Goal: Task Accomplishment & Management: Use online tool/utility

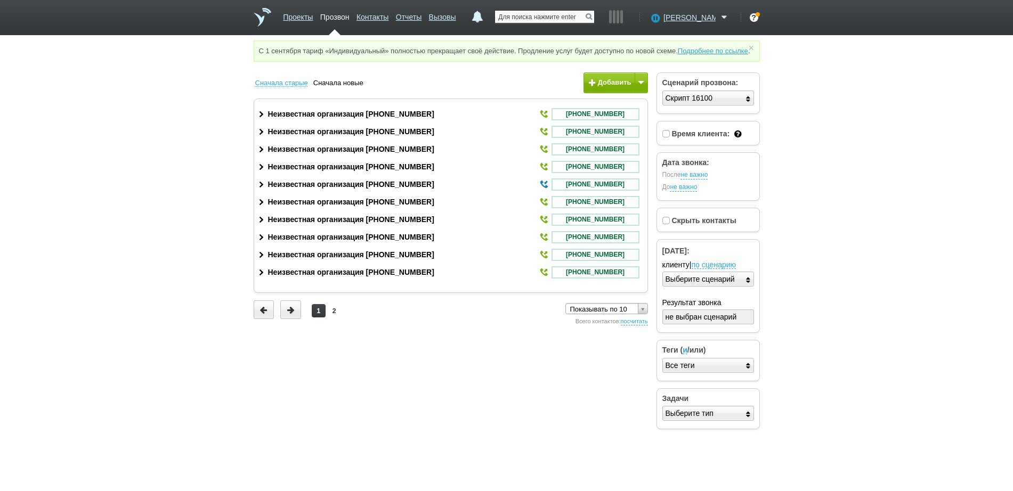
click at [562, 18] on input "text" at bounding box center [544, 17] width 99 height 12
paste input "+79780506494"
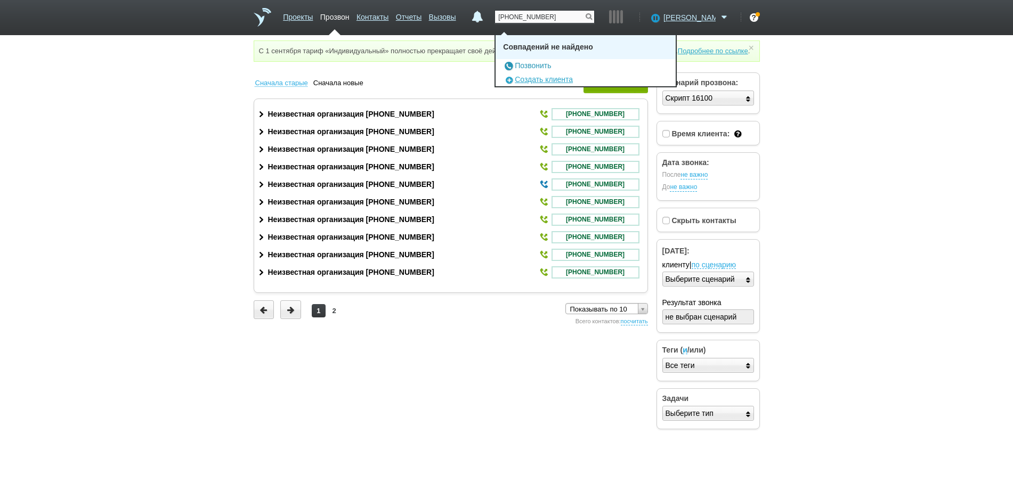
type input "+79780506494"
click at [551, 62] on link "Позвонить" at bounding box center [527, 65] width 48 height 9
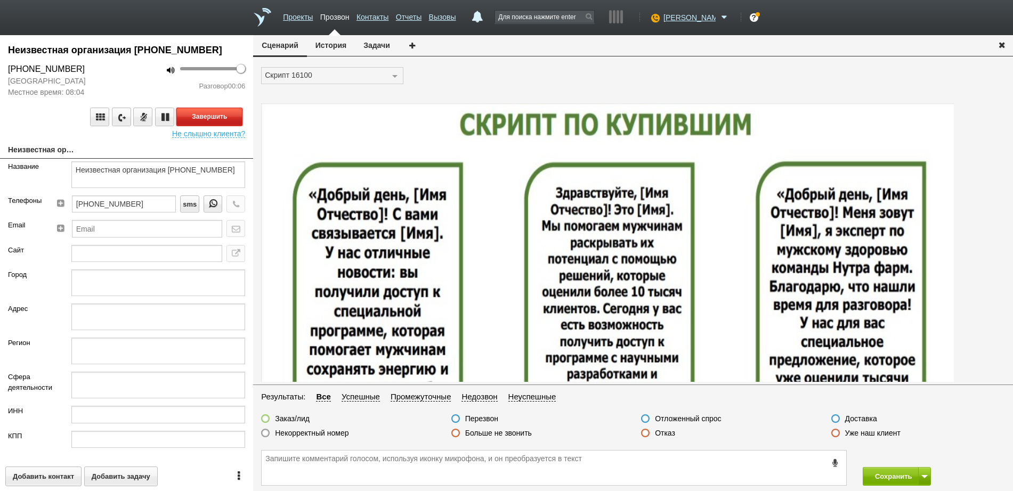
click at [216, 115] on button "Завершить" at bounding box center [209, 117] width 66 height 19
click at [642, 433] on label at bounding box center [645, 433] width 9 height 9
click at [0, 0] on input "Отказ" at bounding box center [0, 0] width 0 height 0
click at [886, 474] on button "Сохранить" at bounding box center [891, 476] width 56 height 19
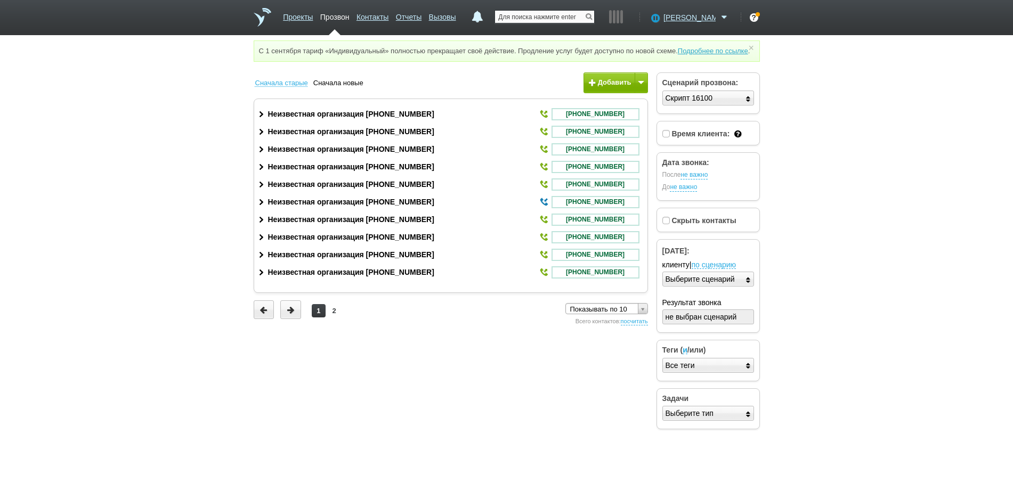
click at [569, 19] on input "text" at bounding box center [544, 17] width 99 height 12
paste input "+79298191991"
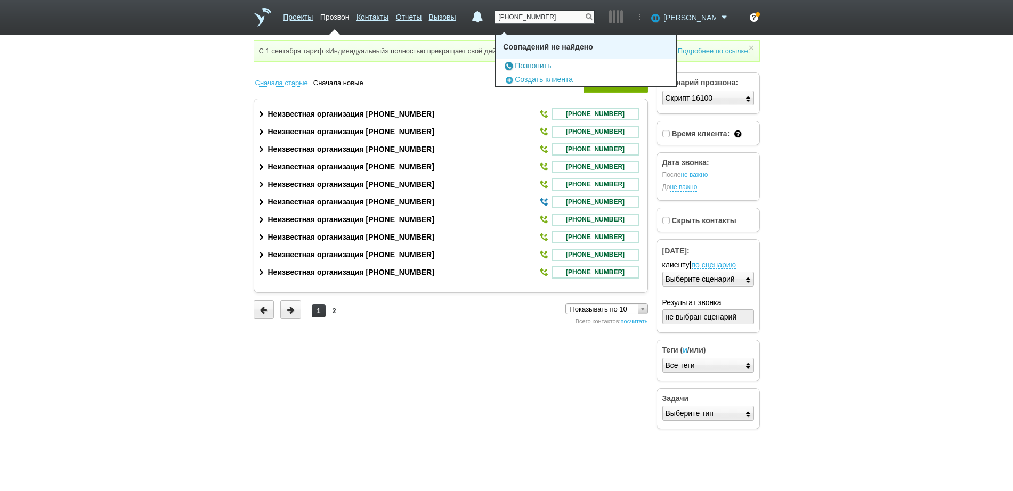
type input "+79298191991"
click at [547, 68] on link "Позвонить" at bounding box center [527, 65] width 48 height 9
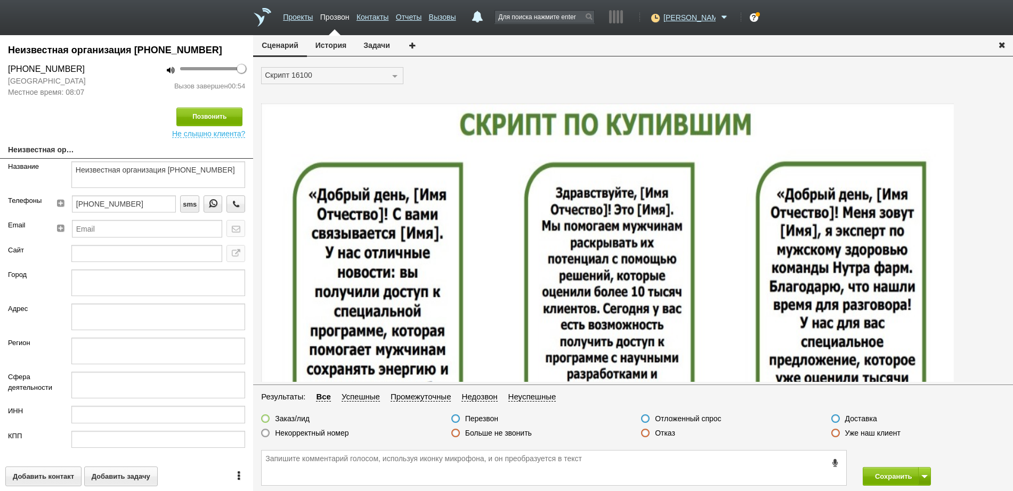
click at [644, 435] on label at bounding box center [645, 433] width 9 height 9
click at [0, 0] on input "Отказ" at bounding box center [0, 0] width 0 height 0
click at [884, 473] on button "Сохранить" at bounding box center [891, 476] width 56 height 19
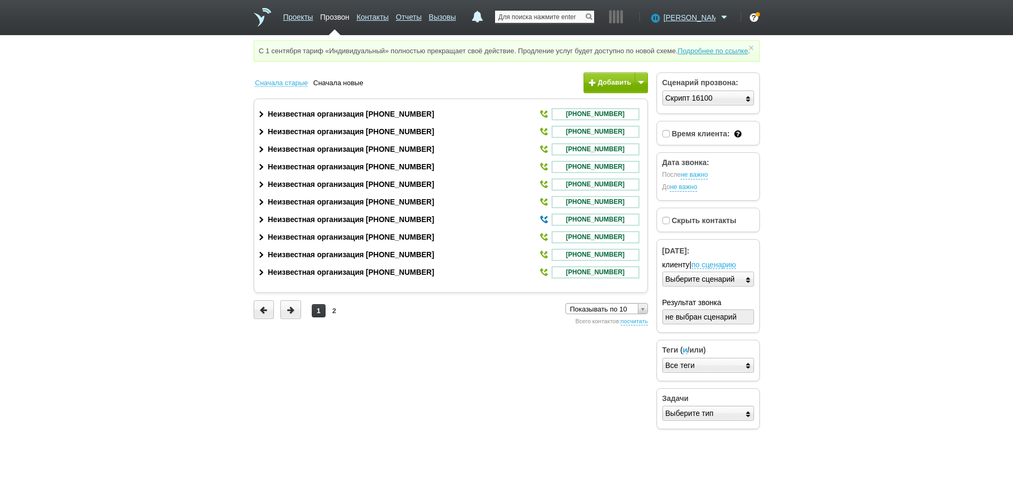
click at [571, 15] on input "text" at bounding box center [544, 17] width 99 height 12
paste input "+79327532651"
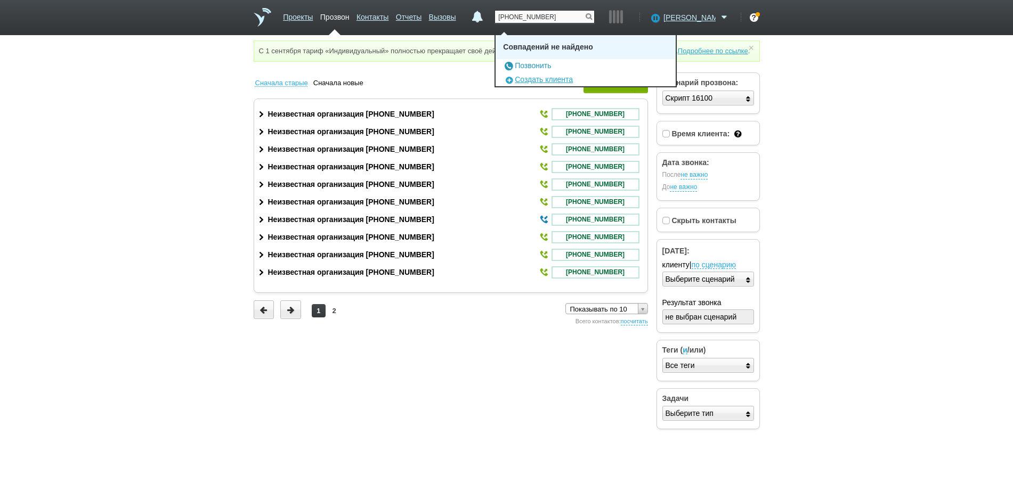
type input "+79327532651"
click at [538, 63] on link "Позвонить" at bounding box center [527, 65] width 48 height 9
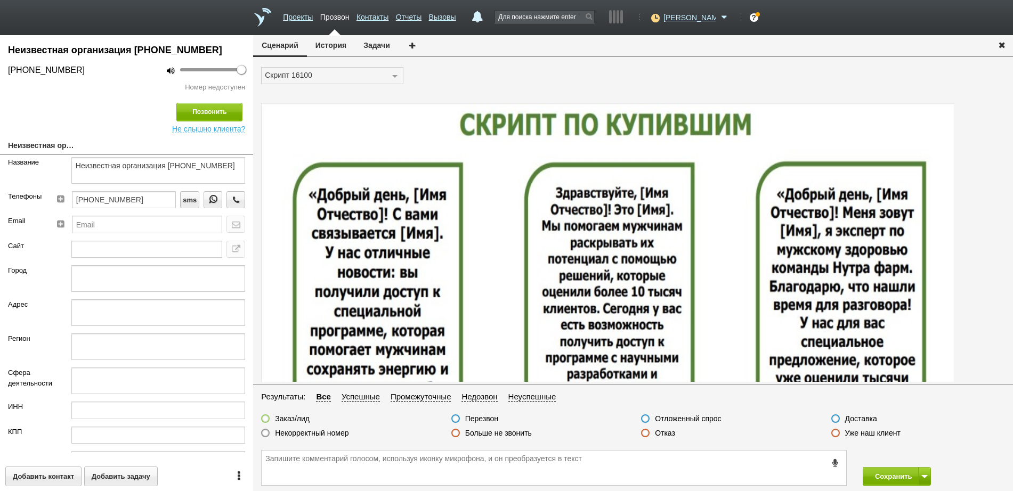
click at [644, 435] on label at bounding box center [645, 433] width 9 height 9
click at [0, 0] on input "Отказ" at bounding box center [0, 0] width 0 height 0
click at [890, 477] on button "Сохранить" at bounding box center [891, 476] width 56 height 19
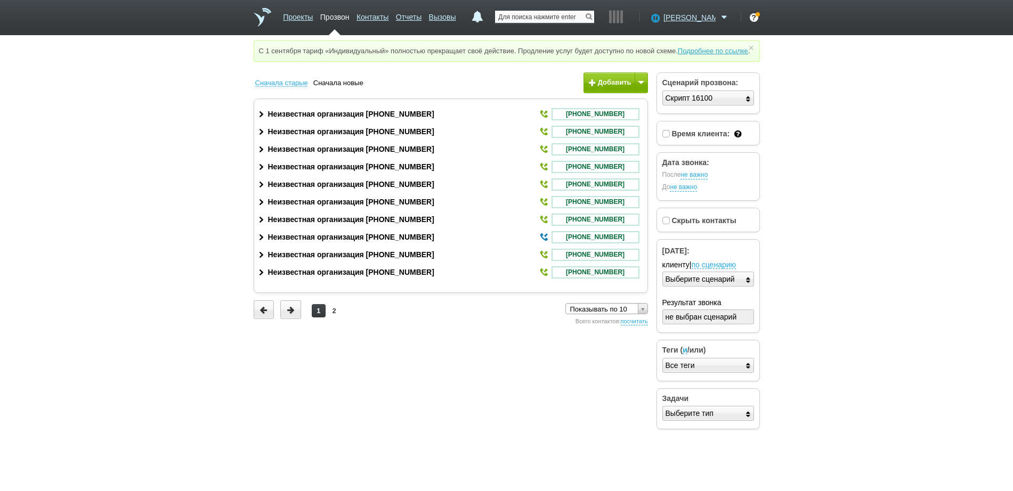
click at [570, 21] on input "text" at bounding box center [544, 17] width 99 height 12
paste input "+79955050642"
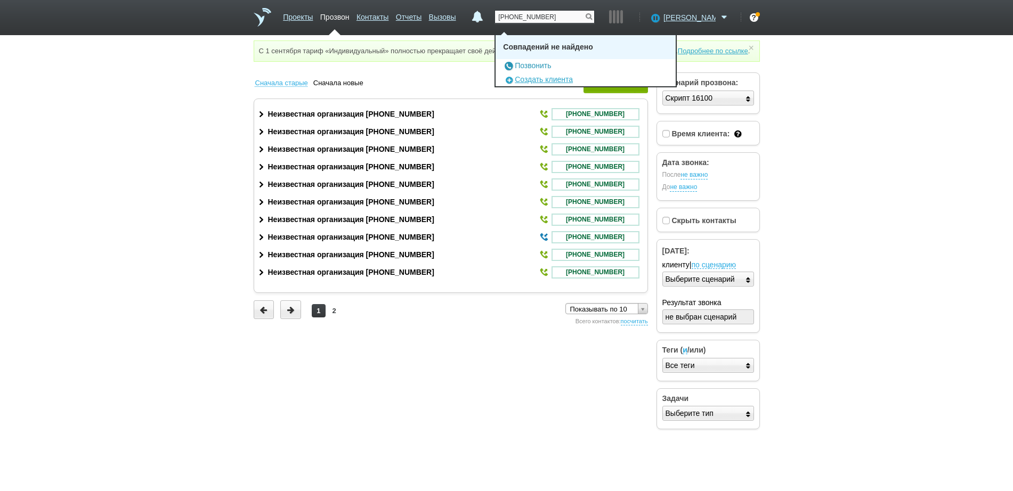
type input "+79955050642"
click at [541, 67] on link "Позвонить" at bounding box center [527, 65] width 48 height 9
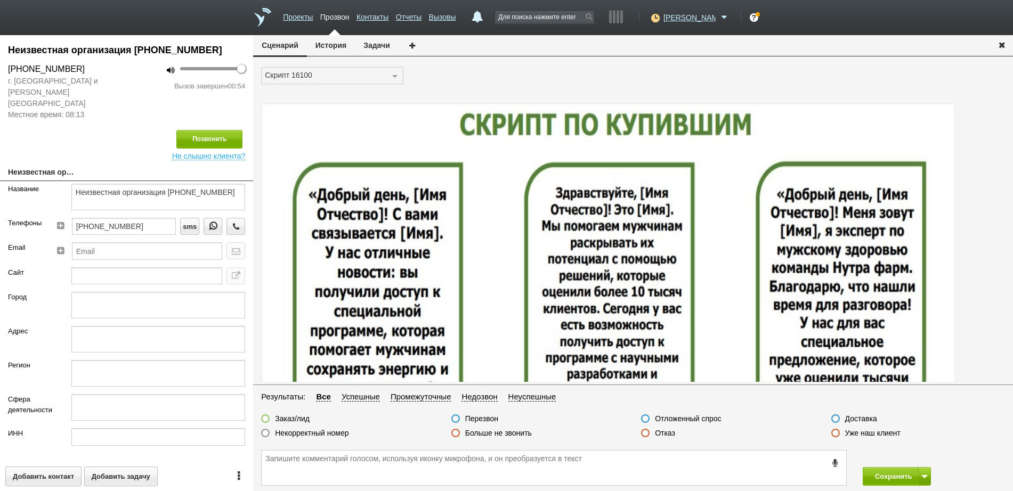
click at [648, 436] on label at bounding box center [645, 433] width 9 height 9
click at [0, 0] on input "Отказ" at bounding box center [0, 0] width 0 height 0
click at [886, 477] on button "Сохранить" at bounding box center [891, 476] width 56 height 19
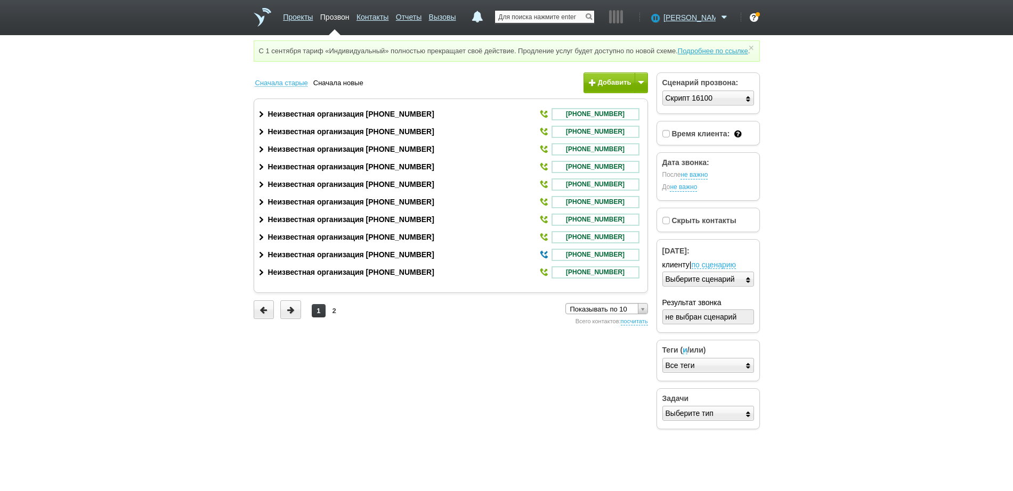
click at [538, 18] on input "text" at bounding box center [544, 17] width 99 height 12
paste input "+74732240894"
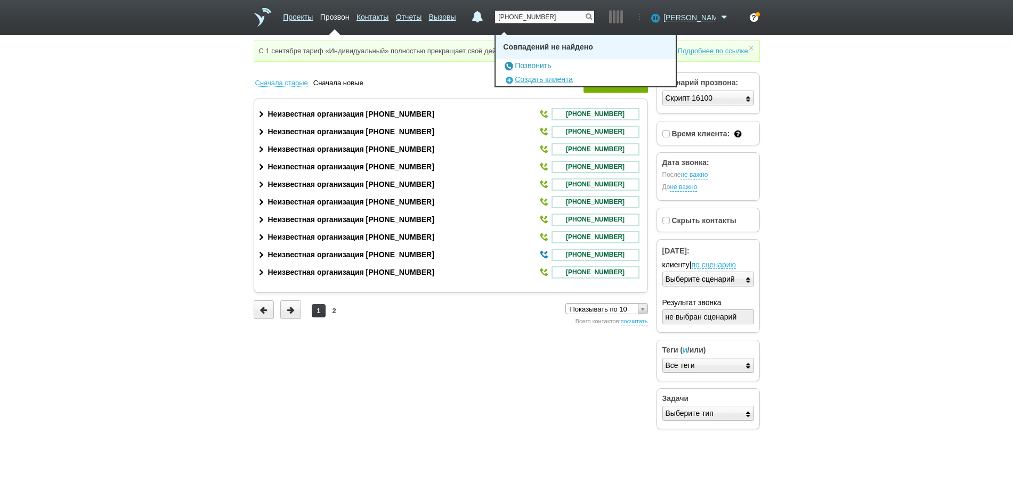
type input "+74732240894"
click at [540, 61] on link "Позвонить" at bounding box center [527, 65] width 48 height 9
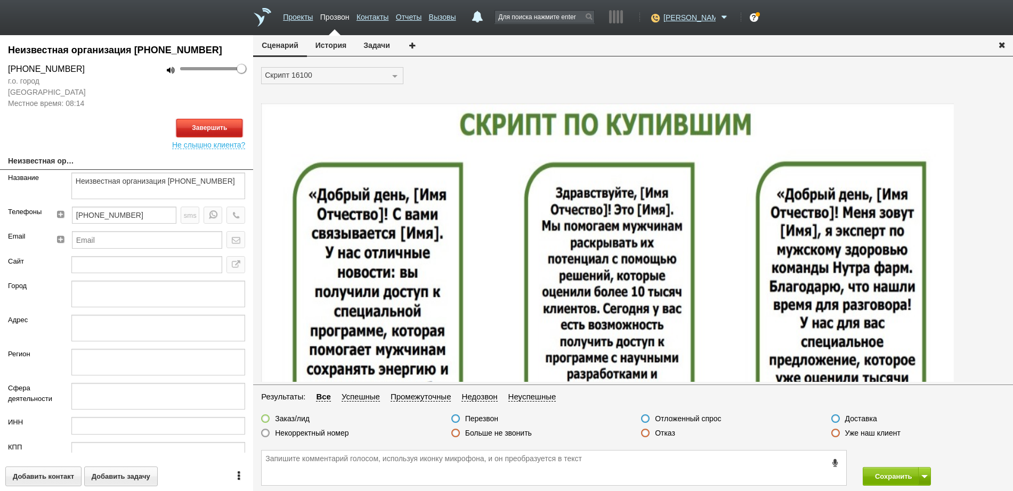
click at [211, 119] on button "Завершить" at bounding box center [209, 128] width 66 height 19
click at [525, 21] on input "text" at bounding box center [544, 17] width 99 height 12
paste input "+74732758671"
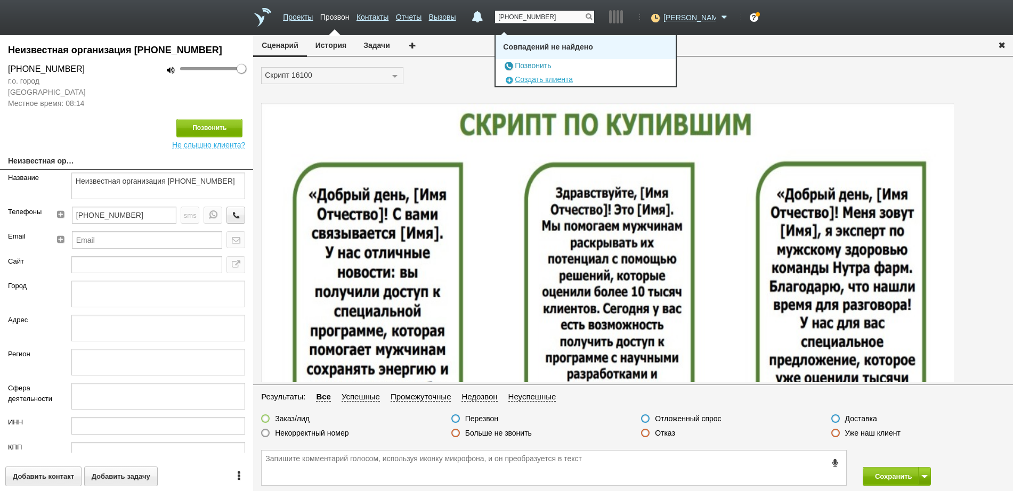
type input "+74732758671"
click at [551, 67] on link "Позвонить" at bounding box center [527, 65] width 48 height 9
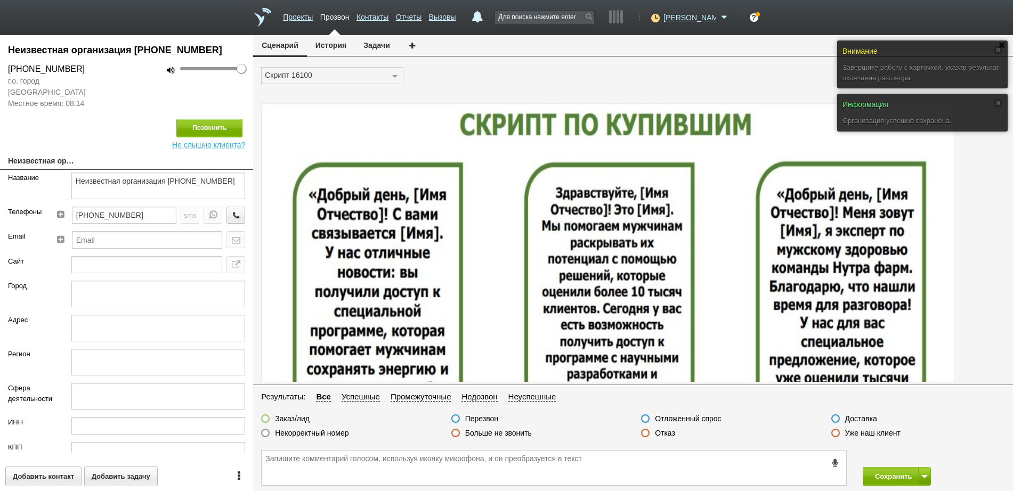
click at [647, 431] on label at bounding box center [645, 433] width 9 height 9
click at [0, 0] on input "Отказ" at bounding box center [0, 0] width 0 height 0
click at [909, 478] on button "Сохранить" at bounding box center [891, 476] width 56 height 19
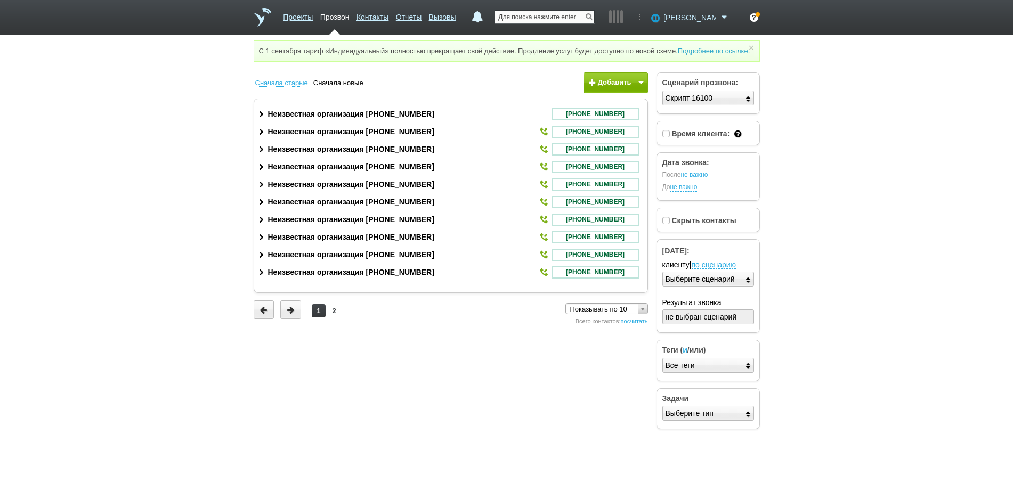
click at [586, 17] on input "text" at bounding box center [544, 17] width 99 height 12
paste input "+74732758671"
type input "+74732758671"
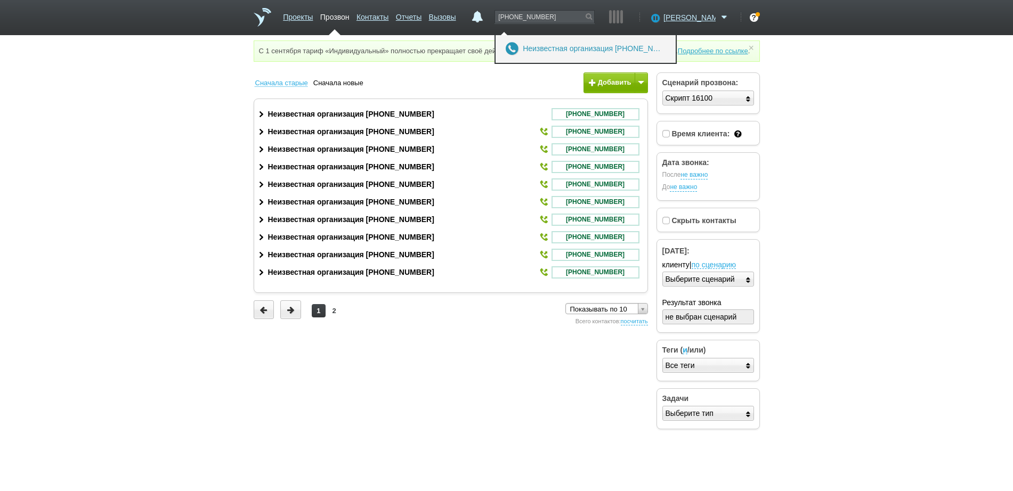
click at [575, 50] on link "Неизвестная организация +7 (473) 275-86-71" at bounding box center [592, 48] width 139 height 9
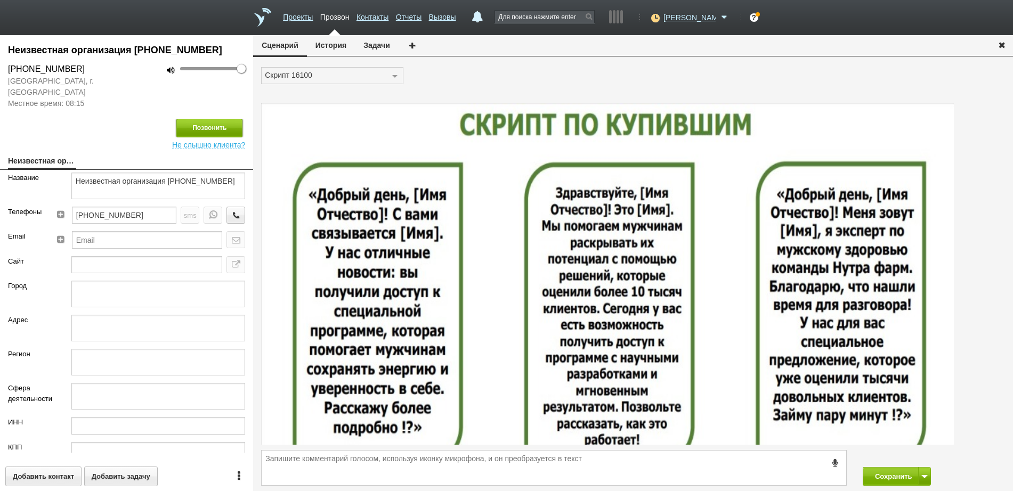
click at [212, 130] on button "Позвонить" at bounding box center [209, 128] width 66 height 19
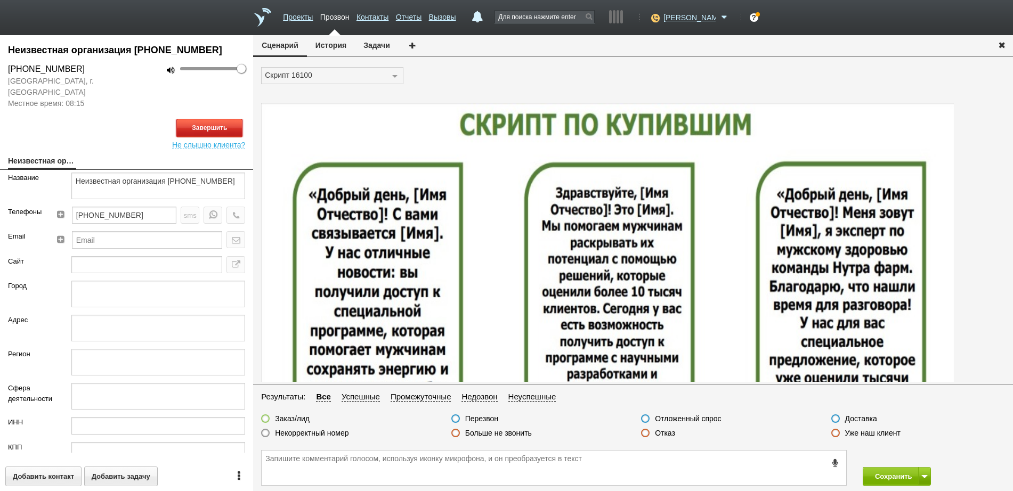
click at [196, 131] on button "Завершить" at bounding box center [209, 128] width 66 height 19
click at [643, 434] on label at bounding box center [645, 433] width 9 height 9
click at [0, 0] on input "Отказ" at bounding box center [0, 0] width 0 height 0
click at [892, 477] on button "Сохранить" at bounding box center [891, 476] width 56 height 19
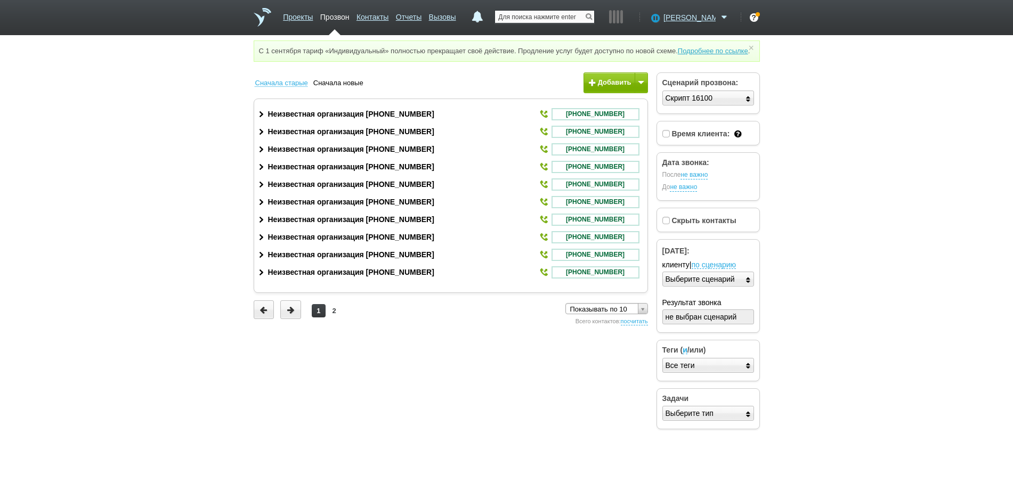
click at [574, 14] on input "text" at bounding box center [544, 17] width 99 height 12
paste input "+79802491027"
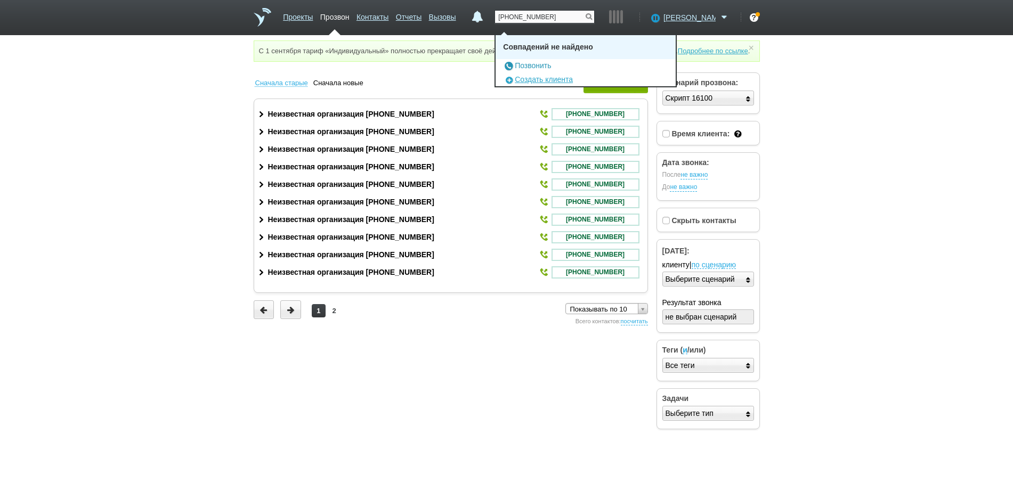
type input "+79802491027"
click at [547, 67] on link "Позвонить" at bounding box center [527, 65] width 48 height 9
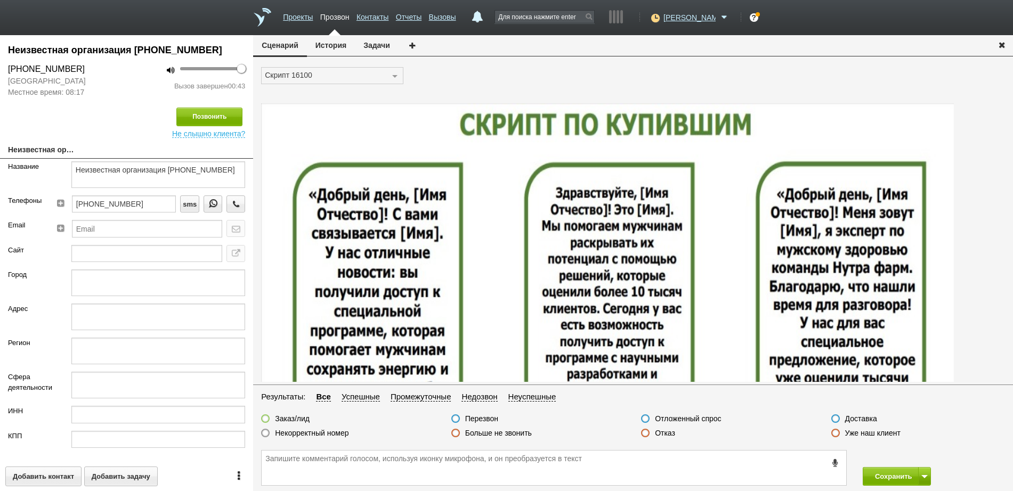
click at [644, 437] on label at bounding box center [645, 433] width 9 height 9
click at [0, 0] on input "Отказ" at bounding box center [0, 0] width 0 height 0
click at [882, 475] on button "Сохранить" at bounding box center [891, 476] width 56 height 19
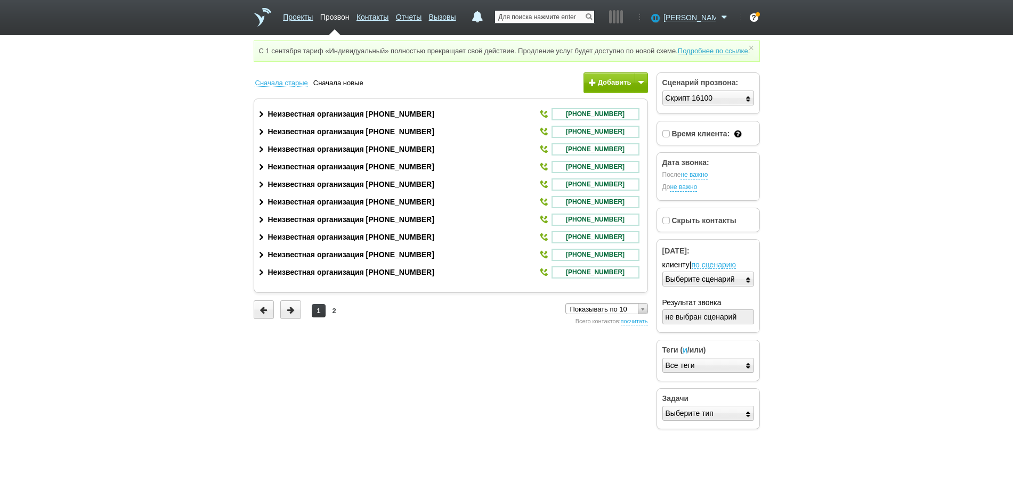
click at [545, 16] on input "text" at bounding box center [544, 17] width 99 height 12
paste input "+79136477441"
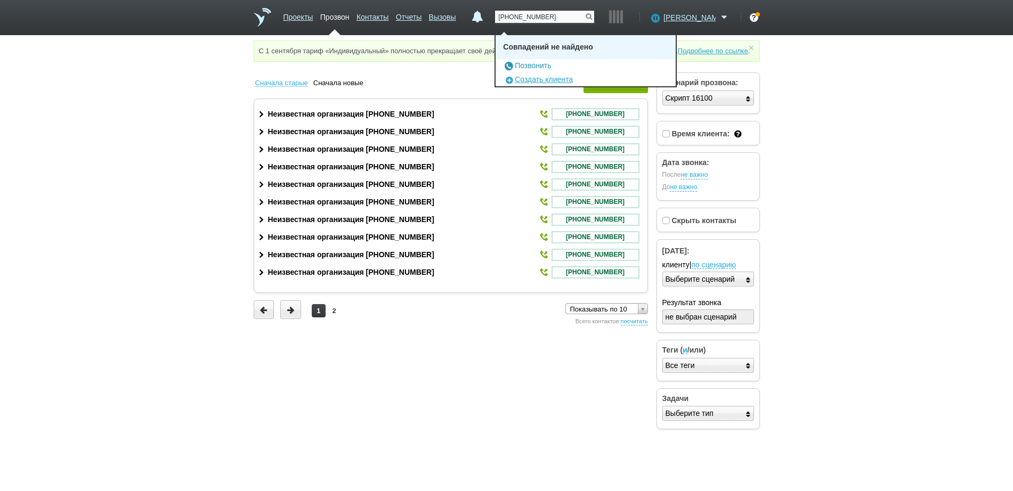
type input "+79136477441"
click at [547, 65] on link "Позвонить" at bounding box center [527, 65] width 48 height 9
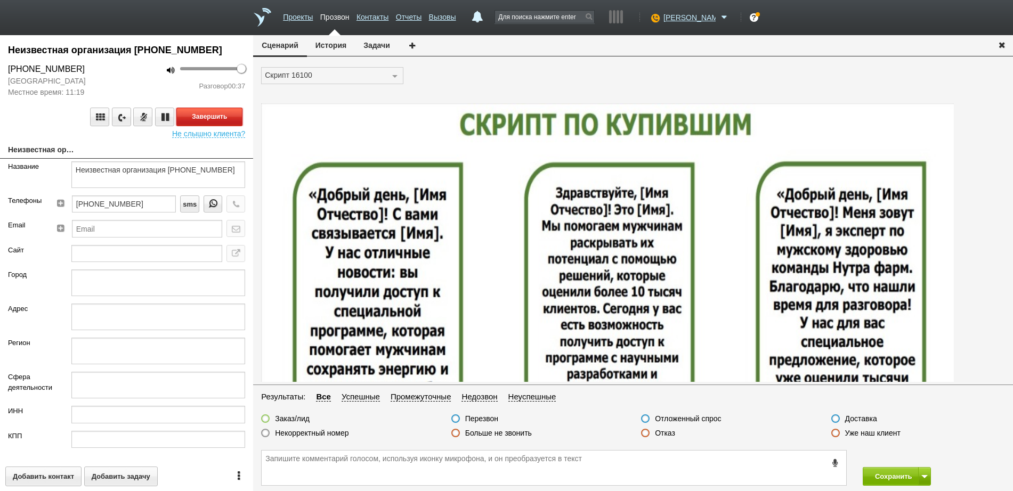
click at [230, 117] on button "Завершить" at bounding box center [209, 117] width 66 height 19
click at [645, 437] on label at bounding box center [645, 433] width 9 height 9
click at [0, 0] on input "Отказ" at bounding box center [0, 0] width 0 height 0
click at [879, 477] on button "Сохранить" at bounding box center [891, 476] width 56 height 19
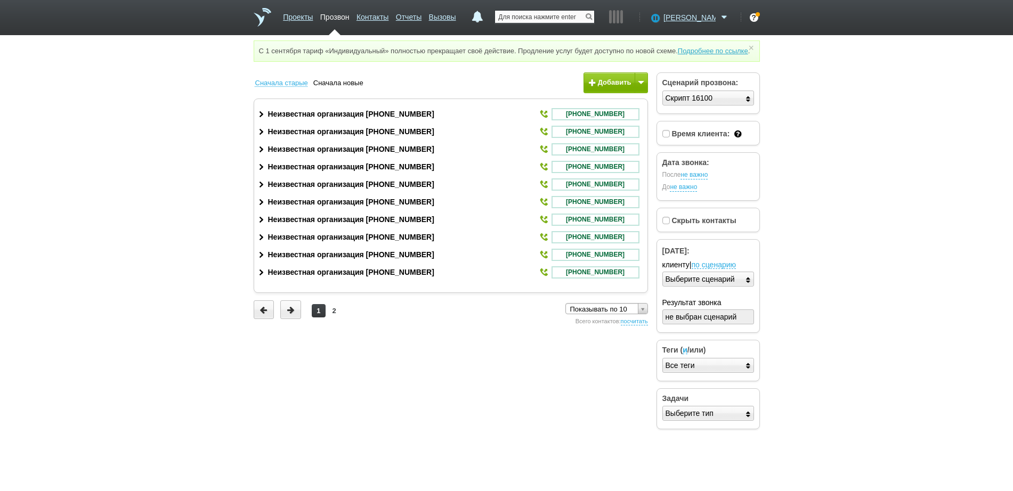
click at [588, 20] on input "text" at bounding box center [544, 17] width 99 height 12
paste input "+79041100189"
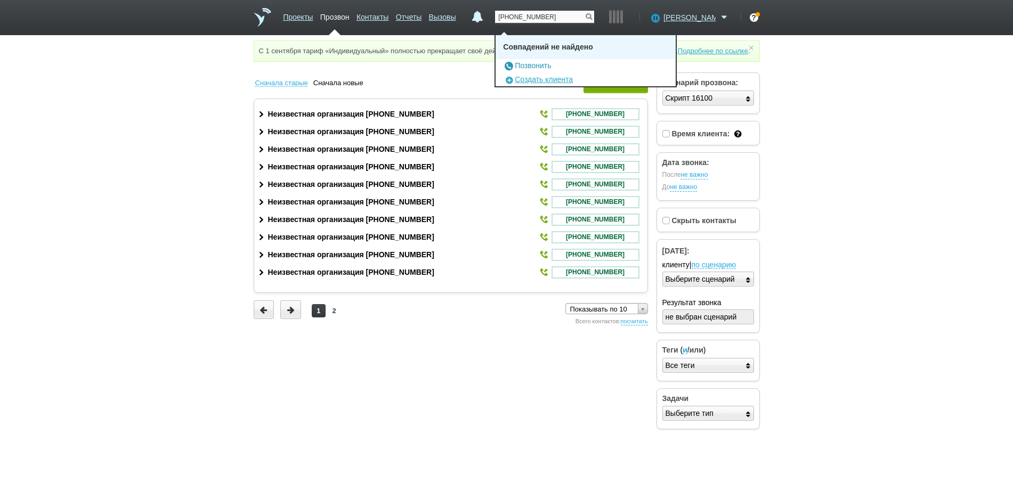
type input "+79041100189"
click at [546, 65] on link "Позвонить" at bounding box center [527, 65] width 48 height 9
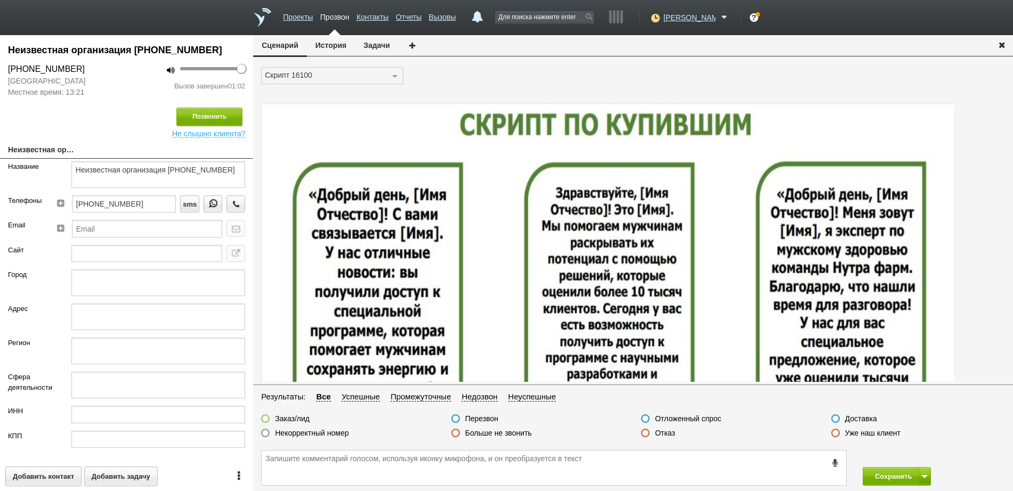
click at [647, 433] on label at bounding box center [645, 433] width 9 height 9
click at [0, 0] on input "Отказ" at bounding box center [0, 0] width 0 height 0
click at [889, 479] on button "Сохранить" at bounding box center [891, 476] width 56 height 19
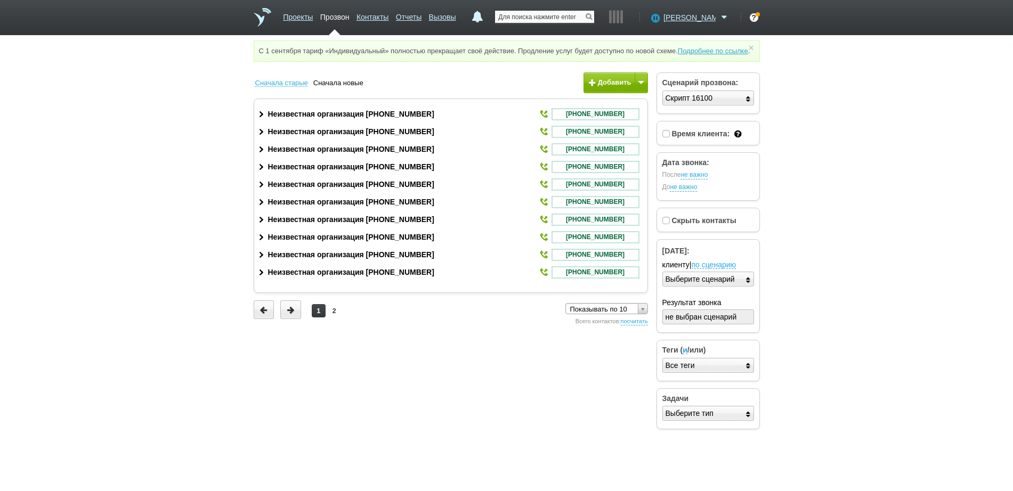
click at [589, 14] on input "text" at bounding box center [544, 17] width 99 height 12
paste input "+79041235530"
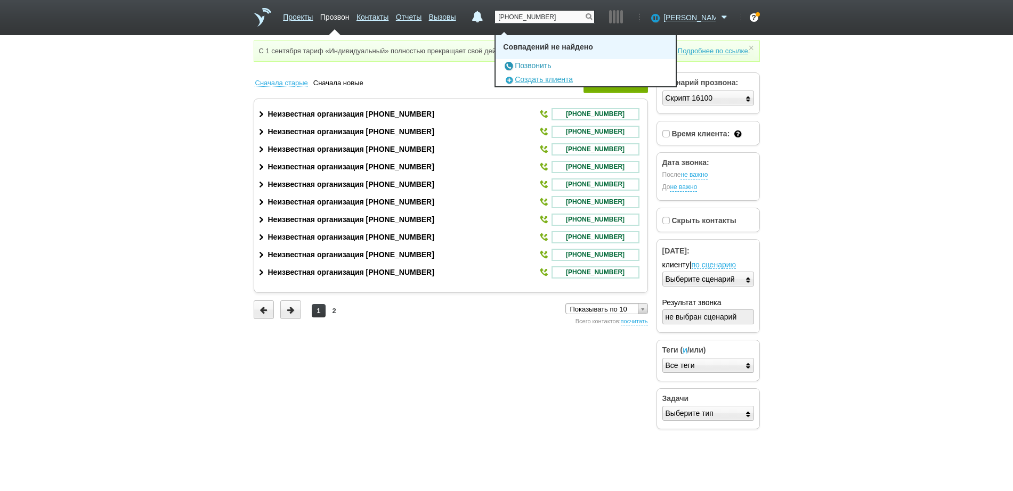
type input "+79041235530"
click at [551, 62] on link "Позвонить" at bounding box center [527, 65] width 48 height 9
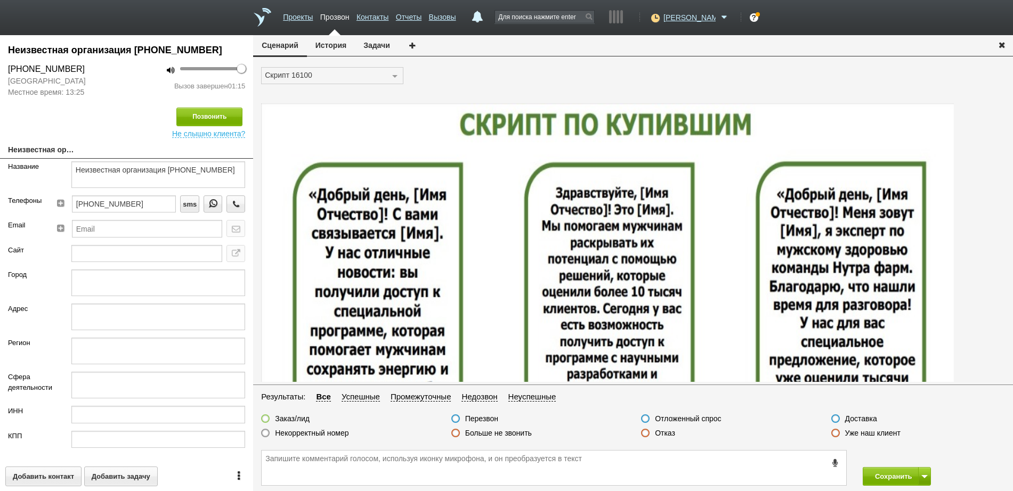
click at [1002, 43] on icon "button" at bounding box center [1002, 45] width 12 height 8
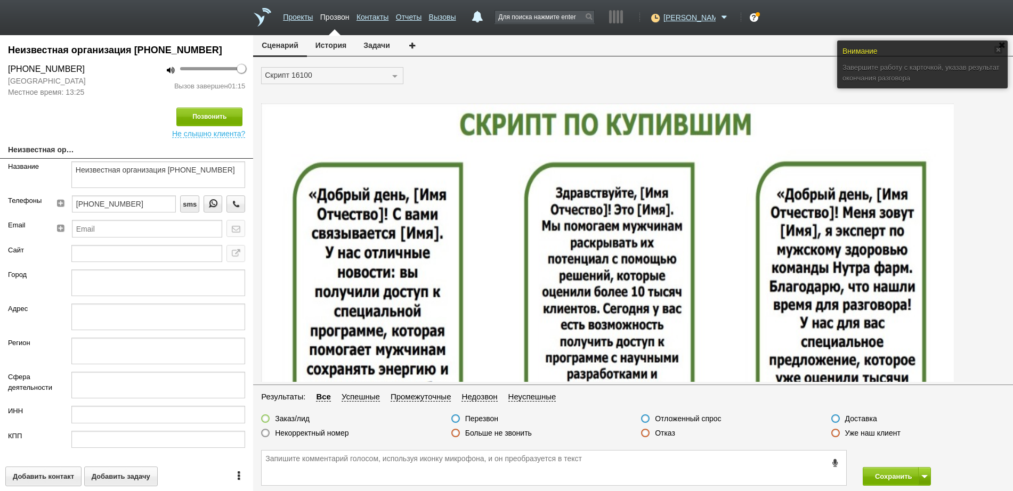
click at [645, 438] on div at bounding box center [645, 434] width 9 height 10
click at [652, 434] on div "Отказ" at bounding box center [658, 434] width 34 height 11
click at [647, 434] on label at bounding box center [645, 433] width 9 height 9
click at [0, 0] on input "Отказ" at bounding box center [0, 0] width 0 height 0
click at [885, 472] on button "Сохранить" at bounding box center [891, 476] width 56 height 19
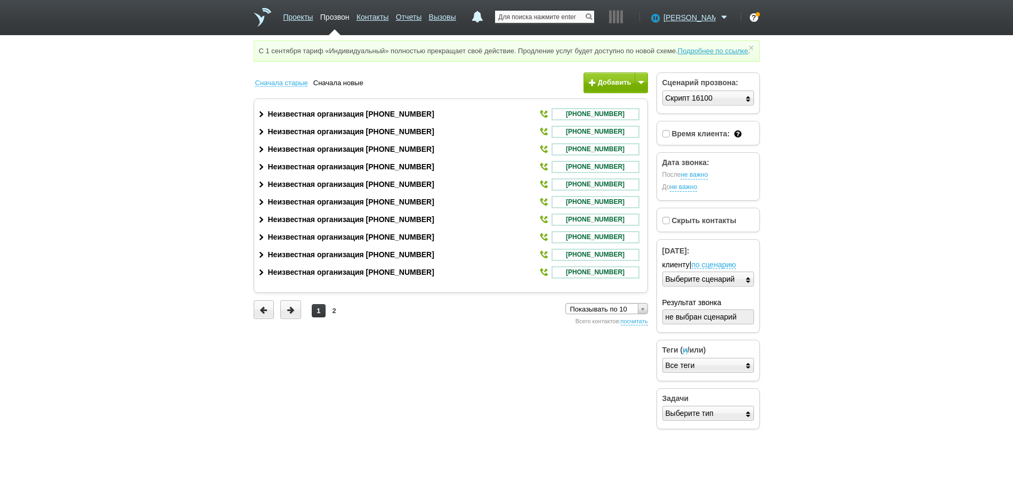
click at [576, 14] on input "text" at bounding box center [544, 17] width 99 height 12
paste input "+79101491211"
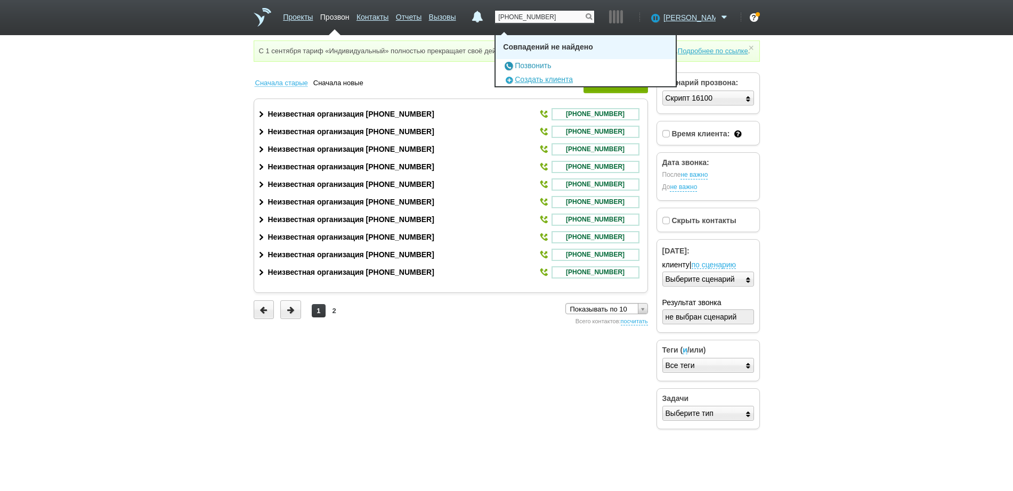
type input "+79101491211"
click at [551, 62] on link "Позвонить" at bounding box center [527, 65] width 48 height 9
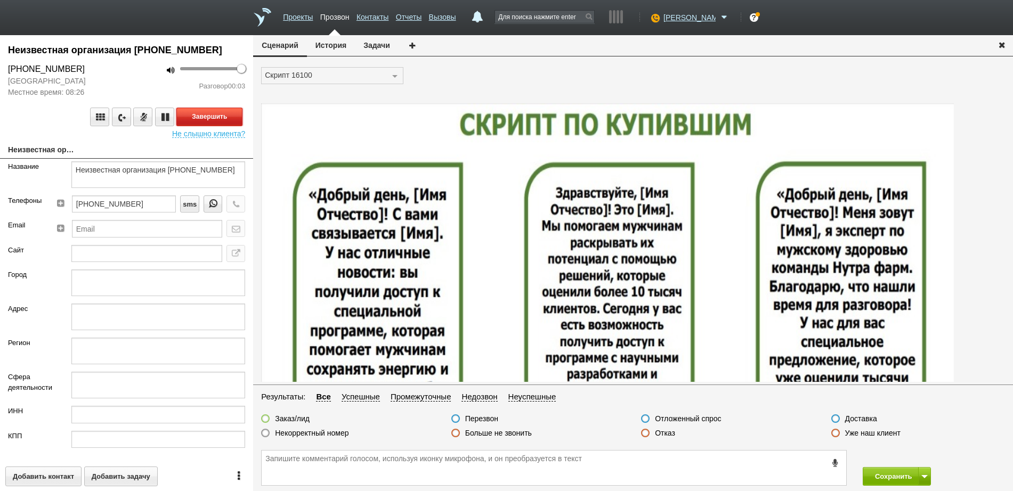
click at [210, 109] on button "Завершить" at bounding box center [209, 117] width 66 height 19
click at [648, 435] on label at bounding box center [645, 433] width 9 height 9
click at [0, 0] on input "Отказ" at bounding box center [0, 0] width 0 height 0
click at [901, 474] on button "Сохранить" at bounding box center [891, 476] width 56 height 19
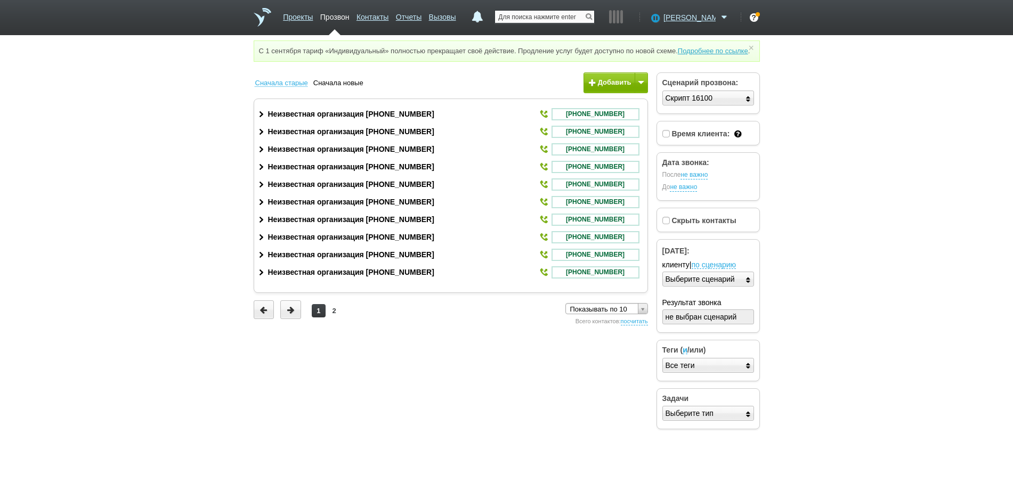
click at [566, 17] on input "text" at bounding box center [544, 17] width 99 height 12
paste input "+78142799410"
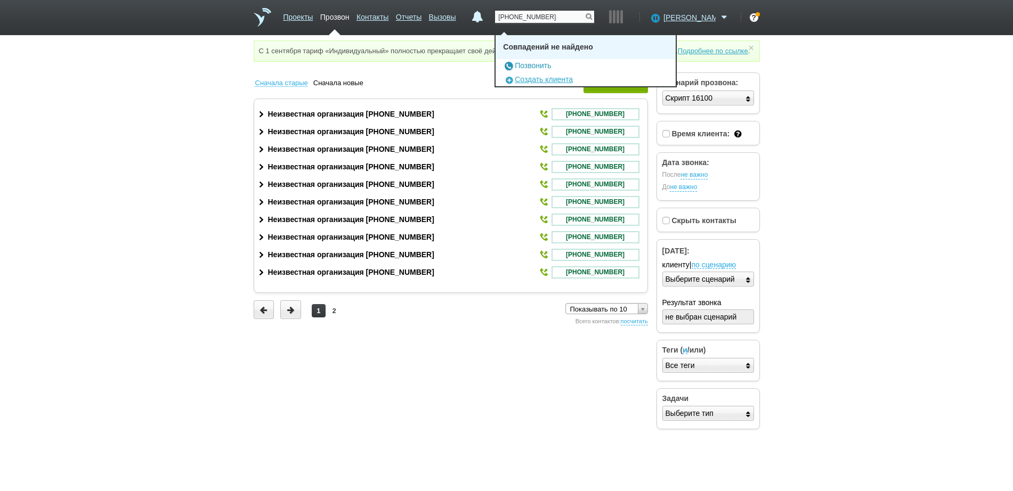
type input "+78142799410"
click at [551, 64] on link "Позвонить" at bounding box center [527, 65] width 48 height 9
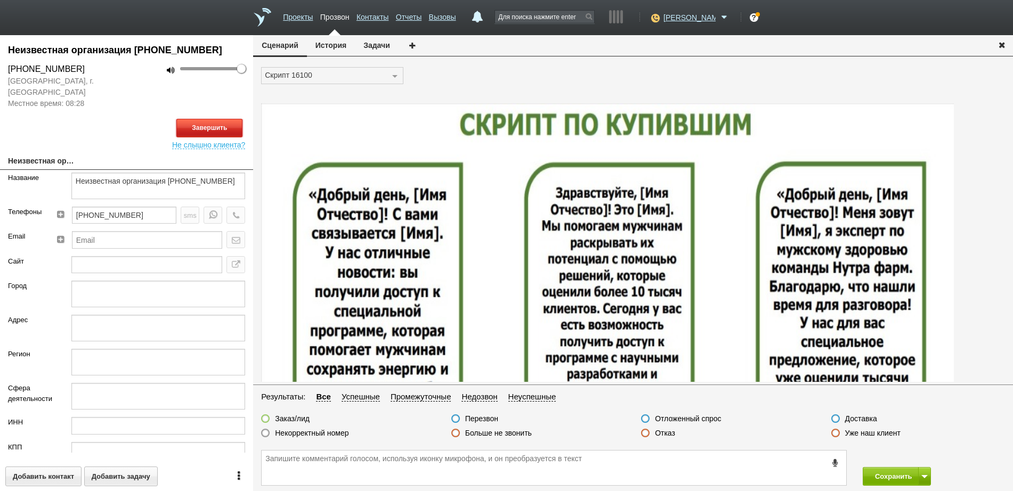
click at [208, 126] on button "Завершить" at bounding box center [209, 128] width 66 height 19
click at [648, 432] on label at bounding box center [645, 433] width 9 height 9
click at [0, 0] on input "Отказ" at bounding box center [0, 0] width 0 height 0
click at [889, 476] on button "Сохранить" at bounding box center [891, 476] width 56 height 19
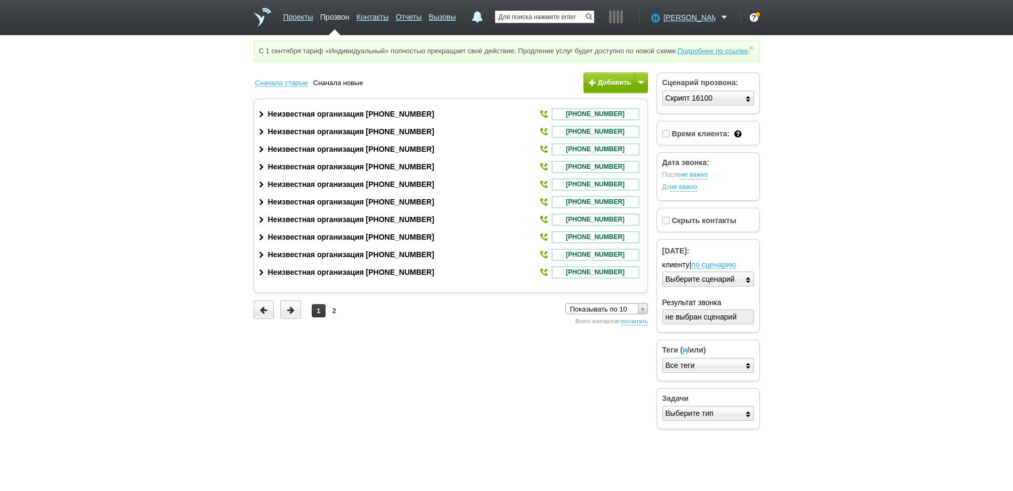
click at [554, 19] on input "text" at bounding box center [544, 17] width 99 height 12
paste input "+79265573181"
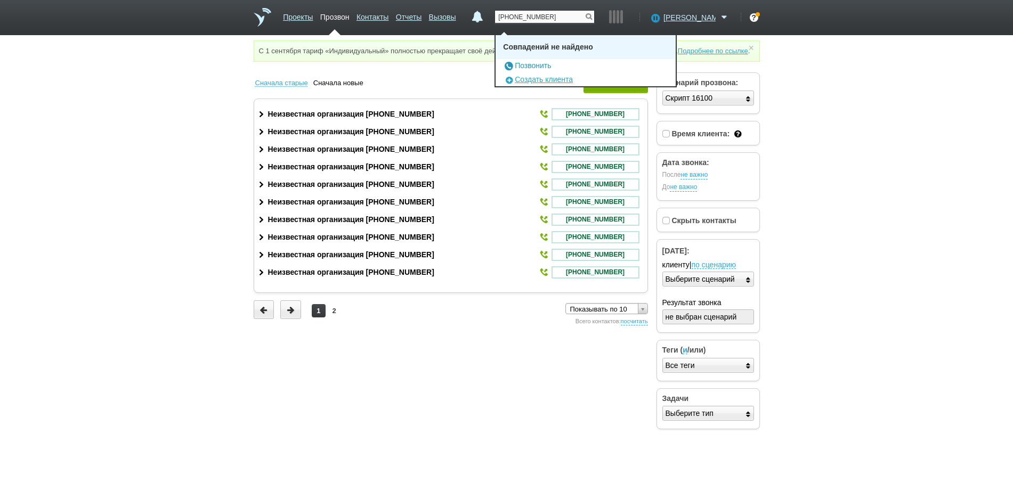
type input "+79265573181"
click at [543, 66] on link "Позвонить" at bounding box center [527, 65] width 48 height 9
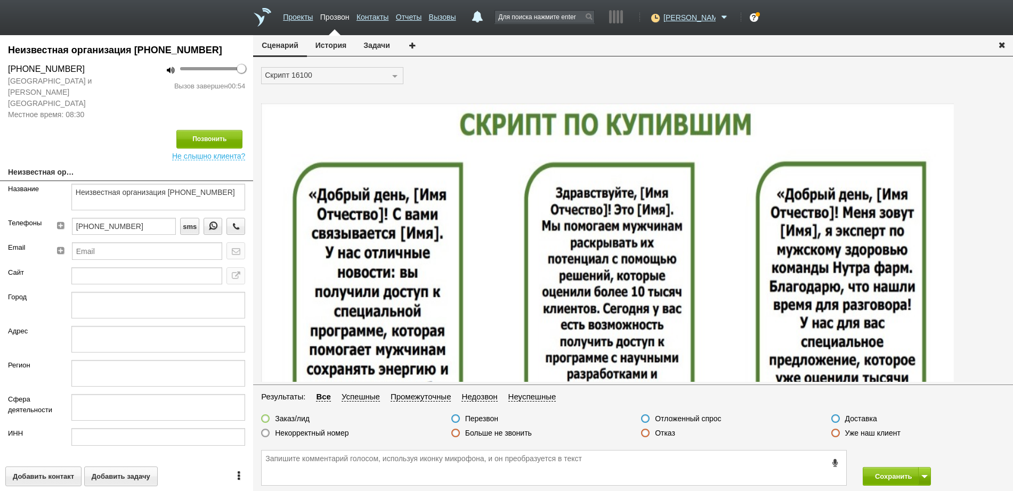
click at [648, 433] on label at bounding box center [645, 433] width 9 height 9
click at [0, 0] on input "Отказ" at bounding box center [0, 0] width 0 height 0
click at [888, 478] on button "Сохранить" at bounding box center [891, 476] width 56 height 19
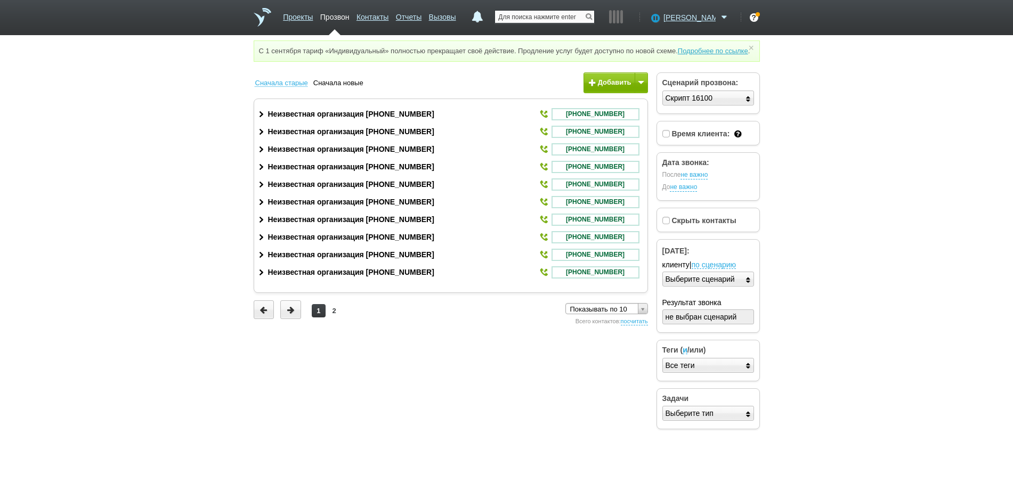
click at [530, 13] on input "text" at bounding box center [544, 17] width 99 height 12
paste input "+79822966297"
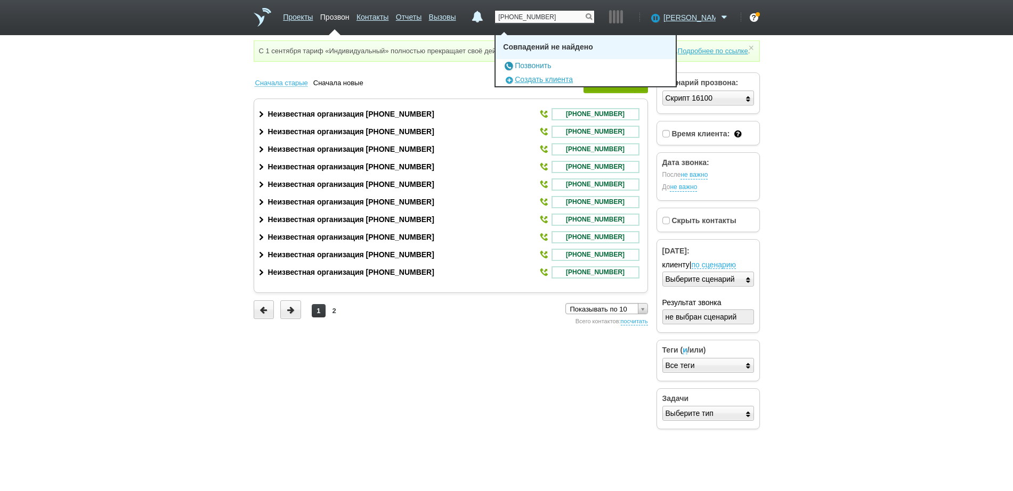
type input "+79822966297"
click at [544, 63] on link "Позвонить" at bounding box center [527, 65] width 48 height 9
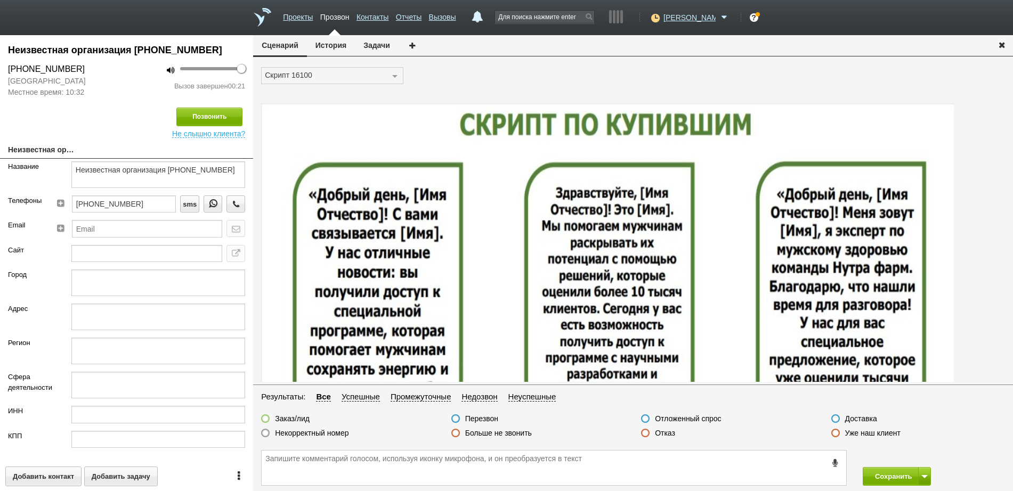
drag, startPoint x: 645, startPoint y: 431, endPoint x: 661, endPoint y: 434, distance: 15.7
click at [646, 431] on label at bounding box center [645, 433] width 9 height 9
click at [0, 0] on input "Отказ" at bounding box center [0, 0] width 0 height 0
click at [872, 471] on button "Сохранить" at bounding box center [891, 476] width 56 height 19
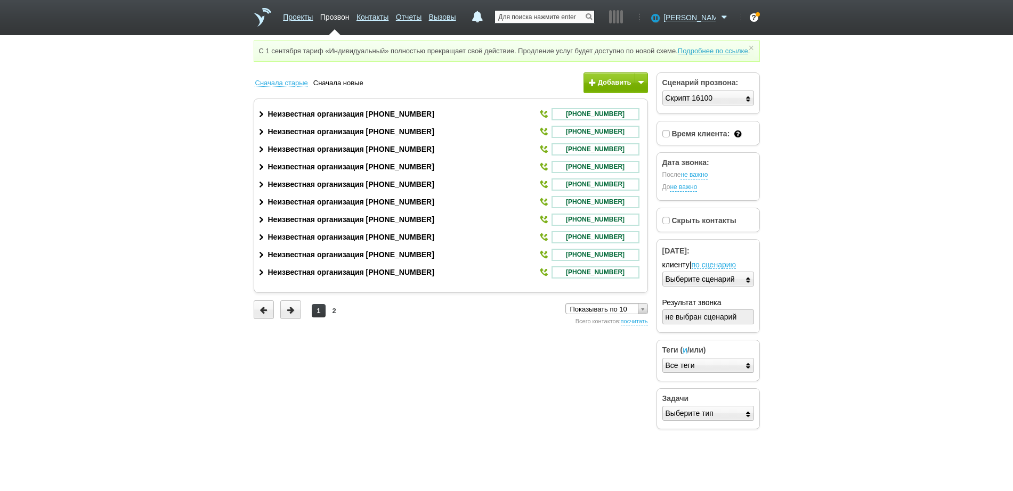
click at [552, 16] on input "text" at bounding box center [544, 17] width 99 height 12
paste input "+79185403874"
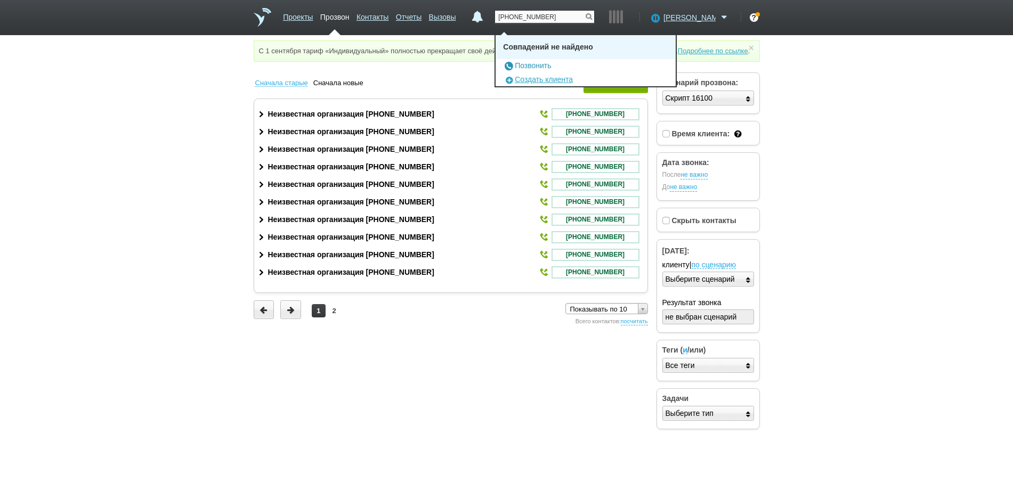
type input "+79185403874"
click at [551, 64] on link "Позвонить" at bounding box center [527, 65] width 48 height 9
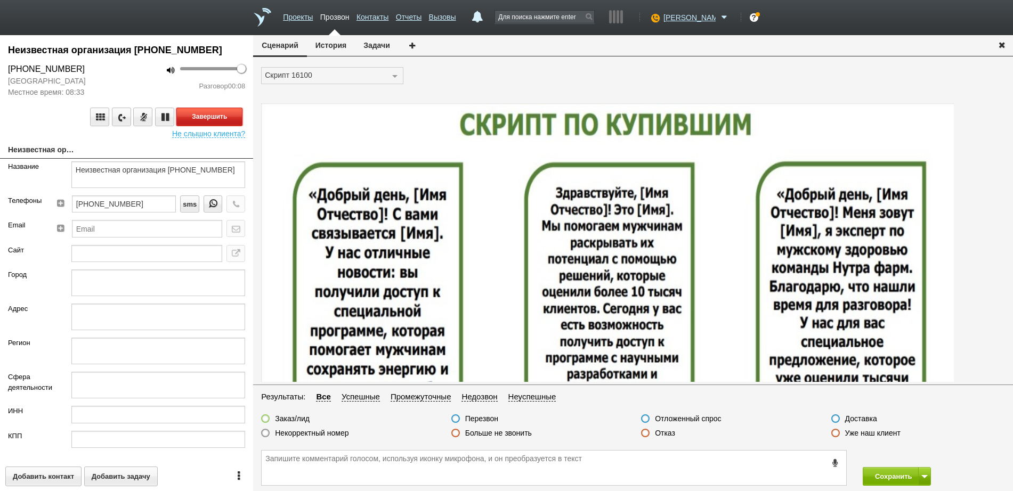
click at [200, 118] on button "Завершить" at bounding box center [209, 117] width 66 height 19
click at [650, 436] on div "Отказ" at bounding box center [658, 434] width 34 height 11
click at [646, 435] on label at bounding box center [645, 433] width 9 height 9
click at [0, 0] on input "Отказ" at bounding box center [0, 0] width 0 height 0
click at [894, 473] on button "Сохранить" at bounding box center [891, 476] width 56 height 19
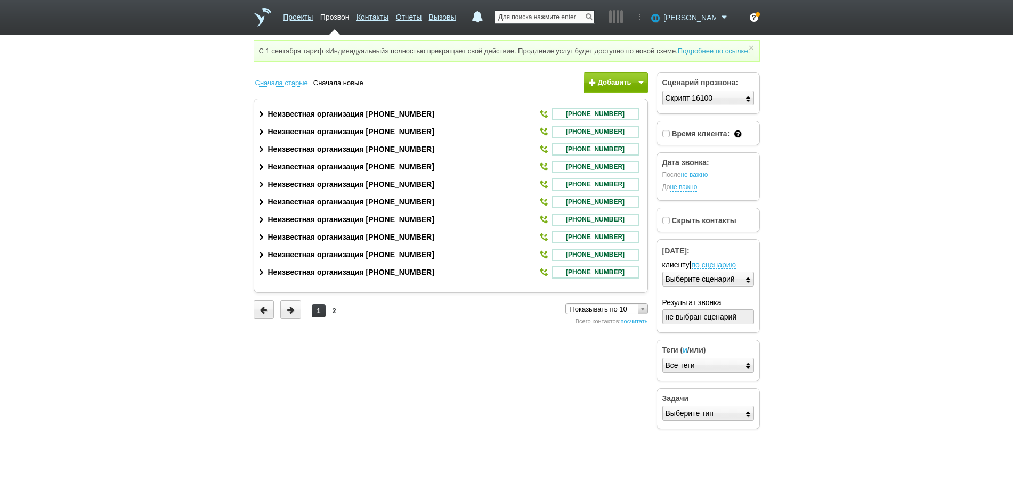
click at [570, 13] on input "text" at bounding box center [544, 17] width 99 height 12
paste input "+79062472020"
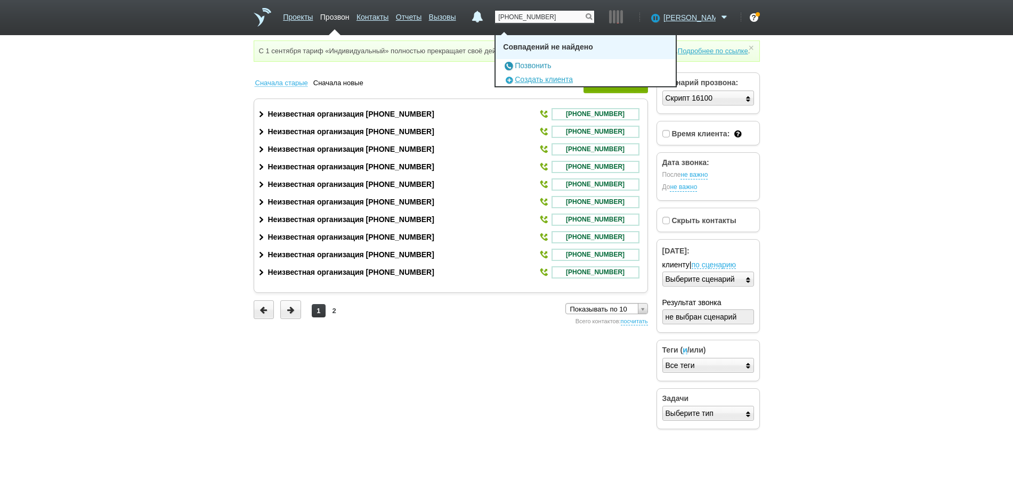
type input "+79062472020"
click at [550, 62] on link "Позвонить" at bounding box center [527, 65] width 48 height 9
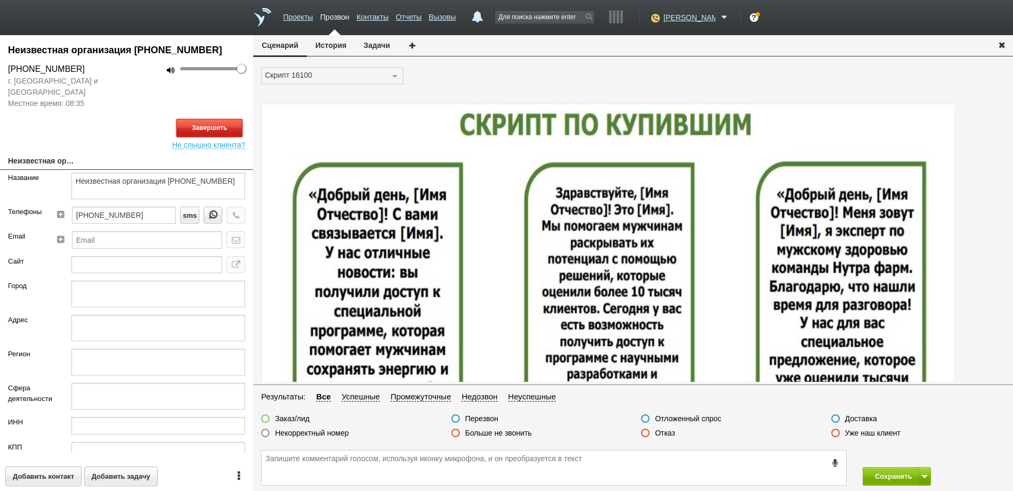
click at [218, 122] on button "Завершить" at bounding box center [209, 128] width 66 height 19
click at [648, 435] on label at bounding box center [645, 433] width 9 height 9
click at [0, 0] on input "Отказ" at bounding box center [0, 0] width 0 height 0
click at [900, 476] on button "Сохранить" at bounding box center [891, 476] width 56 height 19
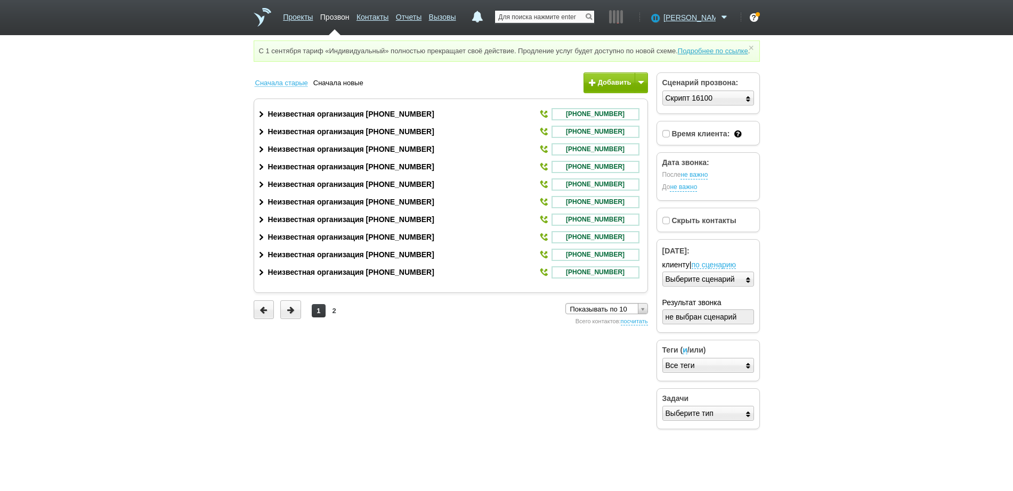
click at [574, 16] on input "text" at bounding box center [544, 17] width 99 height 12
paste input "+79035115540"
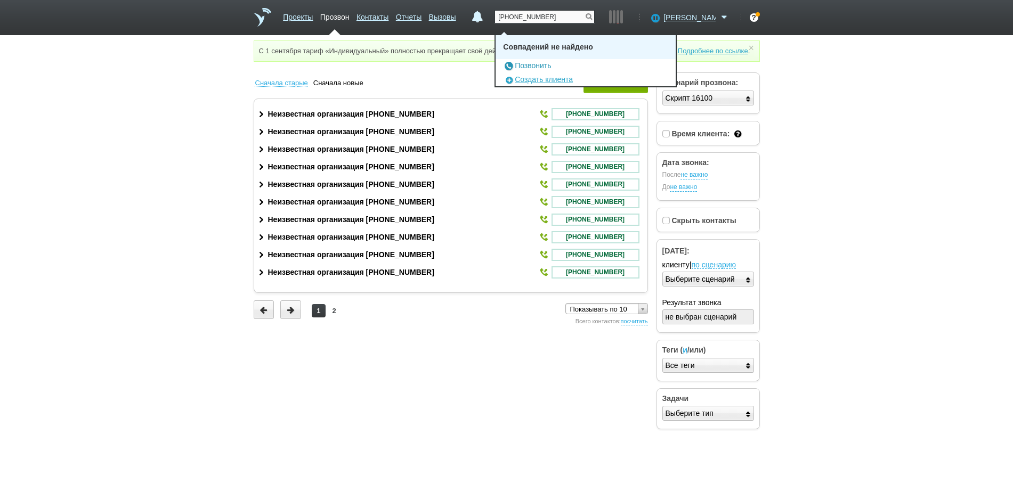
type input "+79035115540"
click at [551, 64] on link "Позвонить" at bounding box center [527, 65] width 48 height 9
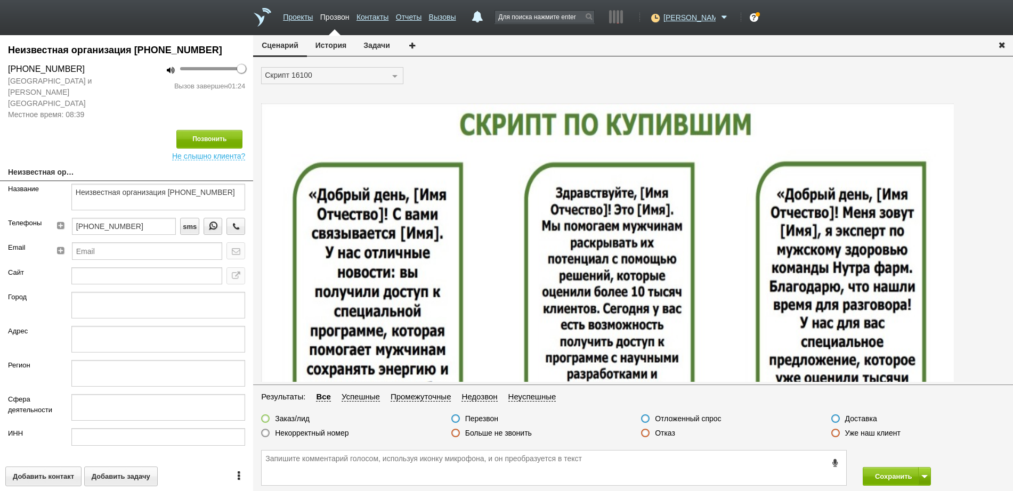
click at [644, 434] on label at bounding box center [645, 433] width 9 height 9
click at [0, 0] on input "Отказ" at bounding box center [0, 0] width 0 height 0
click at [882, 473] on button "Сохранить" at bounding box center [891, 476] width 56 height 19
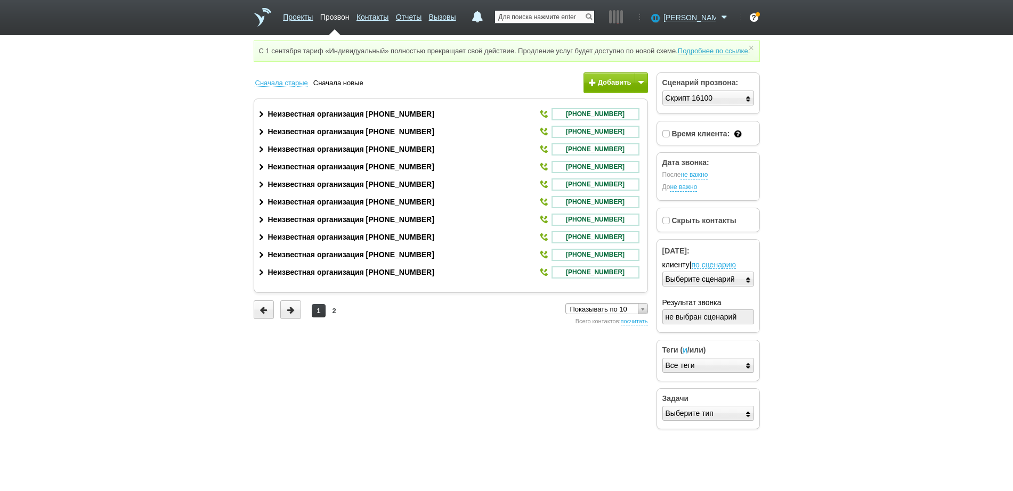
click at [558, 13] on input "text" at bounding box center [544, 17] width 99 height 12
paste input "+79644240193"
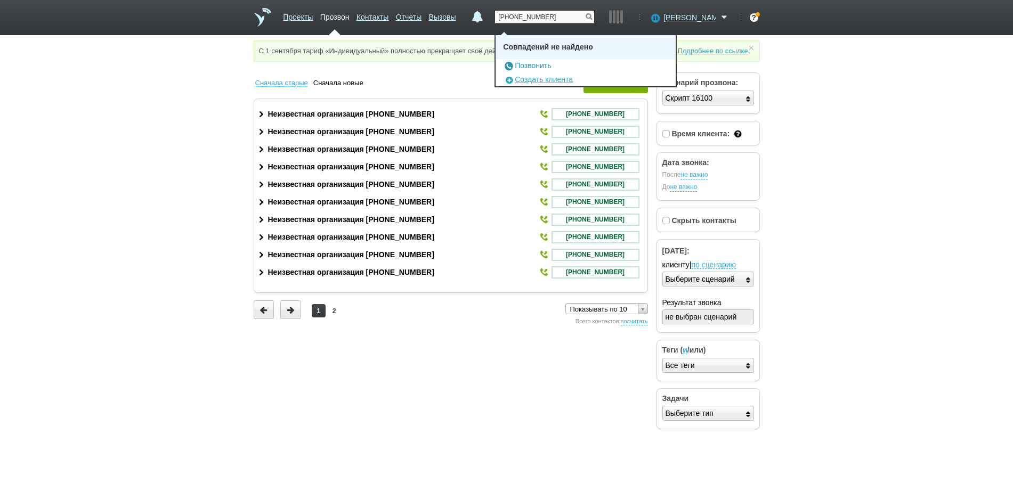
type input "+79644240193"
click at [546, 63] on link "Позвонить" at bounding box center [527, 65] width 48 height 9
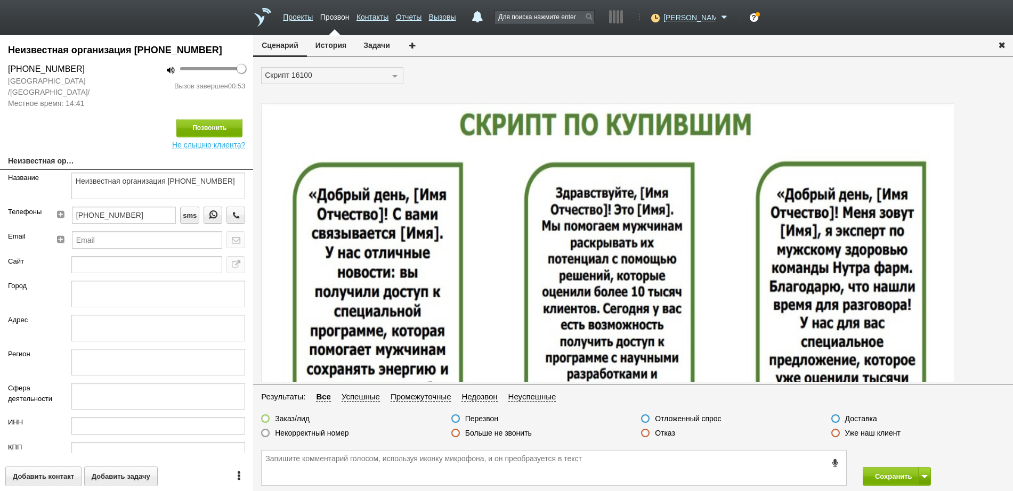
click at [647, 435] on label at bounding box center [645, 433] width 9 height 9
click at [0, 0] on input "Отказ" at bounding box center [0, 0] width 0 height 0
click at [886, 479] on button "Сохранить" at bounding box center [891, 476] width 56 height 19
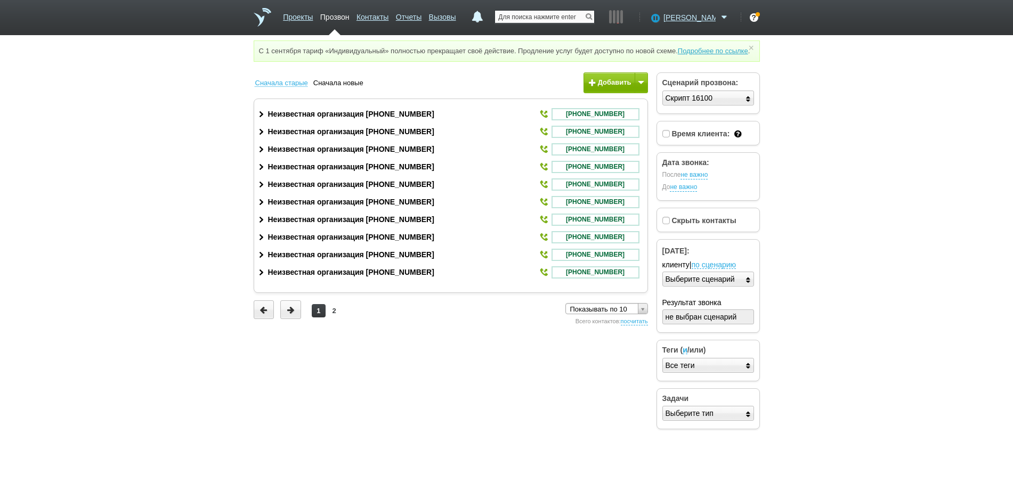
click at [587, 14] on input "text" at bounding box center [544, 17] width 99 height 12
paste input "+79939530406"
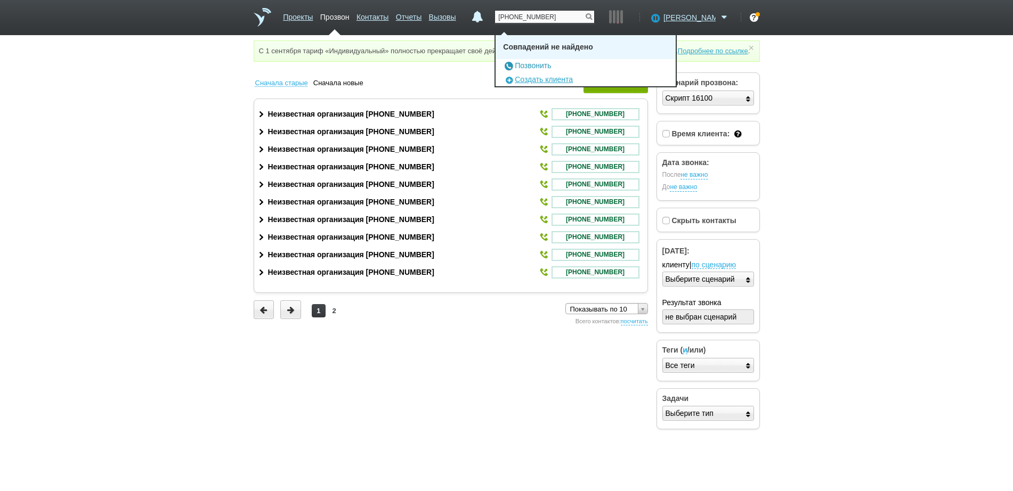
type input "+79939530406"
click at [551, 66] on link "Позвонить" at bounding box center [527, 65] width 48 height 9
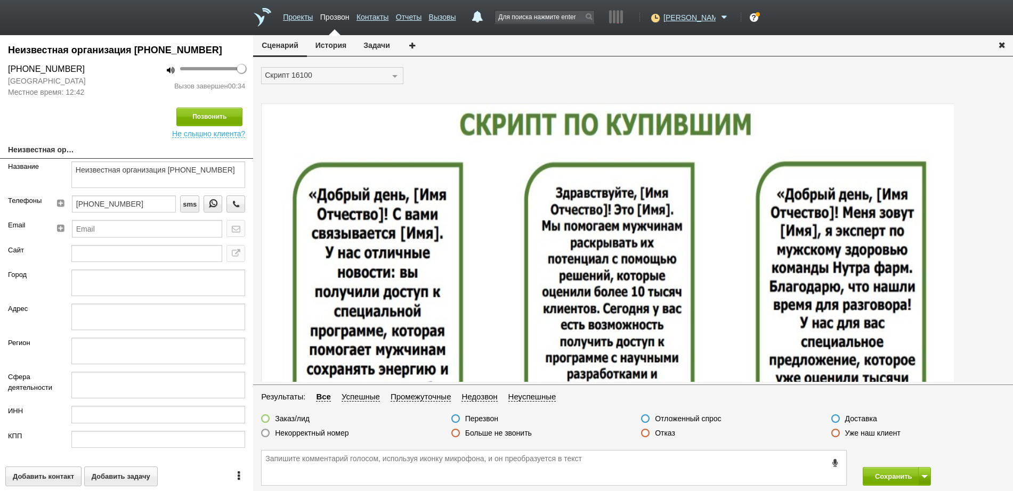
click at [645, 431] on label at bounding box center [645, 433] width 9 height 9
click at [0, 0] on input "Отказ" at bounding box center [0, 0] width 0 height 0
click at [899, 480] on button "Сохранить" at bounding box center [891, 476] width 56 height 19
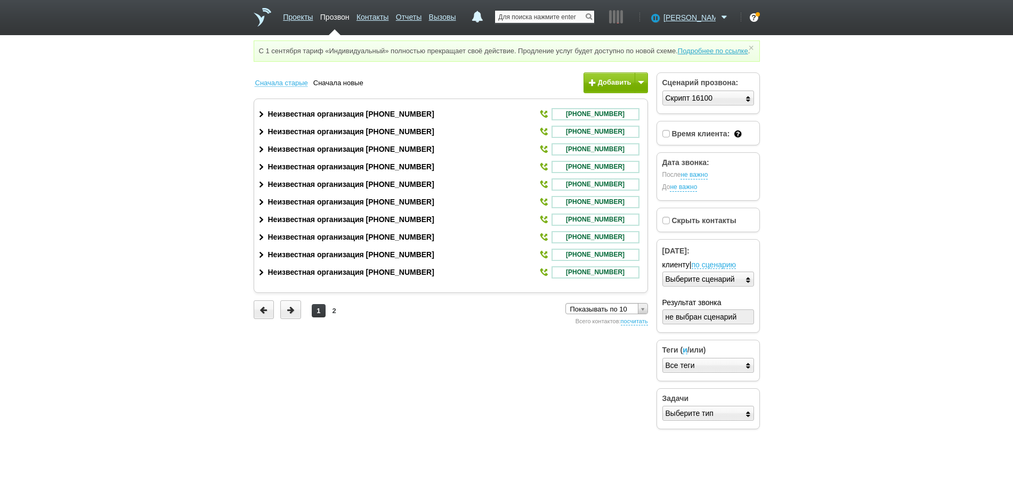
click at [527, 15] on input "text" at bounding box center [544, 17] width 99 height 12
click at [539, 8] on div "Совпадений не найдено Позвонить Создать клиента" at bounding box center [545, 21] width 100 height 27
click at [539, 15] on input "text" at bounding box center [544, 17] width 99 height 12
paste input "+79205899585"
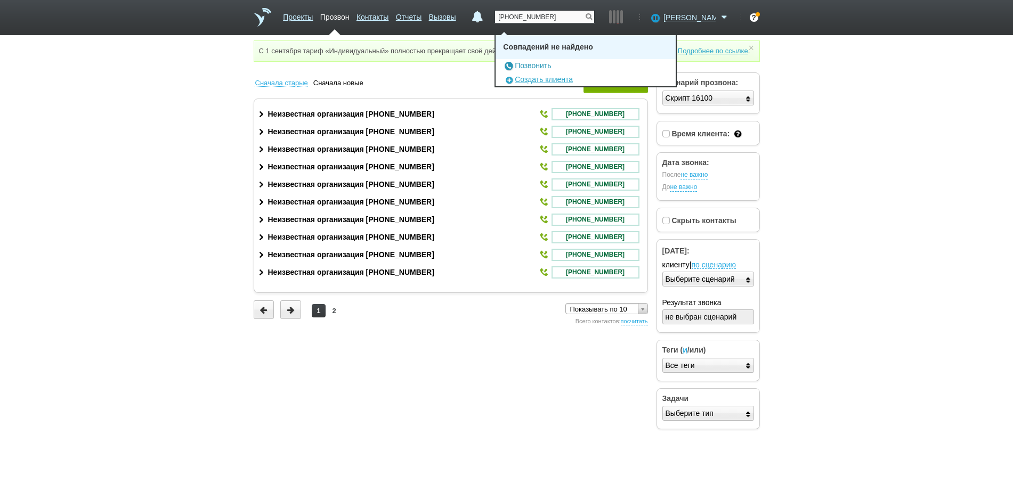
type input "+79205899585"
click at [541, 67] on link "Позвонить" at bounding box center [527, 65] width 48 height 9
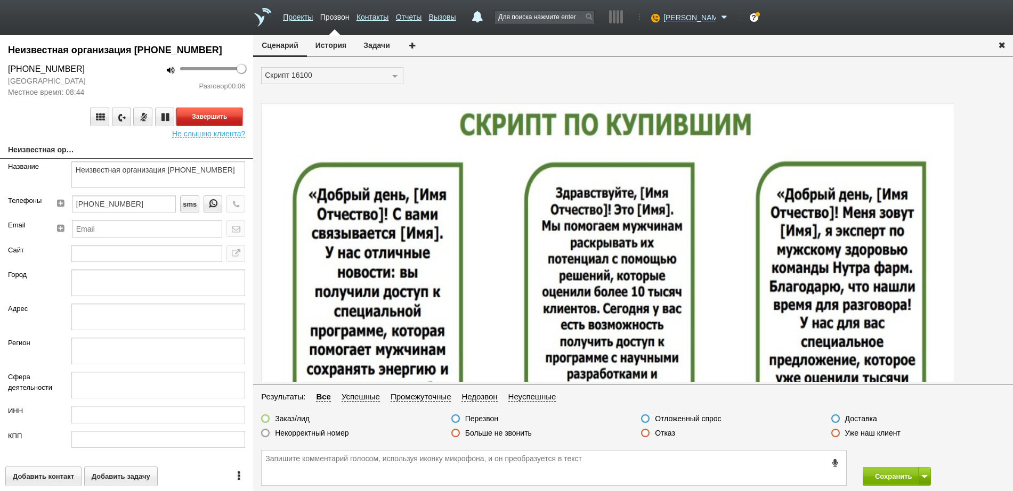
click at [194, 112] on button "Завершить" at bounding box center [209, 117] width 66 height 19
click at [649, 435] on label at bounding box center [645, 433] width 9 height 9
click at [0, 0] on input "Отказ" at bounding box center [0, 0] width 0 height 0
click at [878, 474] on button "Сохранить" at bounding box center [891, 476] width 56 height 19
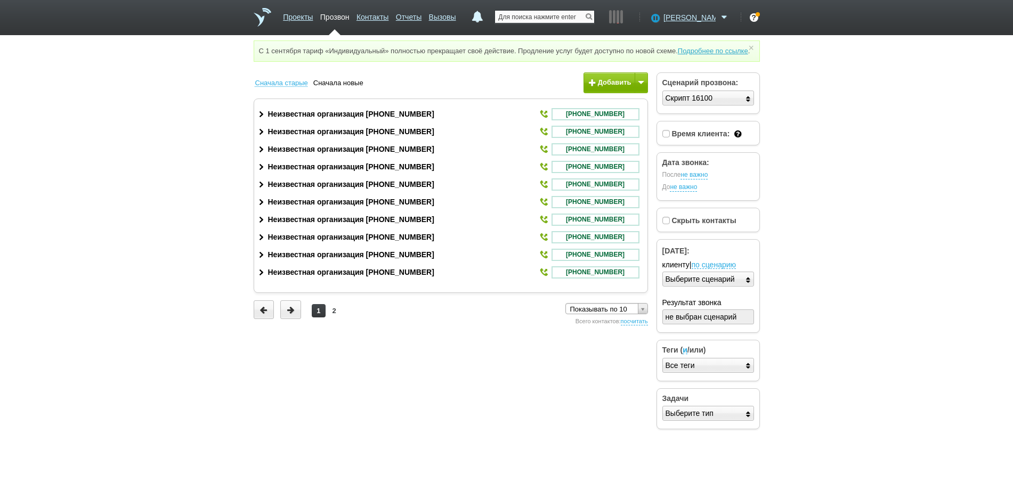
click at [562, 19] on input "text" at bounding box center [544, 17] width 99 height 12
paste input "[PHONE_NUMBER]"
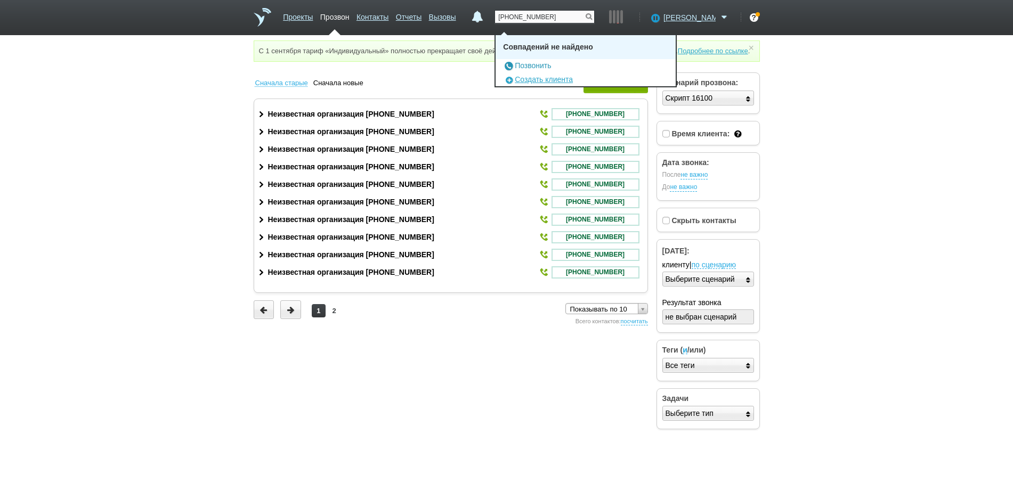
type input "[PHONE_NUMBER]"
click at [551, 66] on link "Позвонить" at bounding box center [527, 65] width 48 height 9
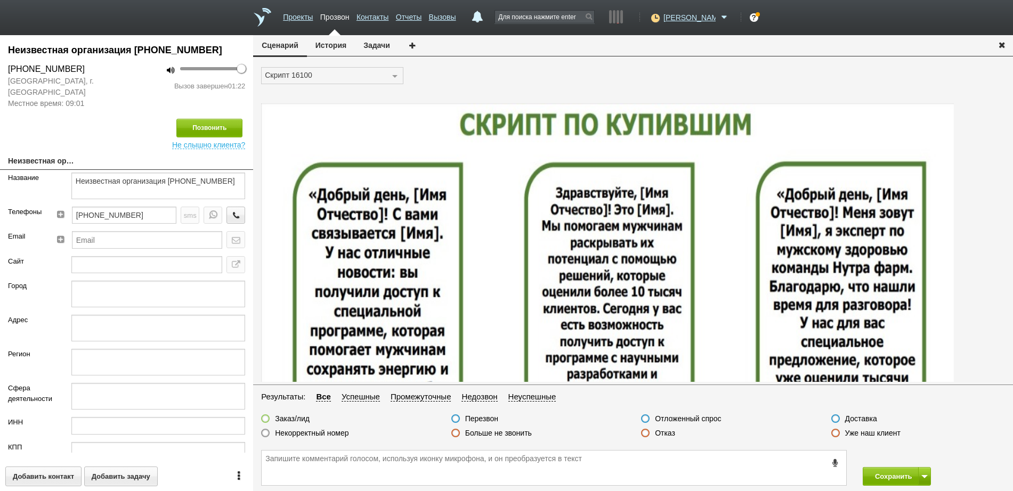
click at [646, 431] on label at bounding box center [645, 433] width 9 height 9
click at [0, 0] on input "Отказ" at bounding box center [0, 0] width 0 height 0
click at [873, 477] on button "Сохранить" at bounding box center [891, 476] width 56 height 19
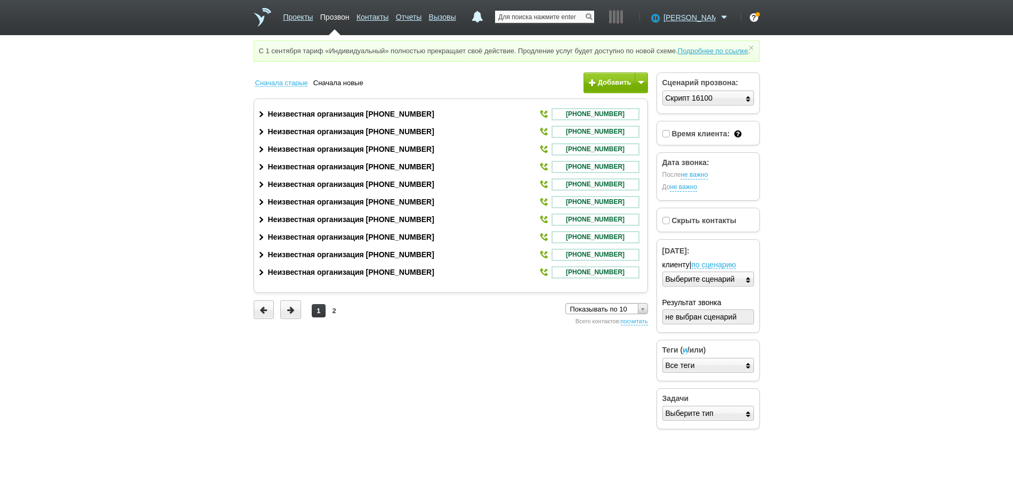
click at [568, 13] on input "text" at bounding box center [544, 17] width 99 height 12
paste input "+79209393456"
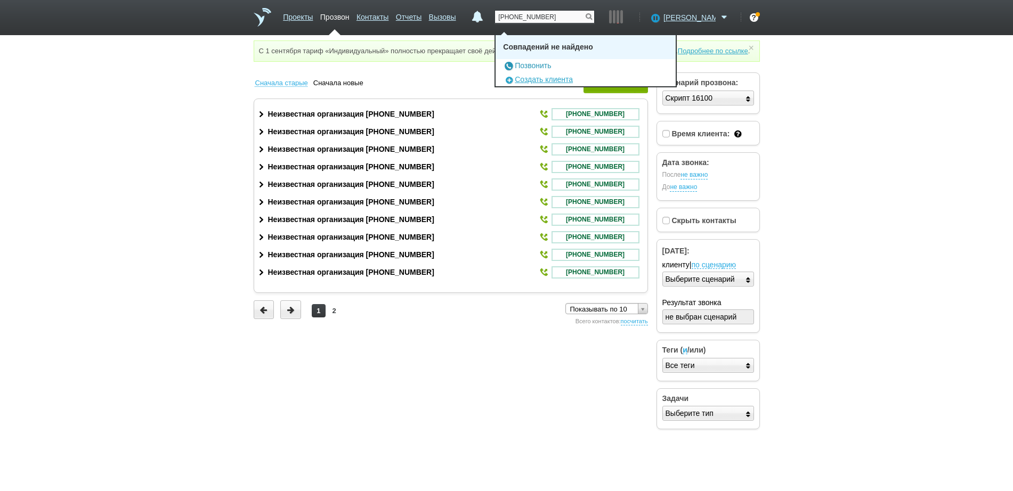
type input "+79209393456"
click at [548, 64] on link "Позвонить" at bounding box center [527, 65] width 48 height 9
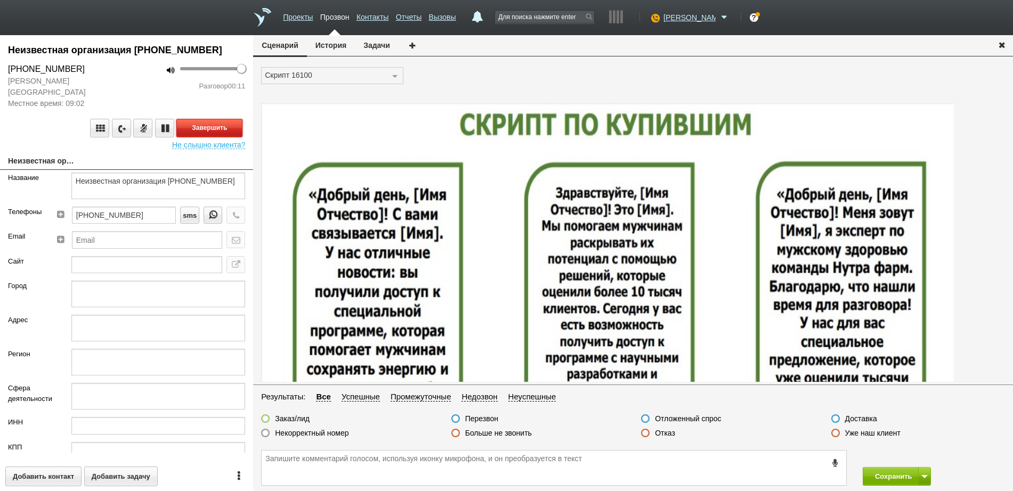
click at [209, 119] on button "Завершить" at bounding box center [209, 128] width 66 height 19
click at [649, 431] on label at bounding box center [645, 433] width 9 height 9
click at [0, 0] on input "Отказ" at bounding box center [0, 0] width 0 height 0
click at [884, 474] on button "Сохранить" at bounding box center [891, 476] width 56 height 19
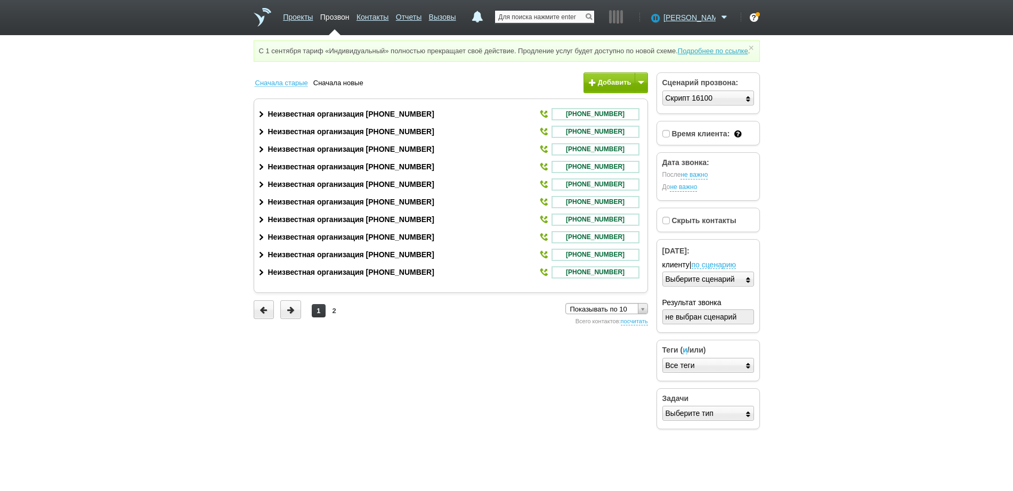
click at [594, 17] on input "text" at bounding box center [544, 17] width 99 height 12
paste input "+79200776622"
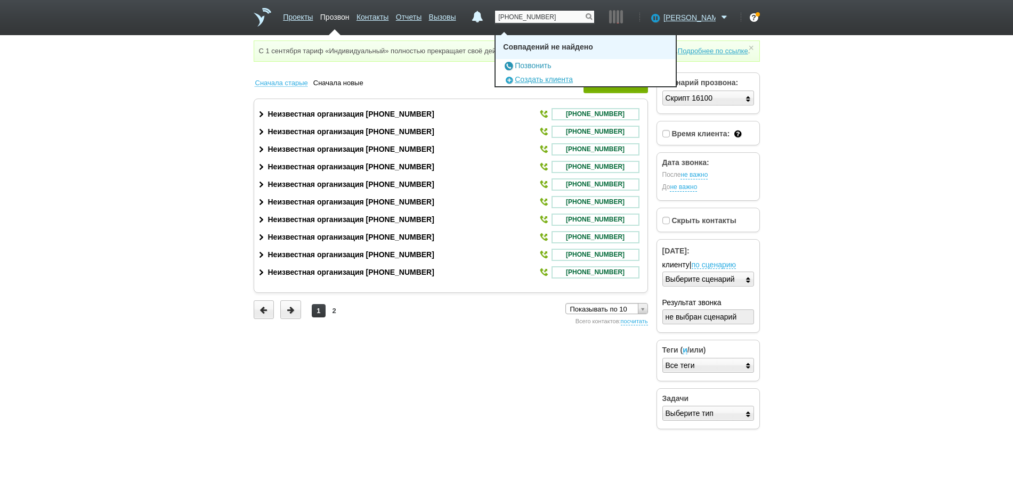
type input "+79200776622"
click at [546, 65] on link "Позвонить" at bounding box center [527, 65] width 48 height 9
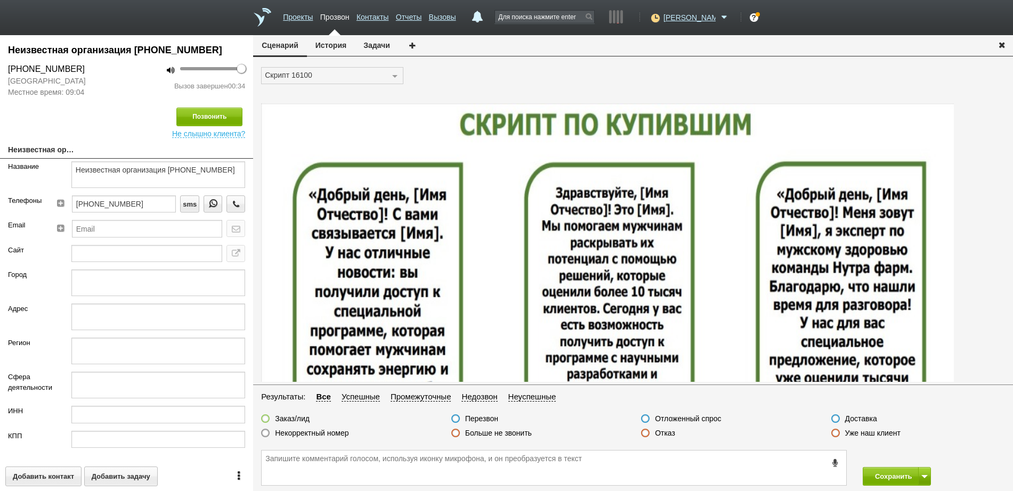
click at [646, 436] on label at bounding box center [645, 433] width 9 height 9
click at [0, 0] on input "Отказ" at bounding box center [0, 0] width 0 height 0
click at [892, 475] on button "Сохранить" at bounding box center [891, 476] width 56 height 19
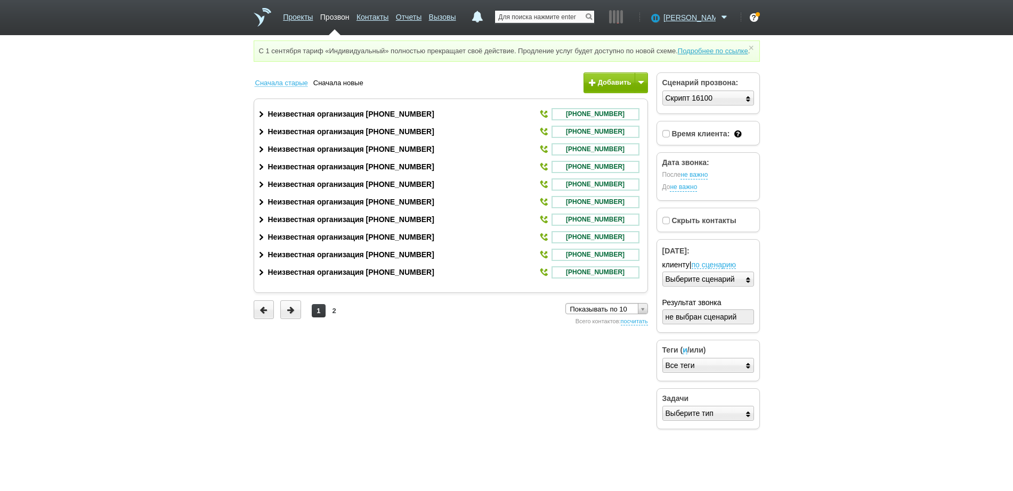
click at [562, 20] on input "text" at bounding box center [544, 17] width 99 height 12
paste input "+74922475055"
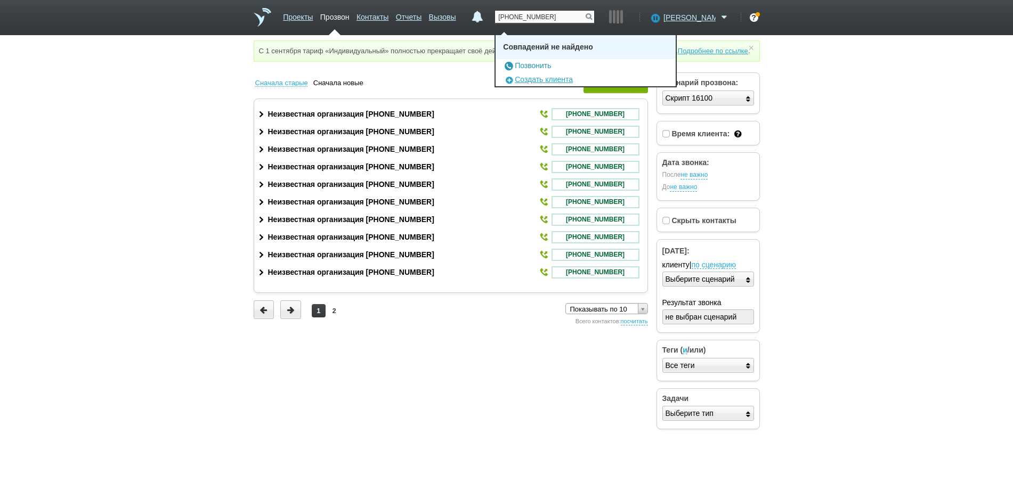
type input "+74922475055"
click at [540, 65] on link "Позвонить" at bounding box center [527, 65] width 48 height 9
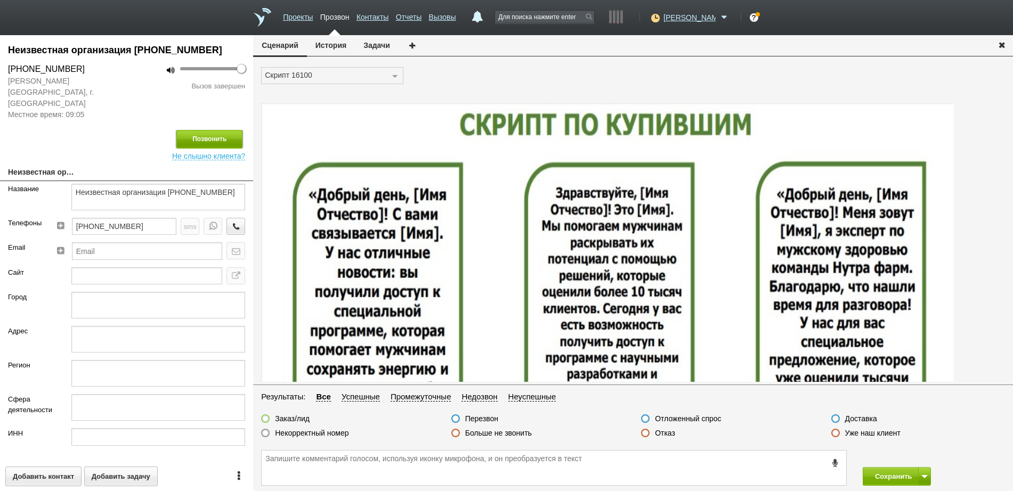
click at [207, 130] on button "Позвонить" at bounding box center [209, 139] width 66 height 19
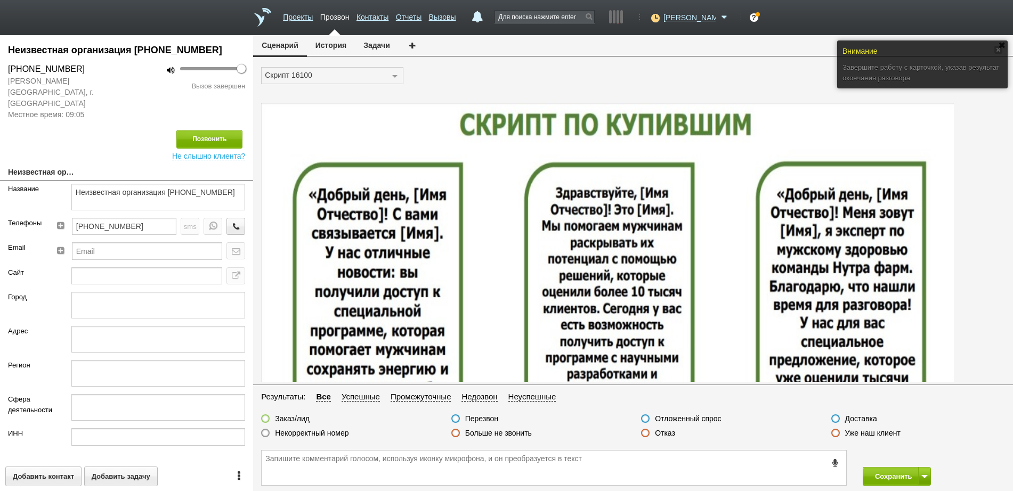
click at [642, 434] on label at bounding box center [645, 433] width 9 height 9
click at [0, 0] on input "Отказ" at bounding box center [0, 0] width 0 height 0
click at [880, 475] on button "Сохранить" at bounding box center [891, 476] width 56 height 19
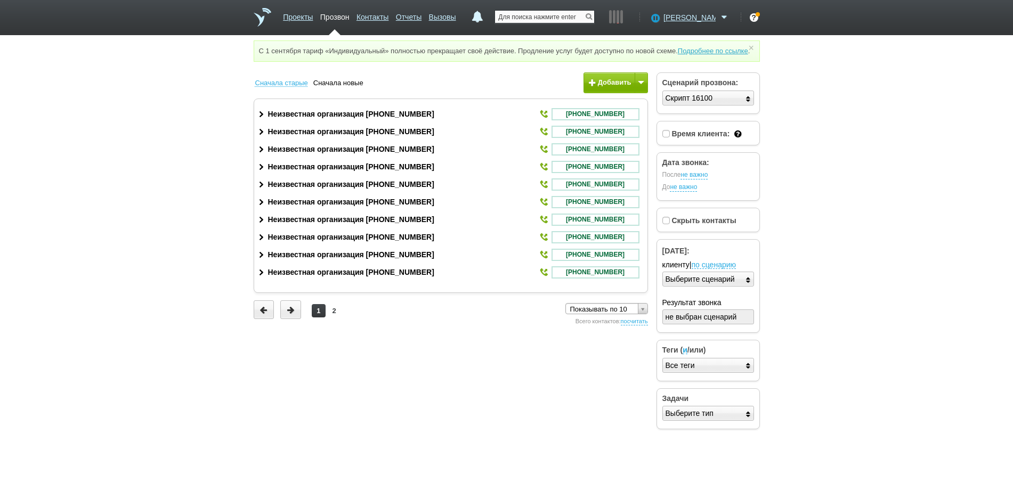
click at [527, 20] on input "text" at bounding box center [544, 17] width 99 height 12
paste input "+74922475055"
type input "+74922475055"
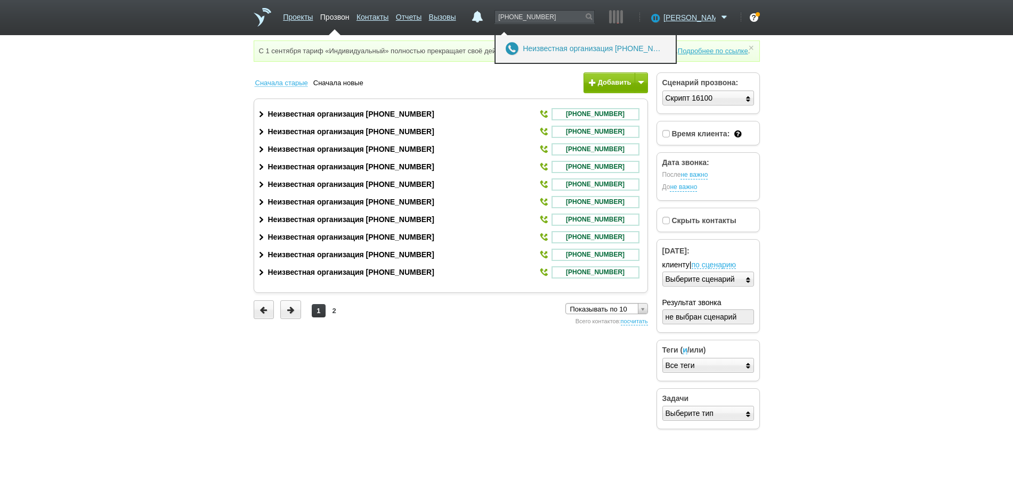
click at [611, 49] on link "Неизвестная организация +7 (492) 247-50-55" at bounding box center [592, 48] width 139 height 9
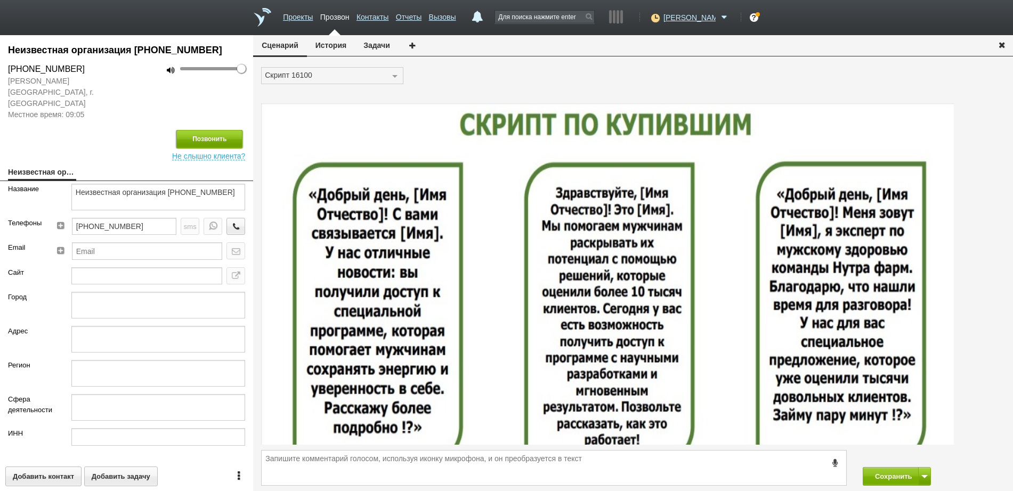
click at [195, 130] on button "Позвонить" at bounding box center [209, 139] width 66 height 19
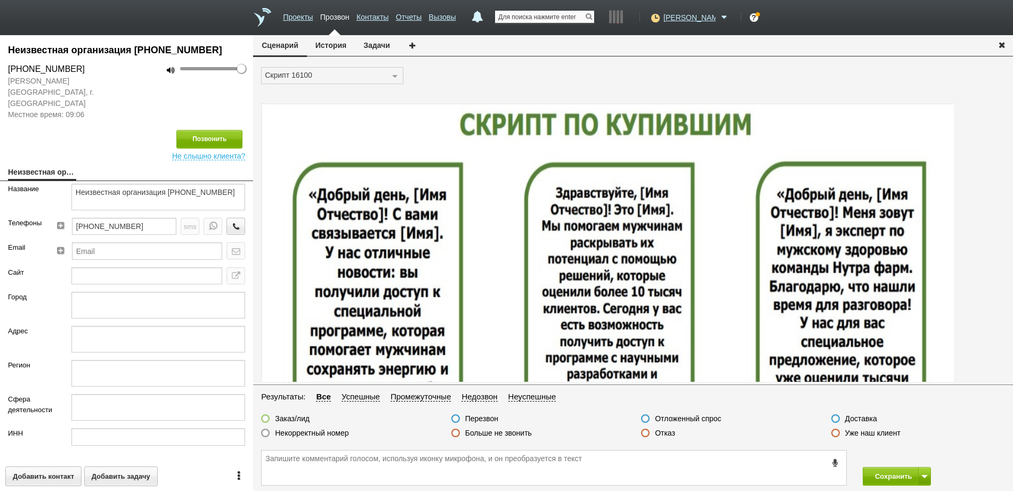
click at [550, 15] on input "text" at bounding box center [544, 17] width 99 height 12
paste input "+79081582628"
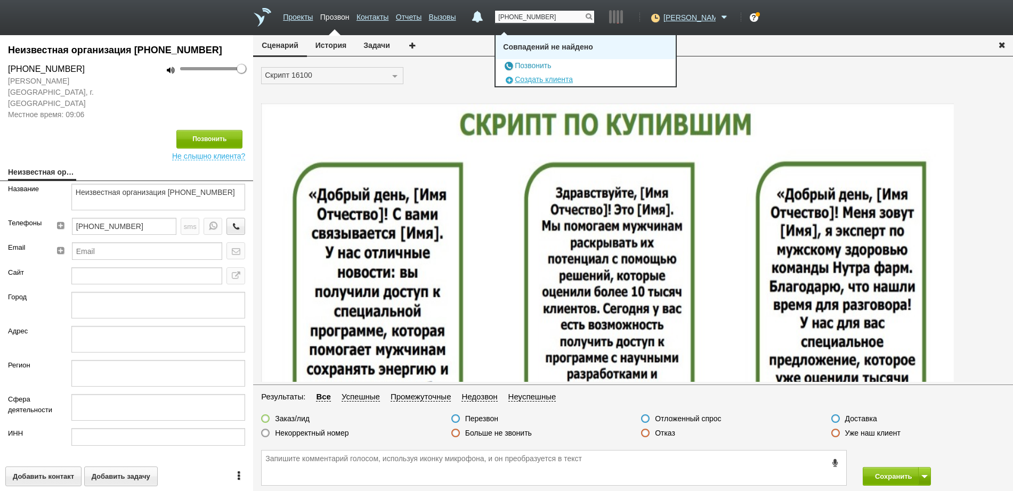
type input "+79081582628"
click at [540, 64] on link "Позвонить" at bounding box center [527, 65] width 48 height 9
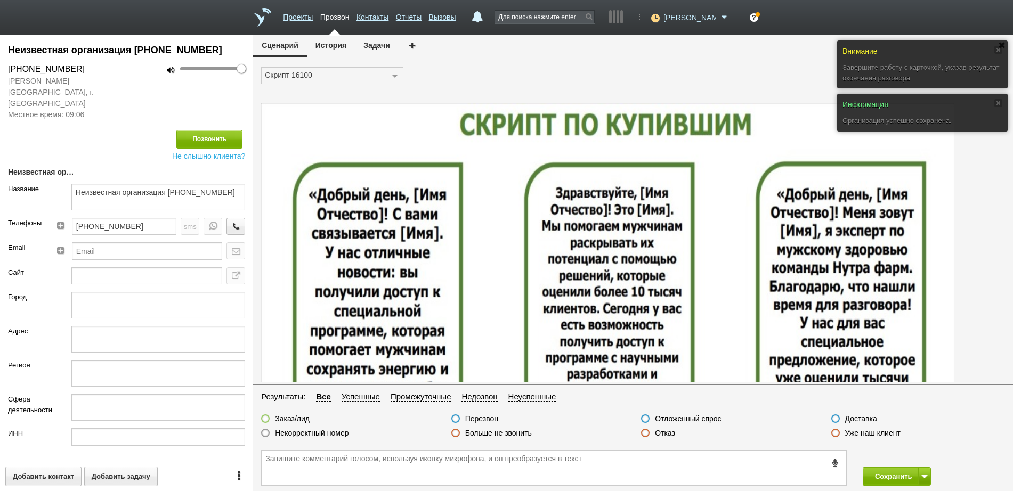
click at [659, 439] on div "Отказ" at bounding box center [658, 434] width 34 height 11
click at [644, 434] on label at bounding box center [645, 433] width 9 height 9
click at [0, 0] on input "Отказ" at bounding box center [0, 0] width 0 height 0
click at [874, 470] on button "Сохранить" at bounding box center [891, 476] width 56 height 19
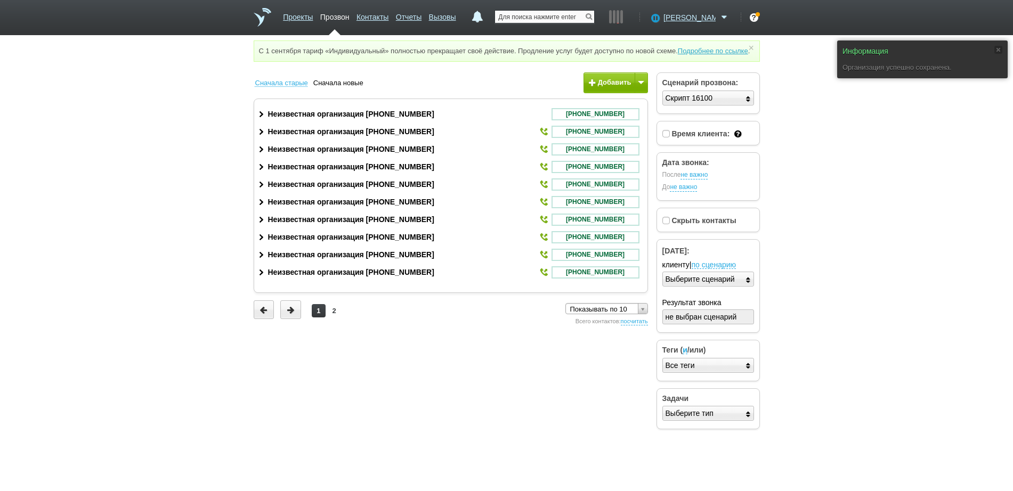
click at [553, 14] on input "text" at bounding box center [544, 17] width 99 height 12
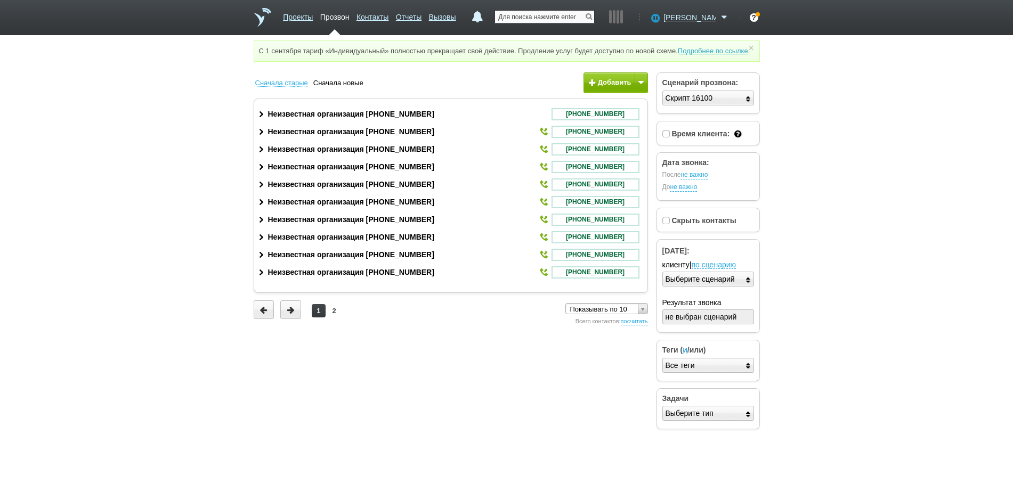
paste input "+79081582628"
type input "+79081582628"
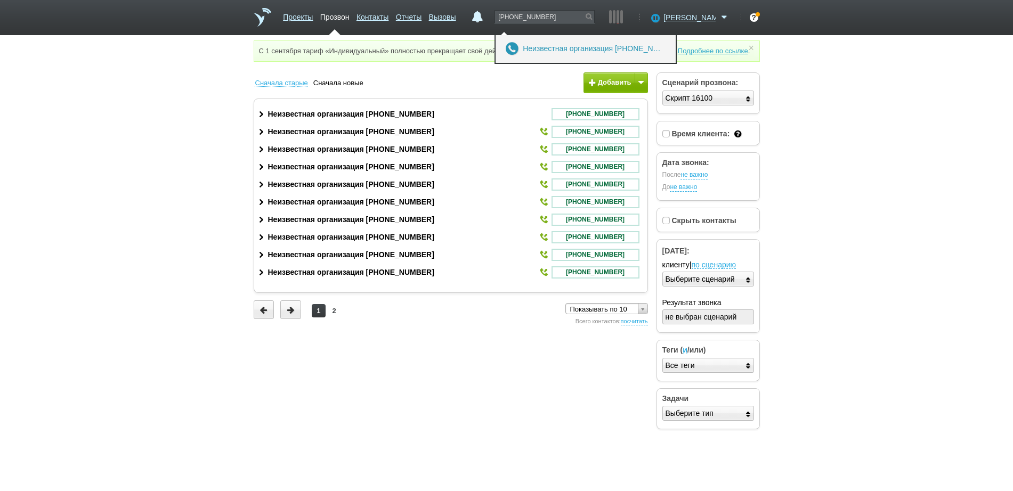
click at [566, 53] on link "Неизвестная организация +7 (908) 158-26-28" at bounding box center [592, 48] width 139 height 9
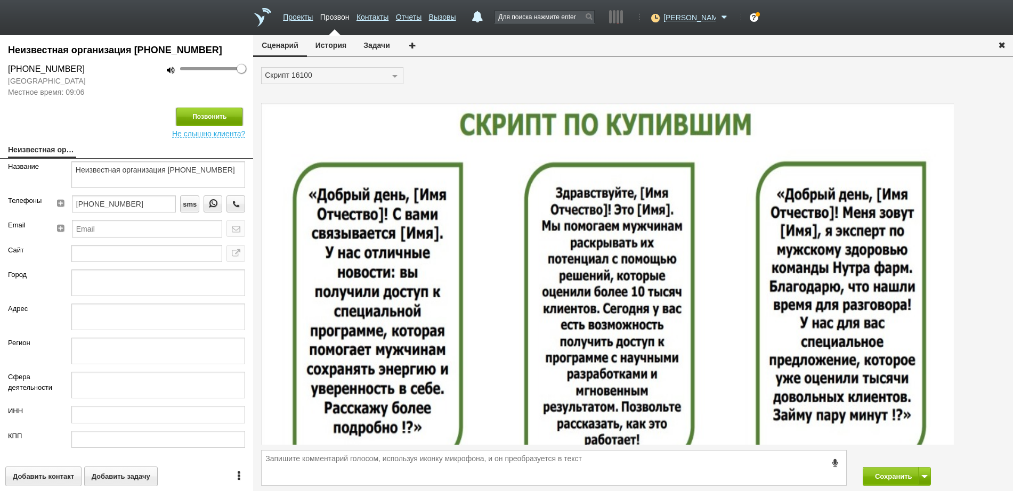
click at [231, 118] on button "Позвонить" at bounding box center [209, 117] width 66 height 19
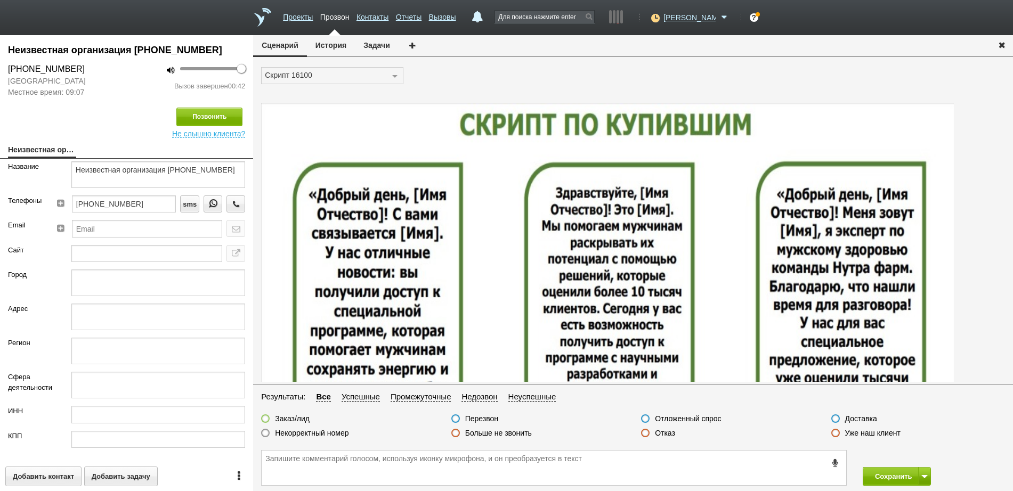
click at [649, 432] on label at bounding box center [645, 433] width 9 height 9
click at [0, 0] on input "Отказ" at bounding box center [0, 0] width 0 height 0
click at [875, 474] on button "Сохранить" at bounding box center [891, 476] width 56 height 19
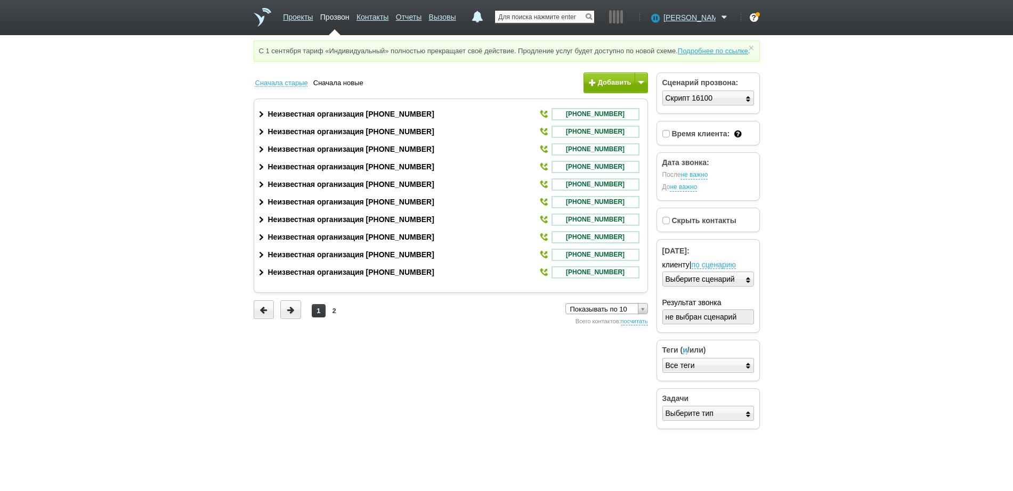
click at [553, 21] on input "text" at bounding box center [544, 17] width 99 height 12
paste input "+78463120230"
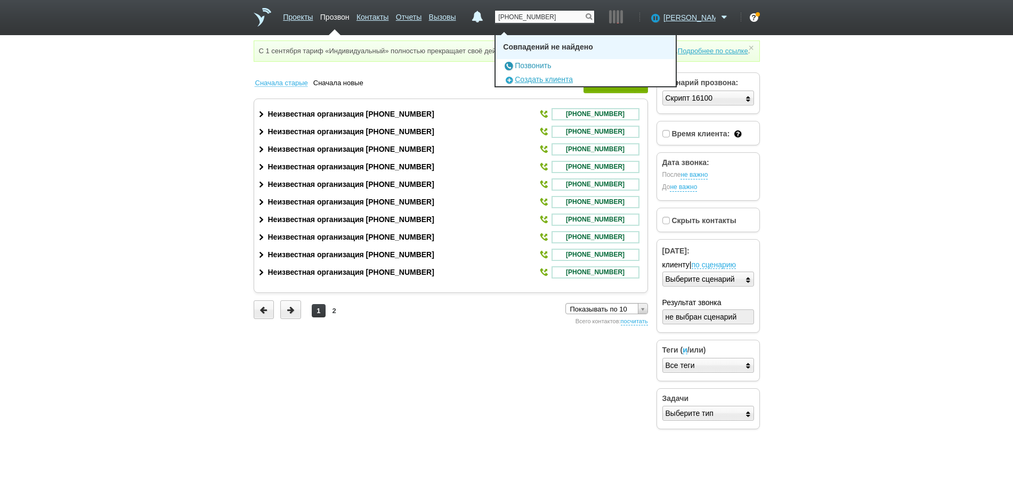
type input "+78463120230"
click at [546, 66] on link "Позвонить" at bounding box center [527, 65] width 48 height 9
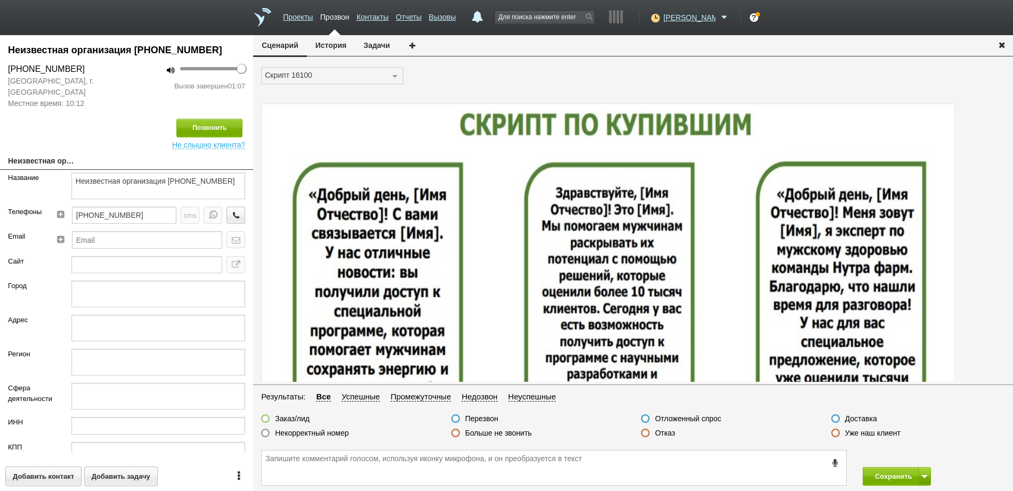
click at [643, 434] on label at bounding box center [645, 433] width 9 height 9
click at [0, 0] on input "Отказ" at bounding box center [0, 0] width 0 height 0
click at [895, 477] on button "Сохранить" at bounding box center [891, 476] width 56 height 19
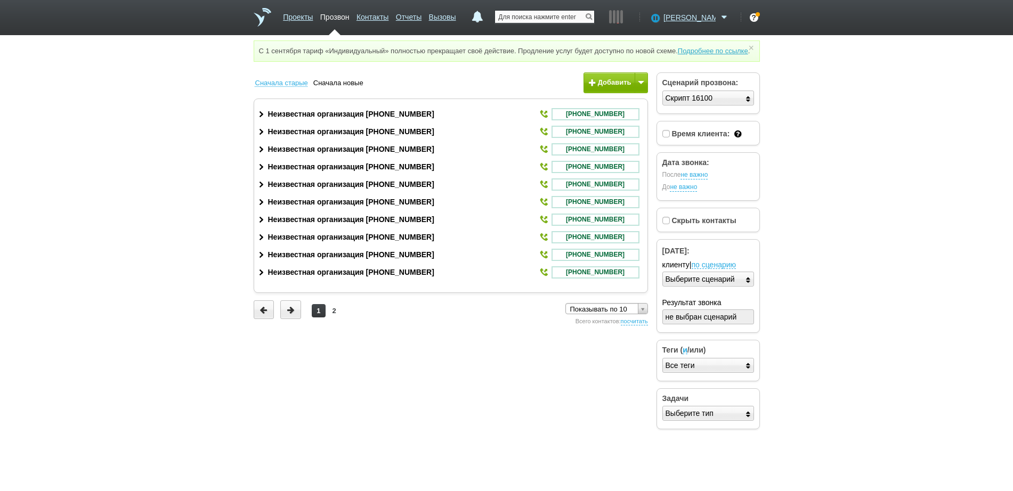
click at [528, 18] on input "text" at bounding box center [544, 17] width 99 height 12
paste input "+79191520632"
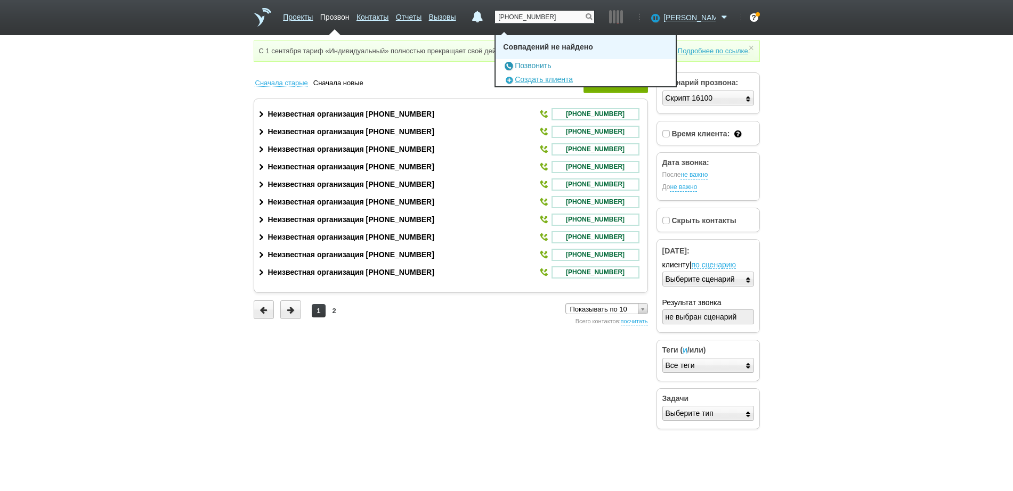
type input "+79191520632"
click at [551, 63] on link "Позвонить" at bounding box center [527, 65] width 48 height 9
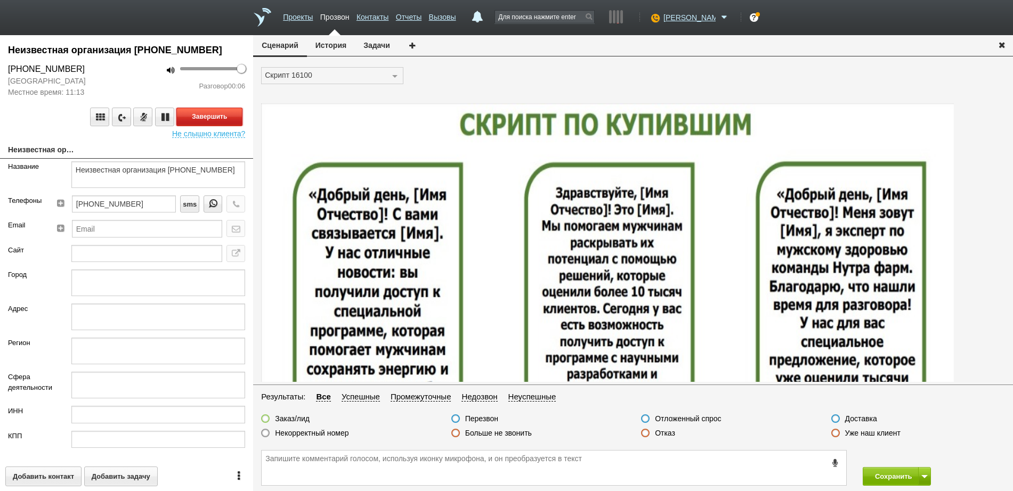
click at [201, 109] on button "Завершить" at bounding box center [209, 117] width 66 height 19
click at [647, 432] on label at bounding box center [645, 433] width 9 height 9
click at [0, 0] on input "Отказ" at bounding box center [0, 0] width 0 height 0
click at [894, 478] on button "Сохранить" at bounding box center [891, 476] width 56 height 19
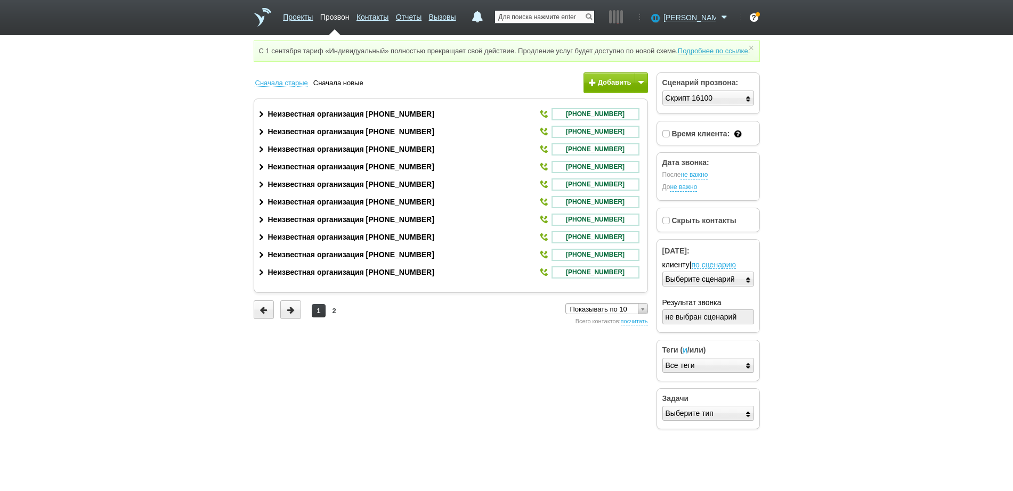
click at [522, 20] on input "text" at bounding box center [544, 17] width 99 height 12
paste input "+79224789291"
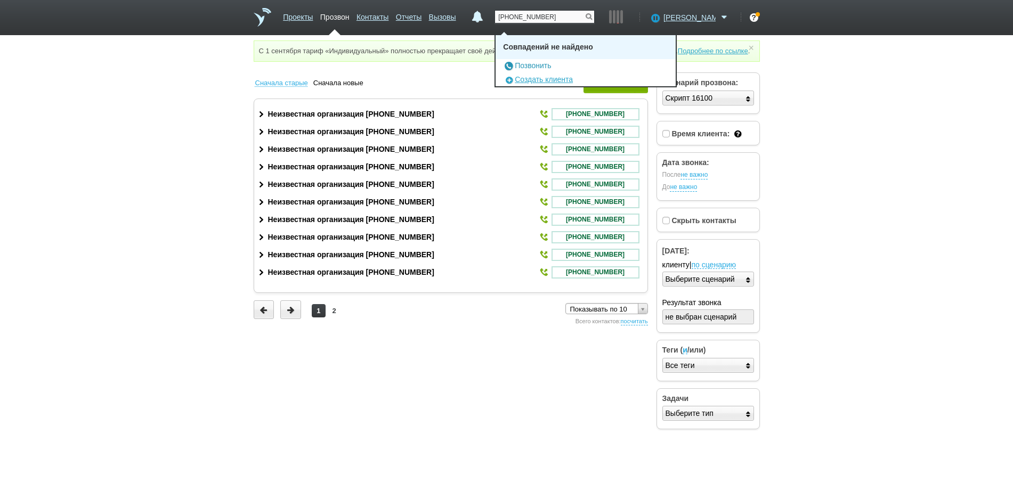
type input "+79224789291"
click at [551, 64] on link "Позвонить" at bounding box center [527, 65] width 48 height 9
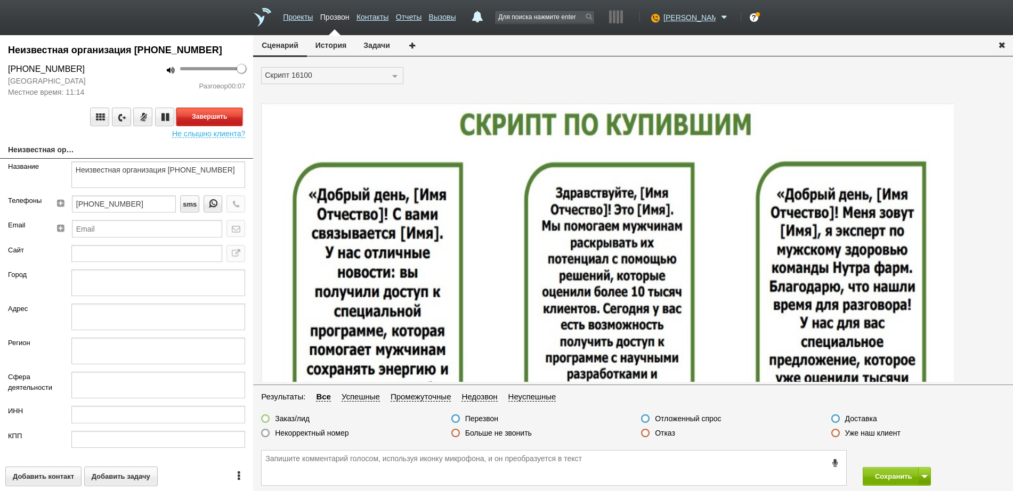
click at [202, 115] on button "Завершить" at bounding box center [209, 117] width 66 height 19
click at [648, 431] on label at bounding box center [645, 433] width 9 height 9
click at [0, 0] on input "Отказ" at bounding box center [0, 0] width 0 height 0
click at [907, 476] on button "Сохранить" at bounding box center [891, 476] width 56 height 19
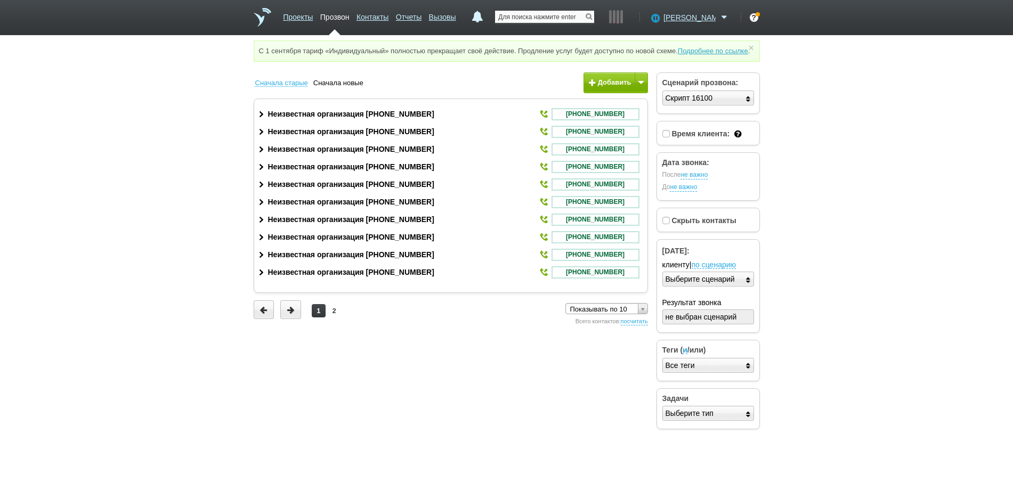
click at [540, 15] on input "text" at bounding box center [544, 17] width 99 height 12
paste input "+79677920017"
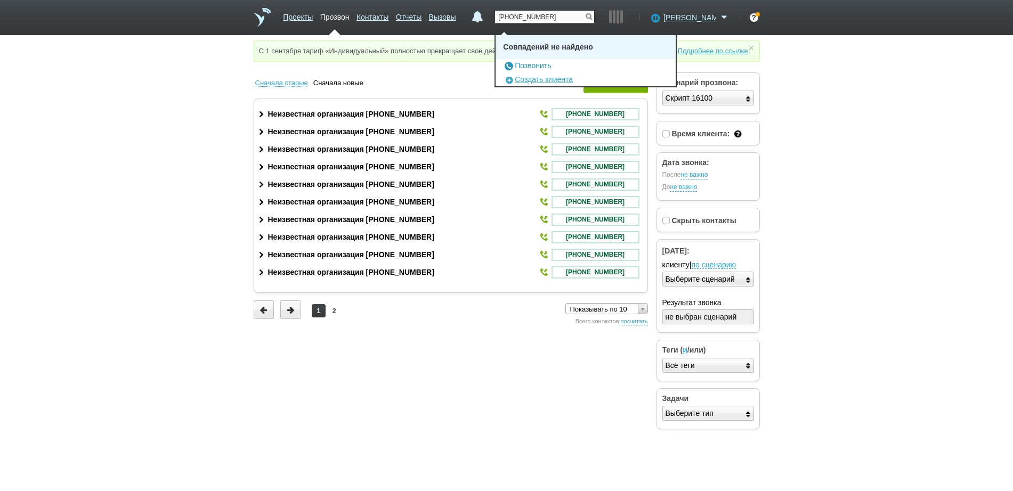
type input "+79677920017"
click at [543, 64] on link "Позвонить" at bounding box center [527, 65] width 48 height 9
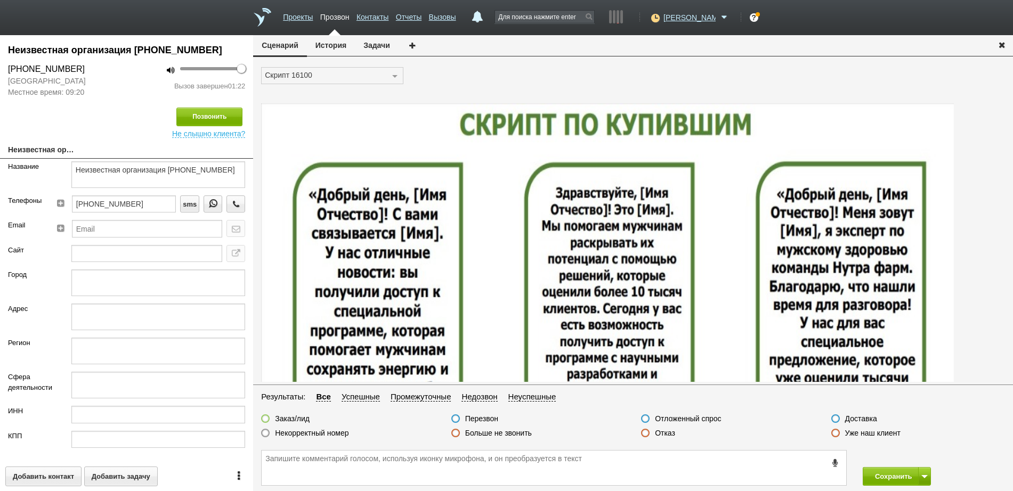
click at [644, 433] on label at bounding box center [645, 433] width 9 height 9
click at [0, 0] on input "Отказ" at bounding box center [0, 0] width 0 height 0
click at [893, 479] on button "Сохранить" at bounding box center [891, 476] width 56 height 19
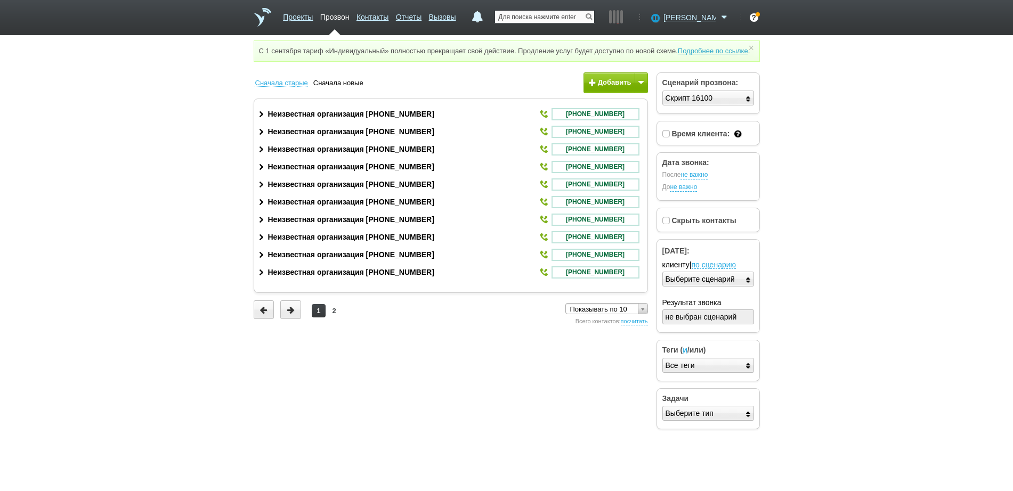
click at [541, 21] on input "text" at bounding box center [544, 17] width 99 height 12
paste input "+78463389606"
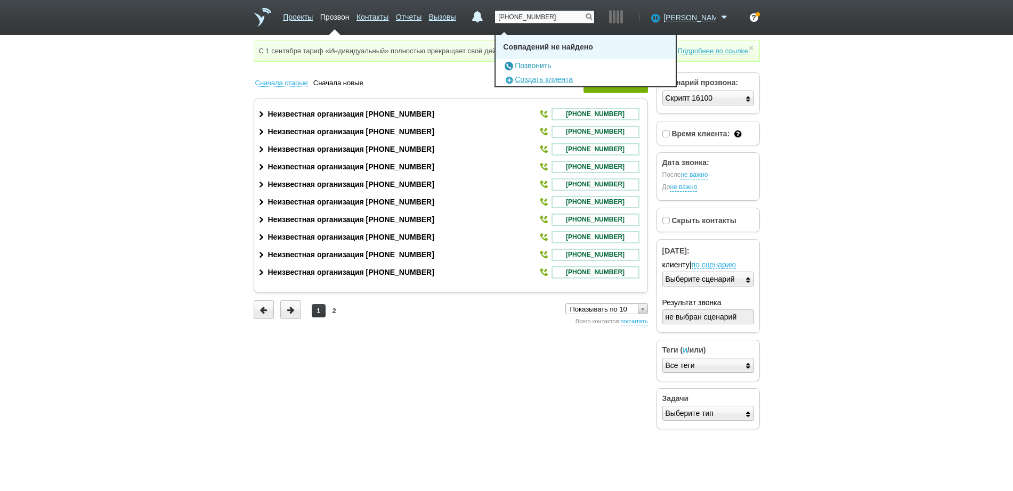
type input "+78463389606"
click at [542, 63] on link "Позвонить" at bounding box center [527, 65] width 48 height 9
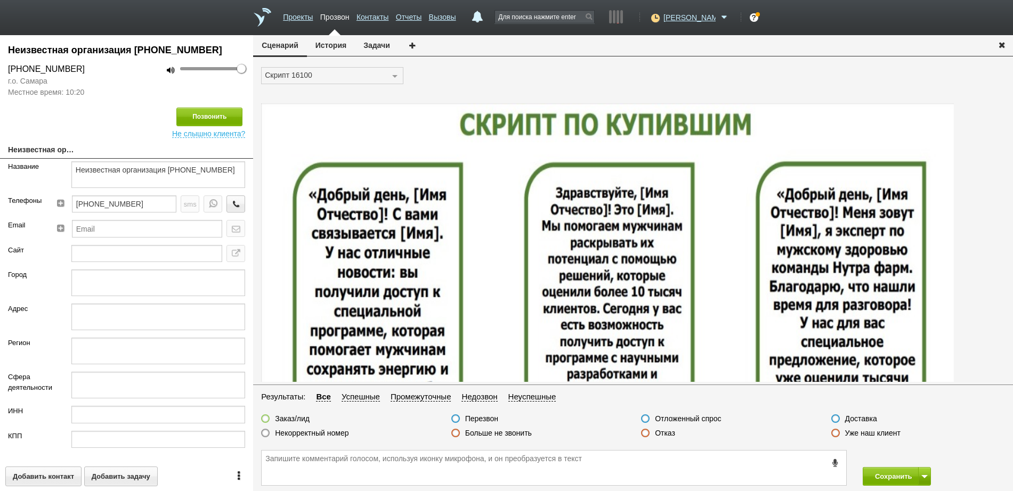
click at [646, 437] on label at bounding box center [645, 433] width 9 height 9
click at [0, 0] on input "Отказ" at bounding box center [0, 0] width 0 height 0
click at [879, 477] on button "Сохранить" at bounding box center [891, 476] width 56 height 19
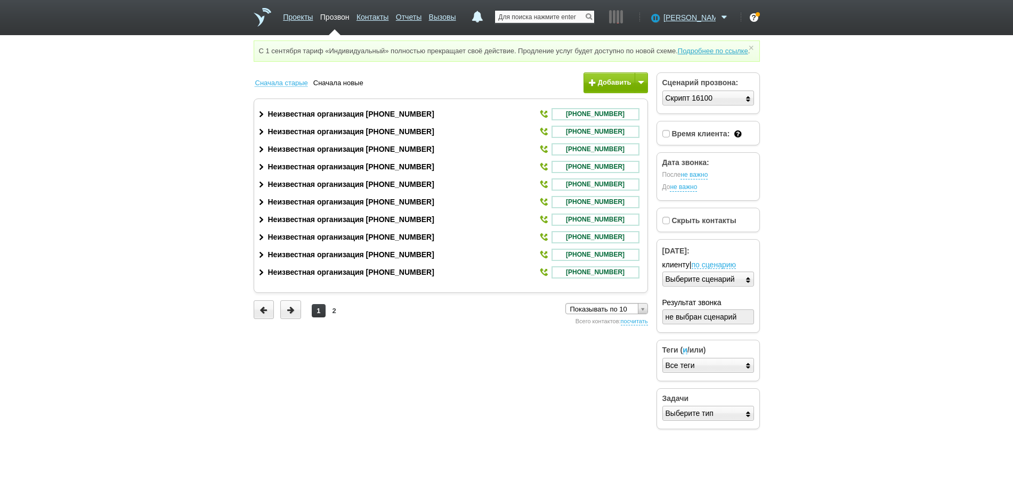
click at [561, 19] on input "text" at bounding box center [544, 17] width 99 height 12
paste input "+79895310997"
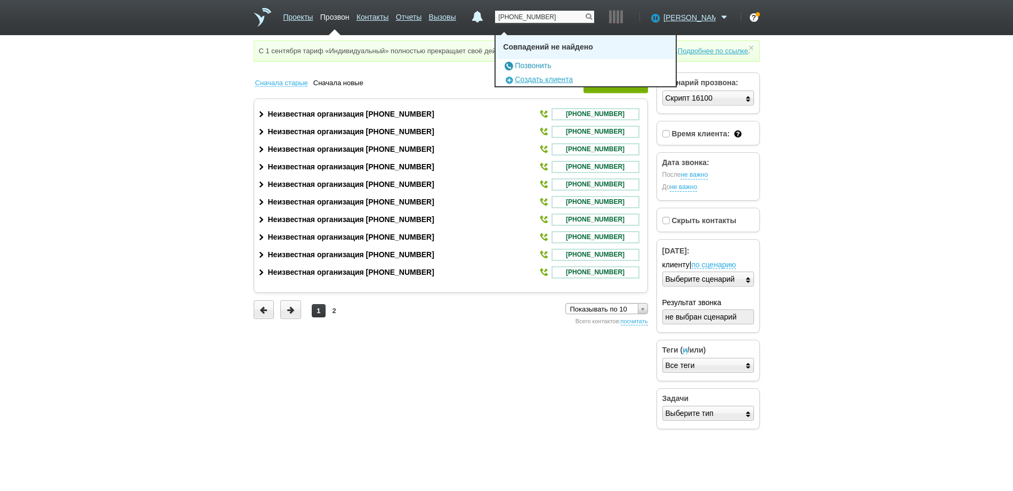
type input "+79895310997"
click at [544, 63] on link "Позвонить" at bounding box center [527, 65] width 48 height 9
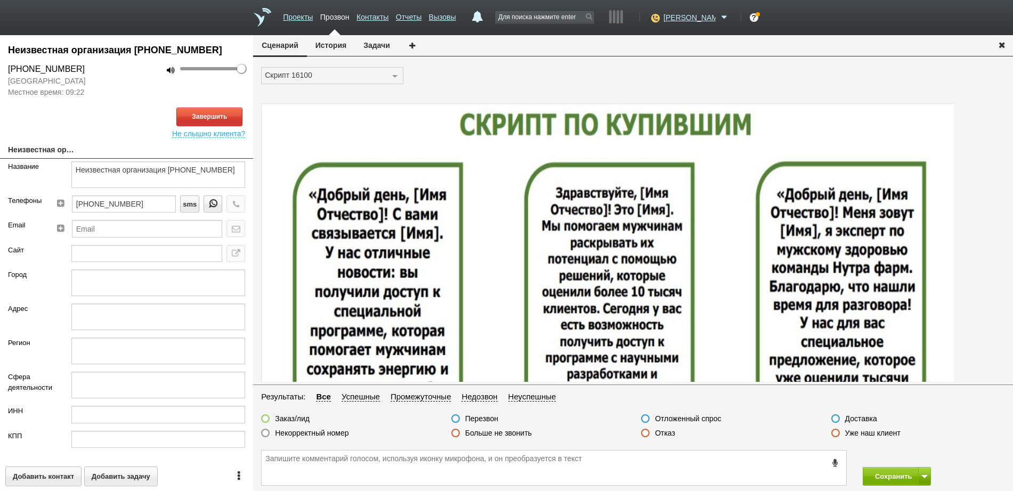
click at [644, 432] on label at bounding box center [645, 433] width 9 height 9
click at [0, 0] on input "Отказ" at bounding box center [0, 0] width 0 height 0
click at [212, 112] on button "Завершить" at bounding box center [209, 117] width 66 height 19
click at [886, 478] on button "Сохранить" at bounding box center [891, 476] width 56 height 19
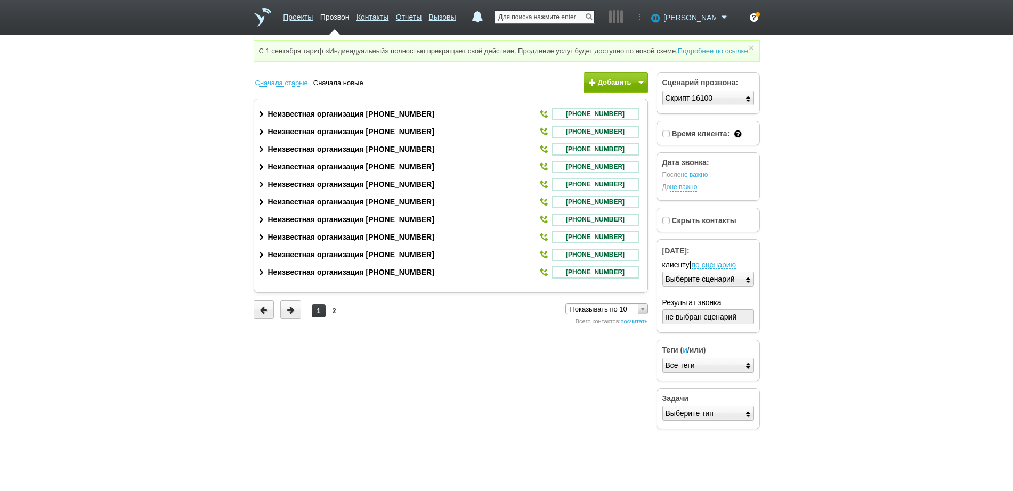
click at [529, 21] on input "text" at bounding box center [544, 17] width 99 height 12
paste input "+79272382325"
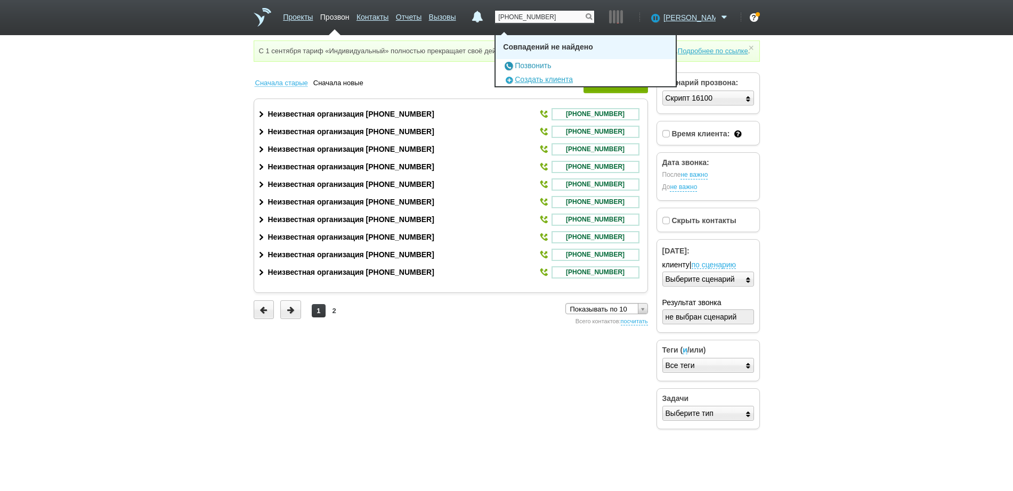
type input "+79272382325"
click at [540, 66] on link "Позвонить" at bounding box center [527, 65] width 48 height 9
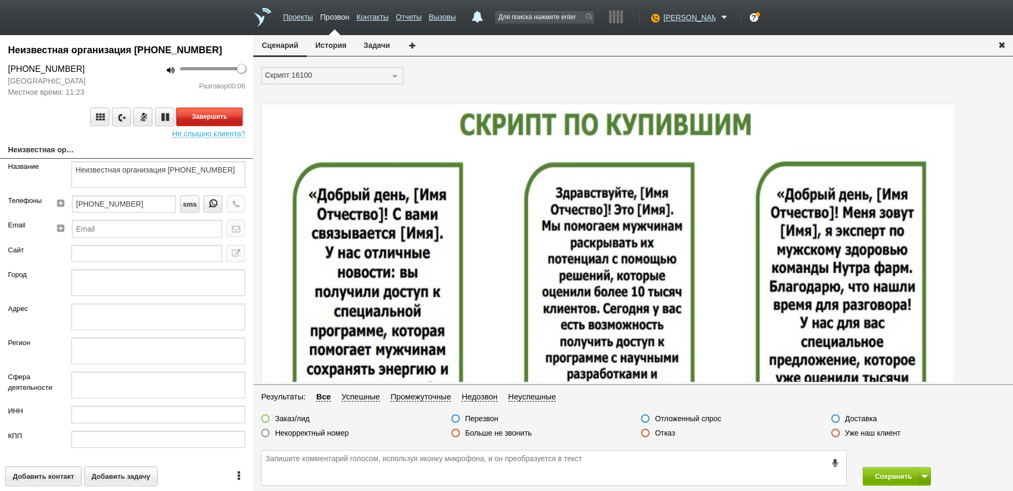
click at [223, 118] on button "Завершить" at bounding box center [209, 117] width 66 height 19
click at [643, 437] on label at bounding box center [645, 433] width 9 height 9
click at [0, 0] on input "Отказ" at bounding box center [0, 0] width 0 height 0
click at [876, 467] on button "Сохранить" at bounding box center [891, 476] width 56 height 19
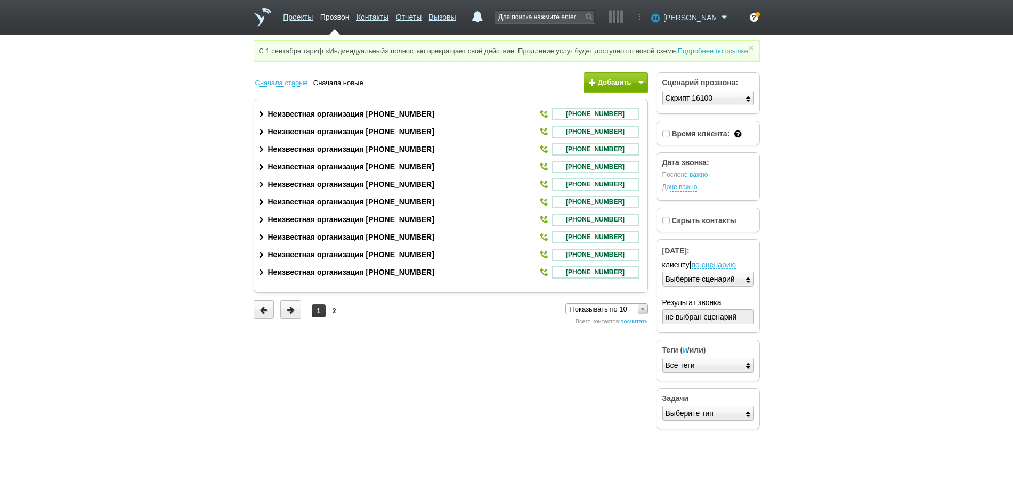
click at [569, 9] on div "Совпадений не найдено Позвонить Создать клиента" at bounding box center [545, 21] width 100 height 27
click at [566, 13] on input "text" at bounding box center [544, 17] width 99 height 12
paste input "+79535953090"
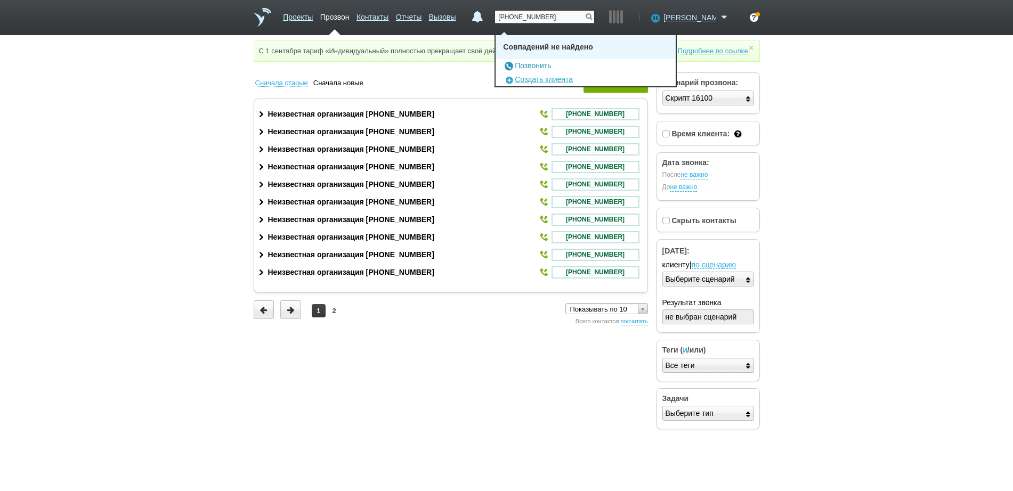
type input "+79535953090"
click at [551, 64] on link "Позвонить" at bounding box center [527, 65] width 48 height 9
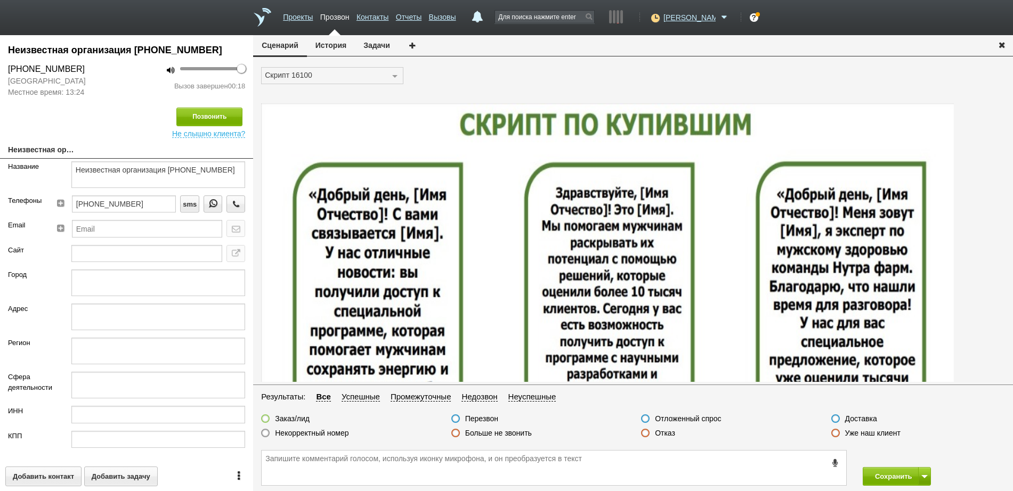
click at [645, 437] on label at bounding box center [645, 433] width 9 height 9
click at [0, 0] on input "Отказ" at bounding box center [0, 0] width 0 height 0
click at [884, 478] on button "Сохранить" at bounding box center [891, 476] width 56 height 19
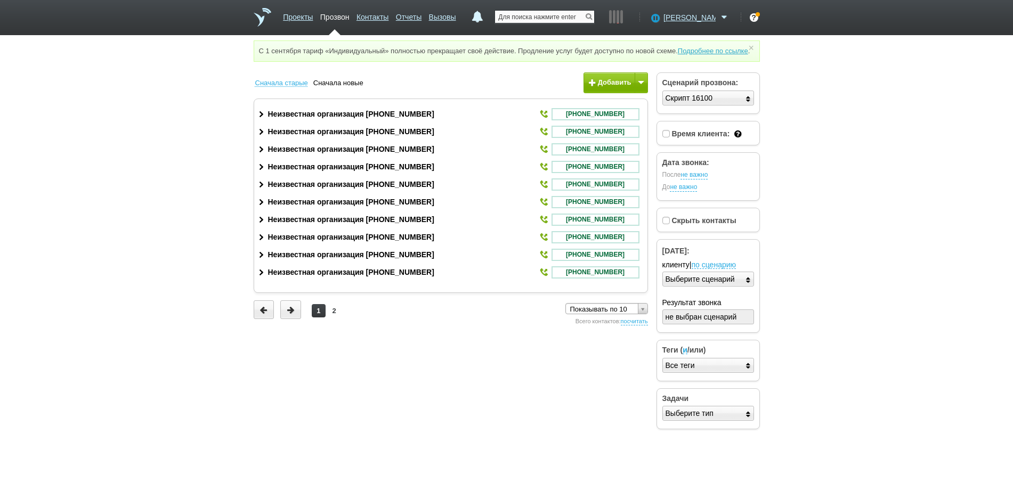
click at [516, 17] on input "text" at bounding box center [544, 17] width 99 height 12
paste input "+79632891070"
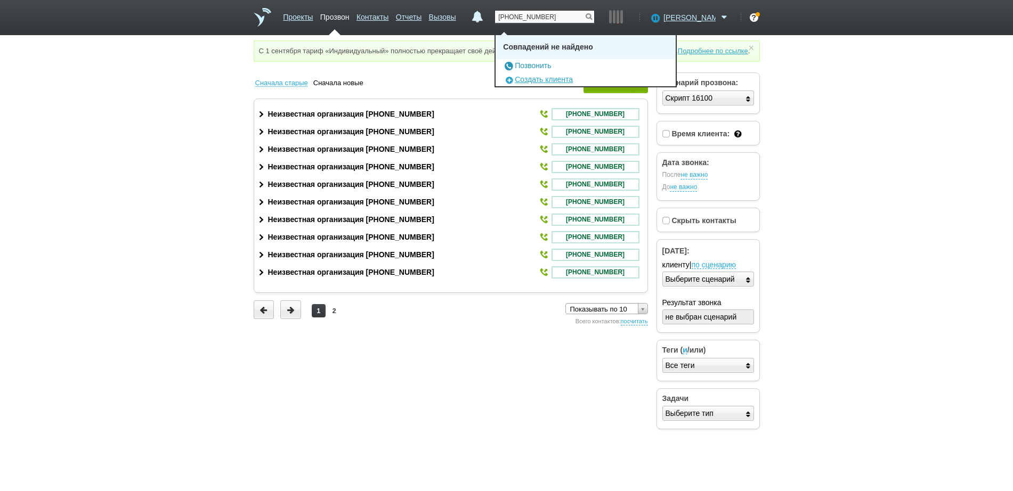
type input "+79632891070"
click at [538, 63] on link "Позвонить" at bounding box center [527, 65] width 48 height 9
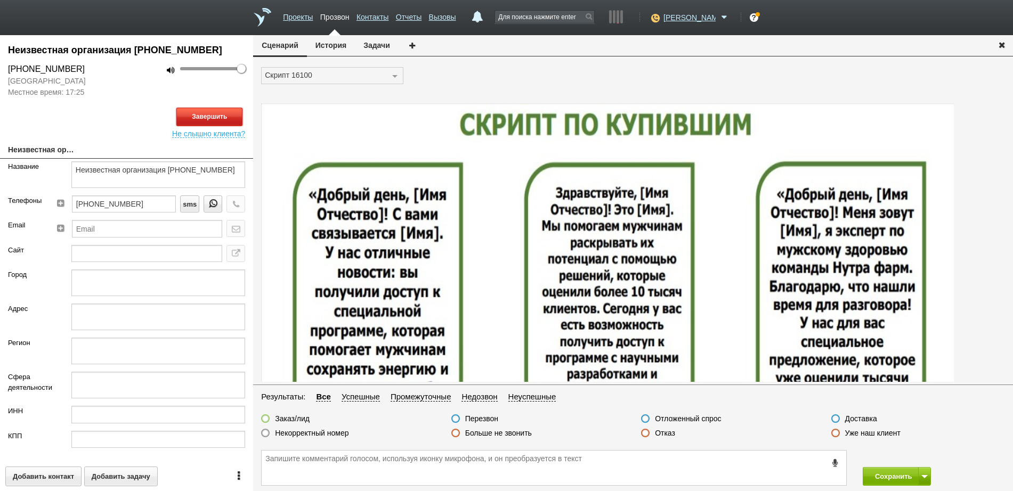
click at [212, 114] on button "Завершить" at bounding box center [209, 117] width 66 height 19
click at [647, 432] on label at bounding box center [645, 433] width 9 height 9
click at [0, 0] on input "Отказ" at bounding box center [0, 0] width 0 height 0
click at [887, 479] on button "Сохранить" at bounding box center [891, 476] width 56 height 19
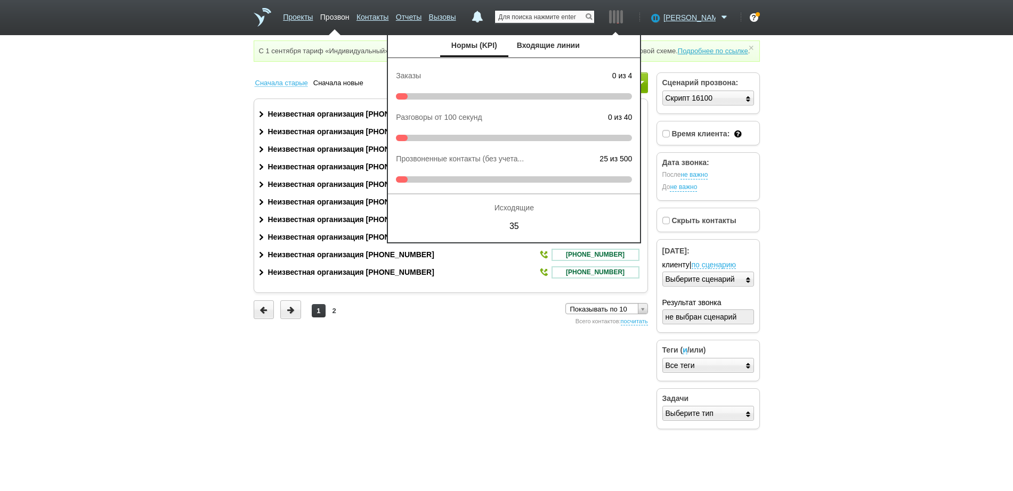
click at [572, 19] on input "text" at bounding box center [544, 17] width 99 height 12
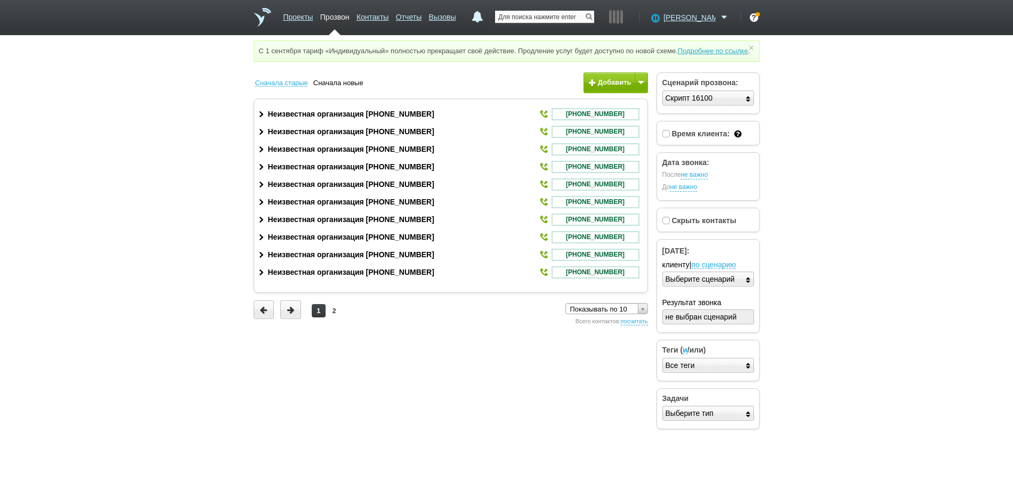
paste input "+79020558536"
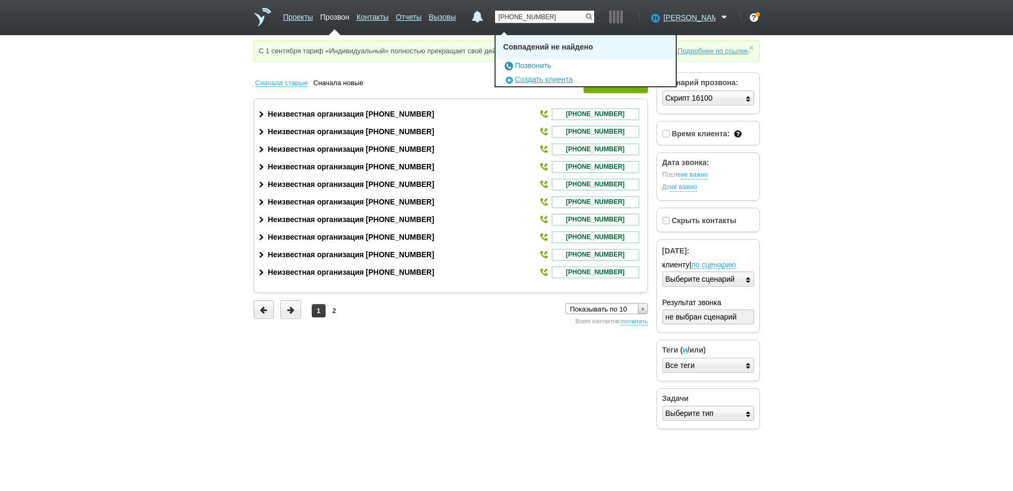
type input "+79020558536"
click at [544, 66] on link "Позвонить" at bounding box center [527, 65] width 48 height 9
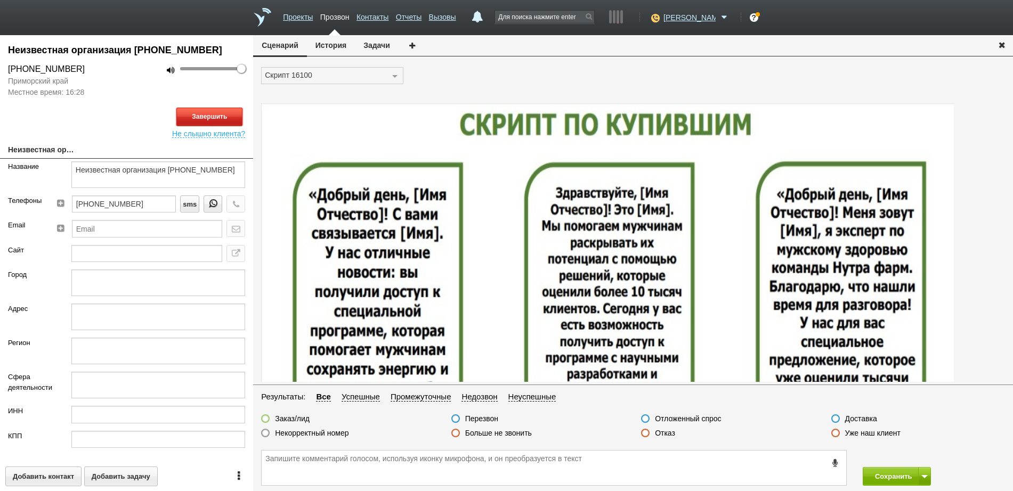
click at [230, 117] on button "Завершить" at bounding box center [209, 117] width 66 height 19
click at [647, 434] on label at bounding box center [645, 433] width 9 height 9
click at [0, 0] on input "Отказ" at bounding box center [0, 0] width 0 height 0
click at [892, 472] on button "Сохранить" at bounding box center [891, 476] width 56 height 19
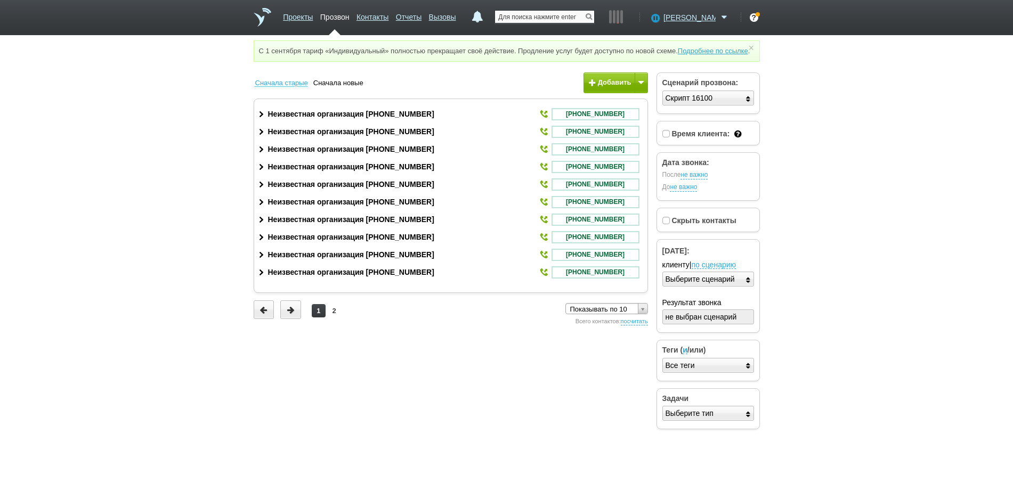
click at [553, 19] on input "text" at bounding box center [544, 17] width 99 height 12
paste input "+79135420703"
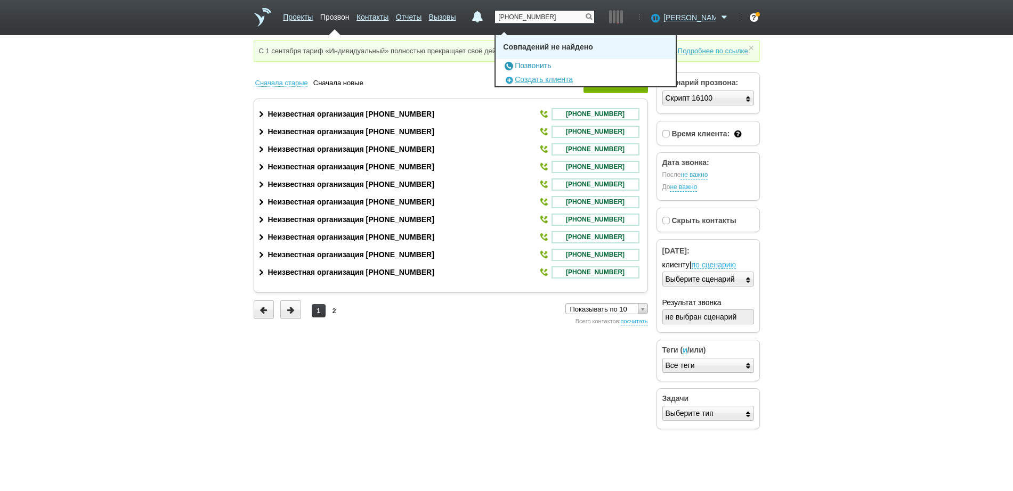
type input "+79135420703"
click at [537, 63] on link "Позвонить" at bounding box center [527, 65] width 48 height 9
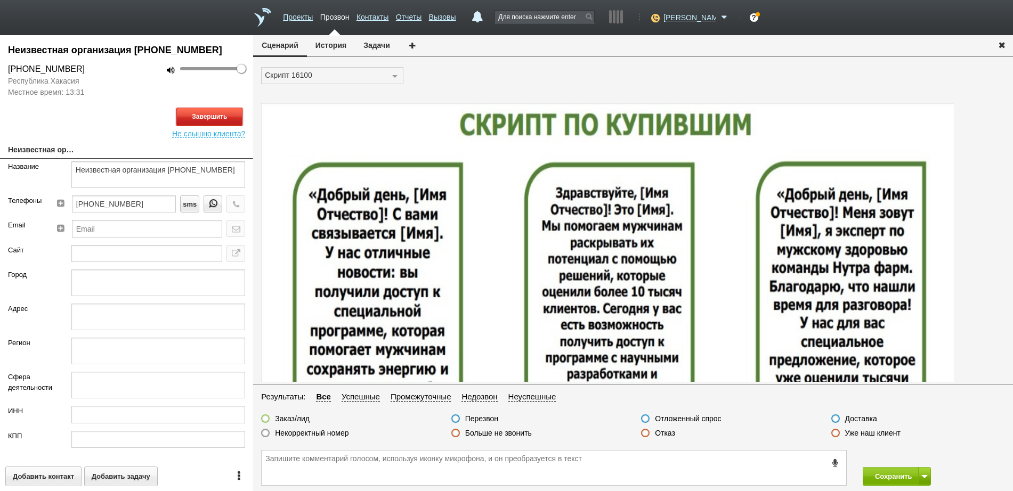
click at [203, 111] on button "Завершить" at bounding box center [209, 117] width 66 height 19
click at [647, 435] on label at bounding box center [645, 433] width 9 height 9
click at [0, 0] on input "Отказ" at bounding box center [0, 0] width 0 height 0
click at [895, 476] on button "Сохранить" at bounding box center [891, 476] width 56 height 19
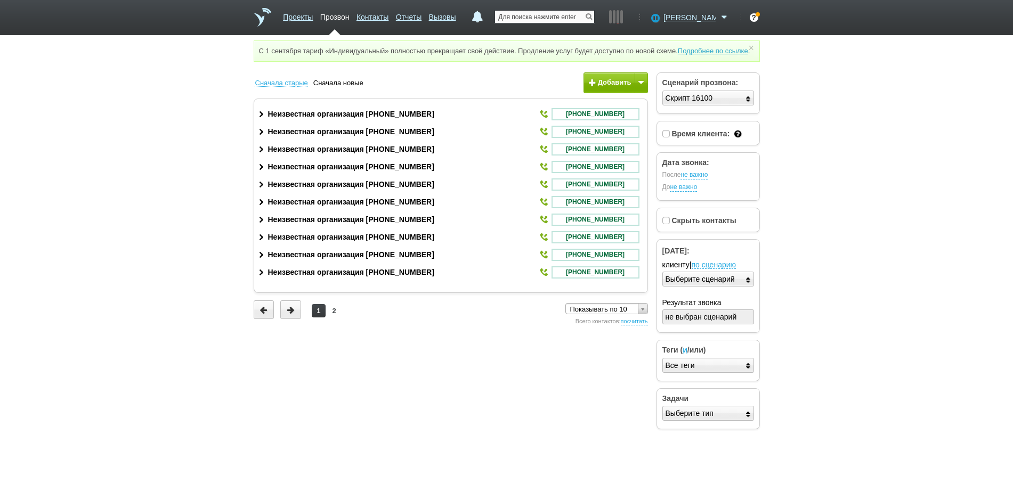
click at [567, 13] on input "text" at bounding box center [544, 17] width 99 height 12
click at [528, 14] on input "text" at bounding box center [544, 17] width 99 height 12
paste input "+79242835405"
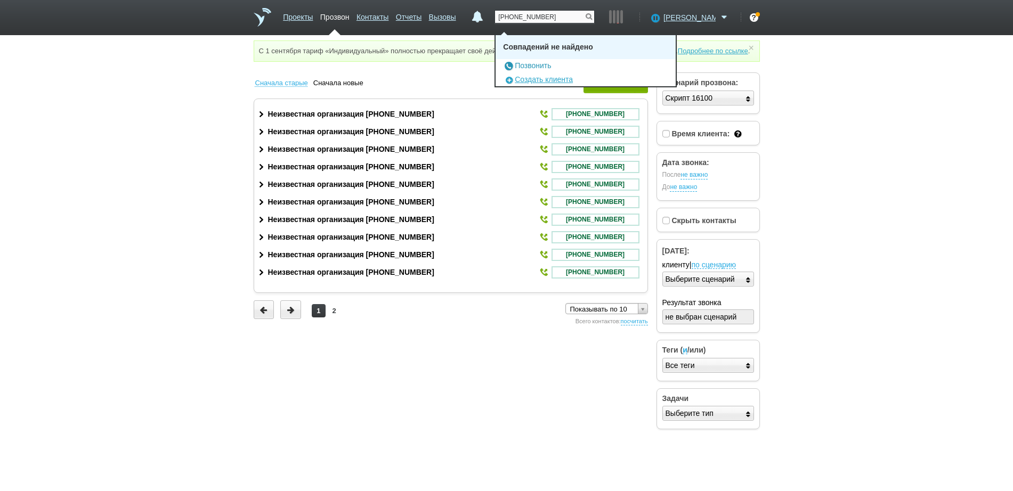
type input "+79242835405"
click at [551, 63] on link "Позвонить" at bounding box center [527, 65] width 48 height 9
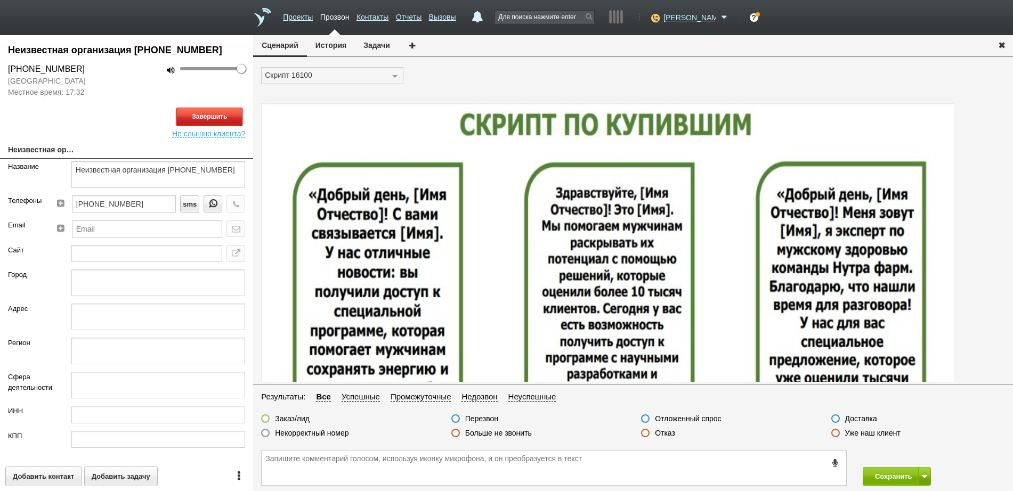
click at [219, 117] on button "Завершить" at bounding box center [209, 117] width 66 height 19
click at [646, 434] on label at bounding box center [645, 433] width 9 height 9
click at [0, 0] on input "Отказ" at bounding box center [0, 0] width 0 height 0
click at [905, 480] on button "Сохранить" at bounding box center [891, 476] width 56 height 19
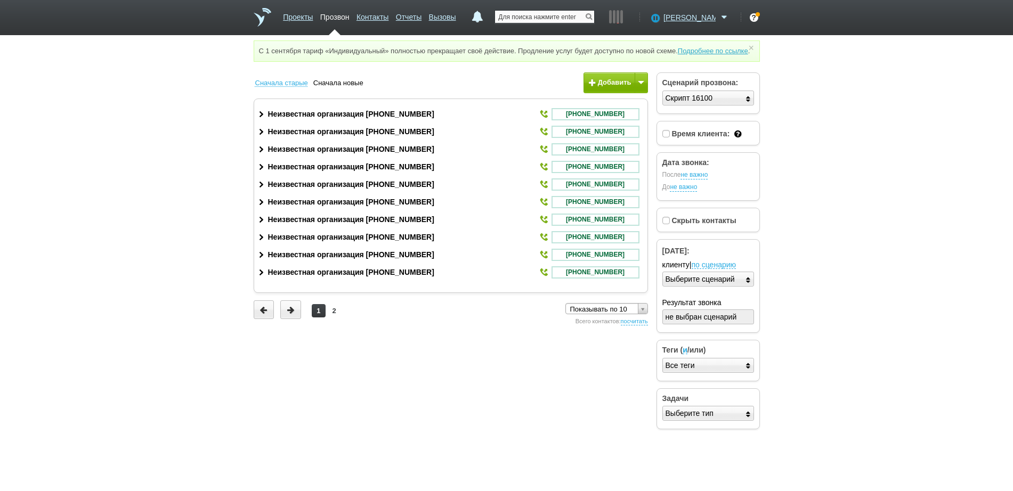
click at [554, 16] on input "text" at bounding box center [544, 17] width 99 height 12
paste input "+74833331136"
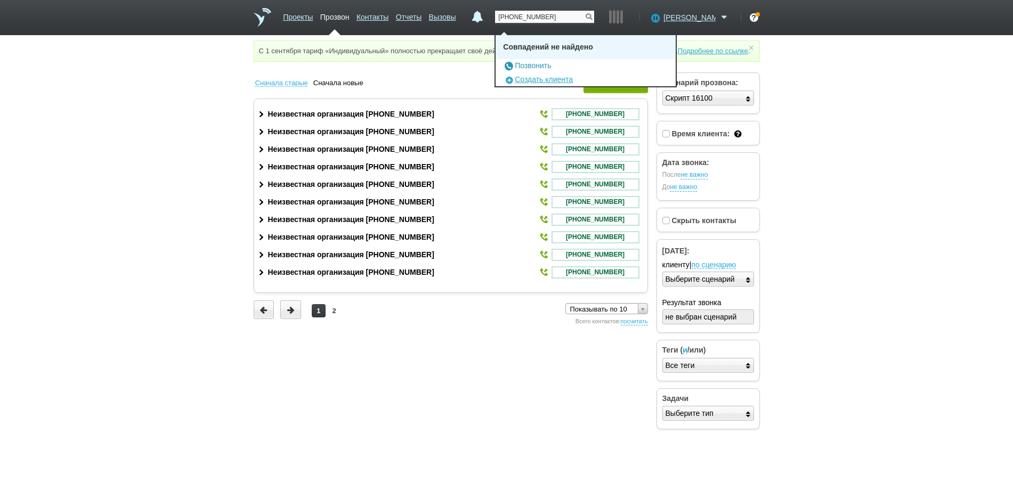
type input "+74833331136"
click at [550, 65] on link "Позвонить" at bounding box center [527, 65] width 48 height 9
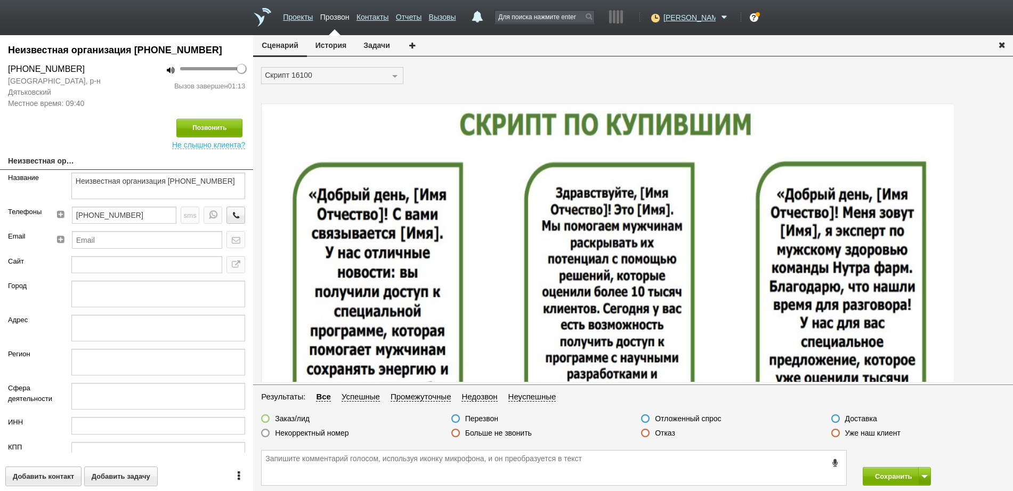
click at [647, 432] on label at bounding box center [645, 433] width 9 height 9
click at [0, 0] on input "Отказ" at bounding box center [0, 0] width 0 height 0
click at [876, 475] on button "Сохранить" at bounding box center [891, 476] width 56 height 19
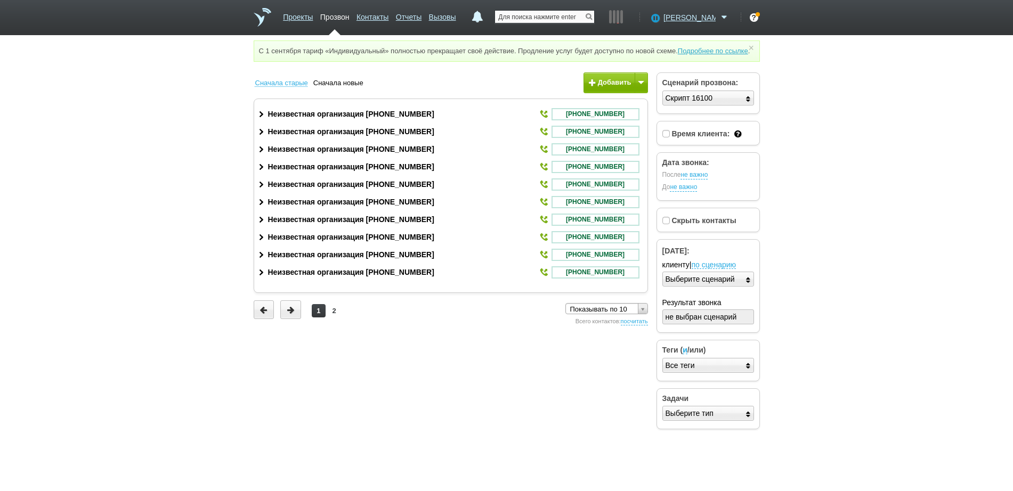
click at [571, 17] on input "text" at bounding box center [544, 17] width 99 height 12
paste input "+78125425476"
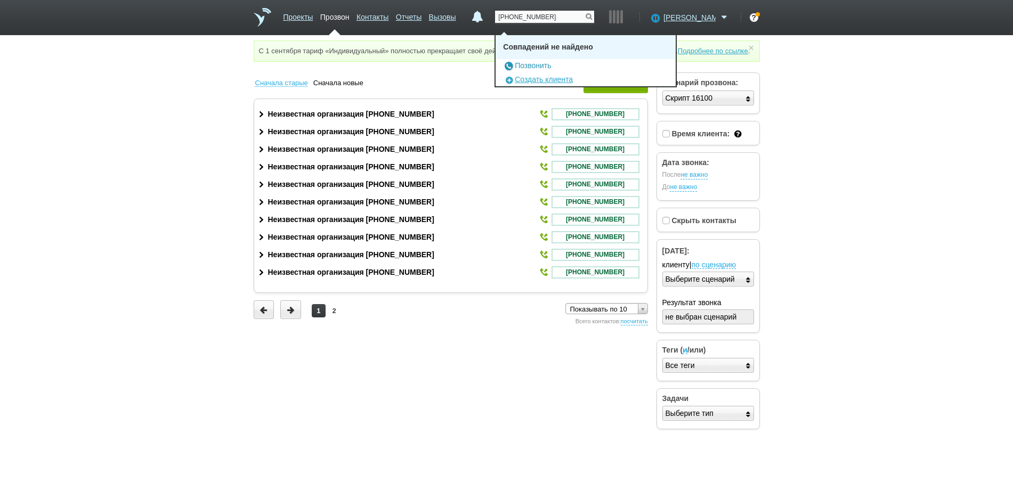
type input "+78125425476"
click at [540, 64] on link "Позвонить" at bounding box center [527, 65] width 48 height 9
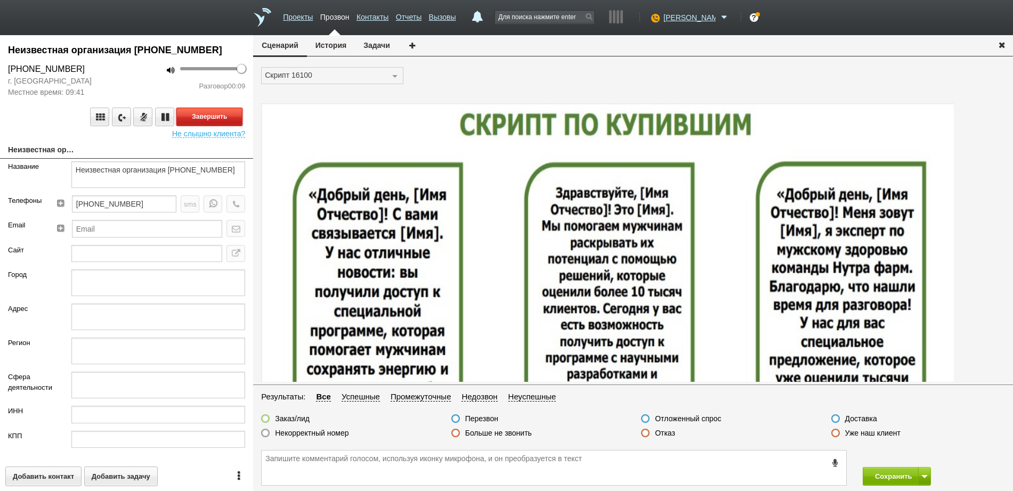
click at [220, 118] on button "Завершить" at bounding box center [209, 117] width 66 height 19
click at [649, 432] on label at bounding box center [645, 433] width 9 height 9
click at [0, 0] on input "Отказ" at bounding box center [0, 0] width 0 height 0
click at [886, 478] on button "Сохранить" at bounding box center [891, 476] width 56 height 19
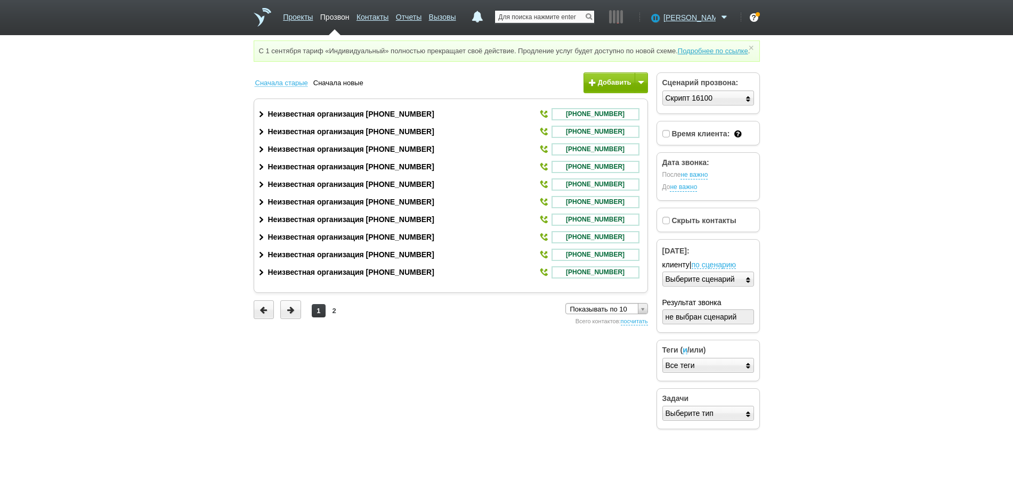
click at [559, 20] on input "text" at bounding box center [544, 17] width 99 height 12
paste input "+79029450666"
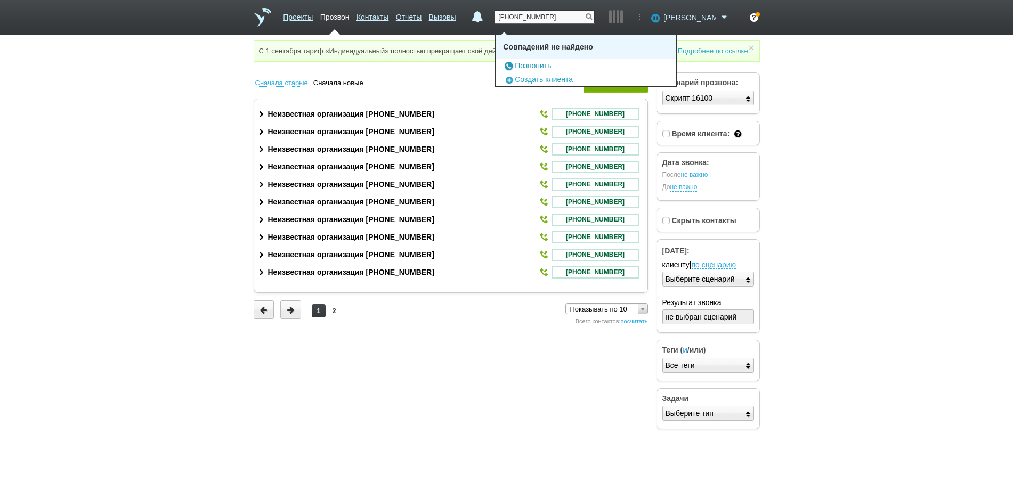
type input "+79029450666"
click at [547, 65] on link "Позвонить" at bounding box center [527, 65] width 48 height 9
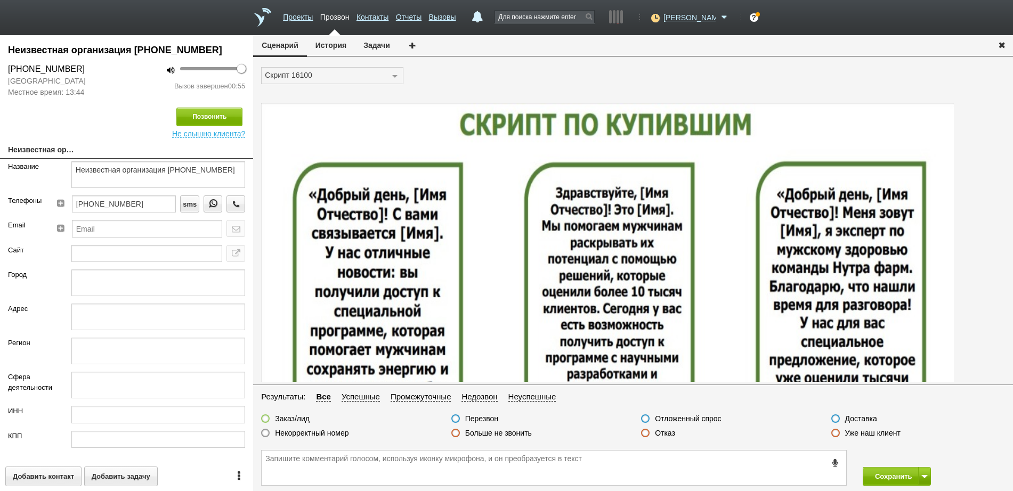
click at [647, 434] on label at bounding box center [645, 433] width 9 height 9
click at [0, 0] on input "Отказ" at bounding box center [0, 0] width 0 height 0
click at [893, 478] on button "Сохранить" at bounding box center [891, 476] width 56 height 19
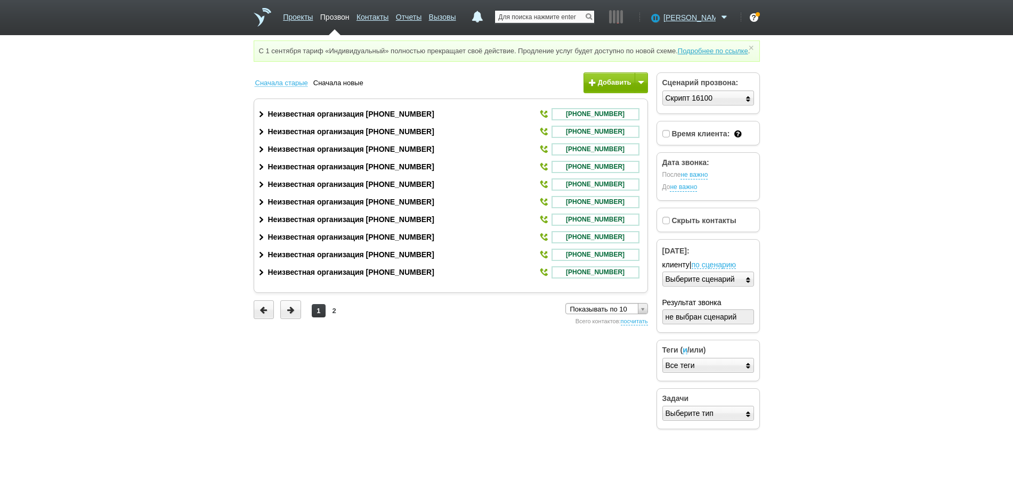
click at [571, 19] on input "text" at bounding box center [544, 17] width 99 height 12
paste input "+79297267247"
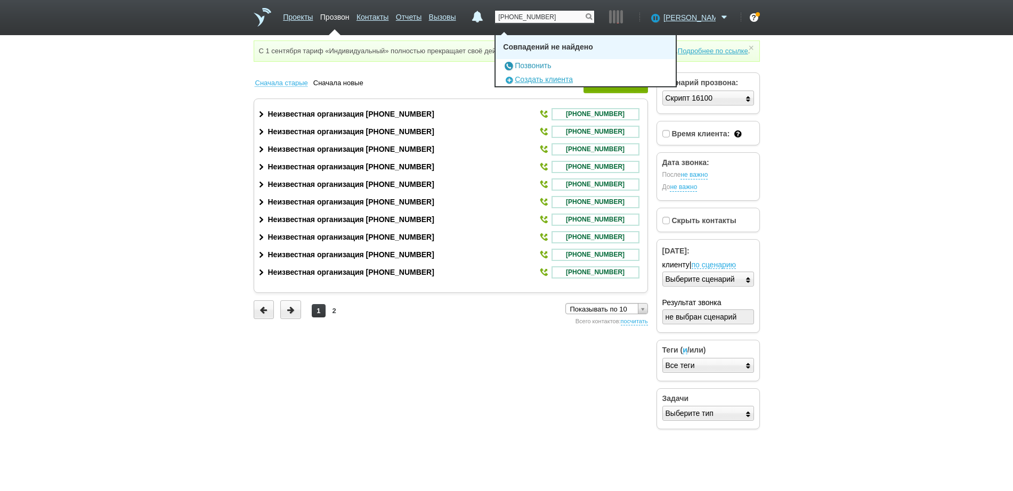
type input "+79297267247"
click at [547, 68] on link "Позвонить" at bounding box center [527, 65] width 48 height 9
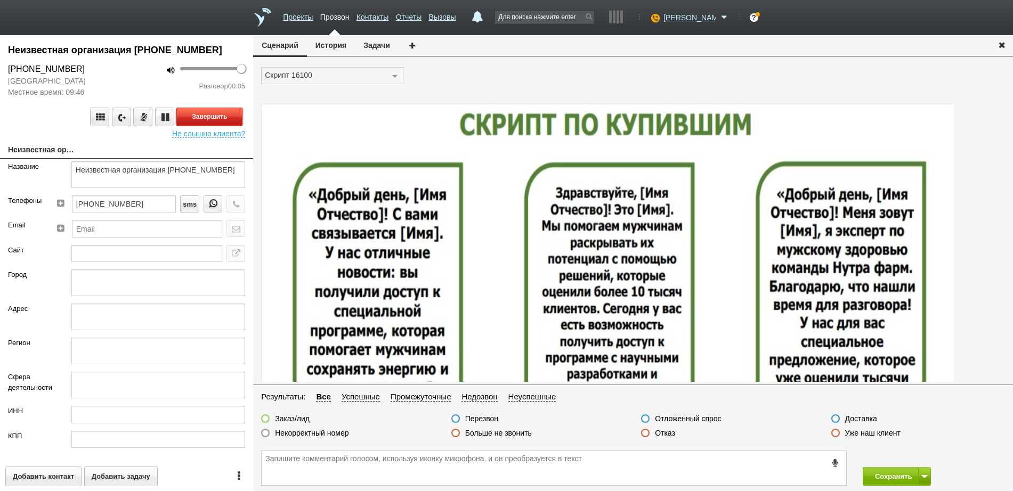
click at [225, 116] on button "Завершить" at bounding box center [209, 117] width 66 height 19
click at [647, 435] on label at bounding box center [645, 433] width 9 height 9
click at [0, 0] on input "Отказ" at bounding box center [0, 0] width 0 height 0
click at [903, 479] on button "Сохранить" at bounding box center [891, 476] width 56 height 19
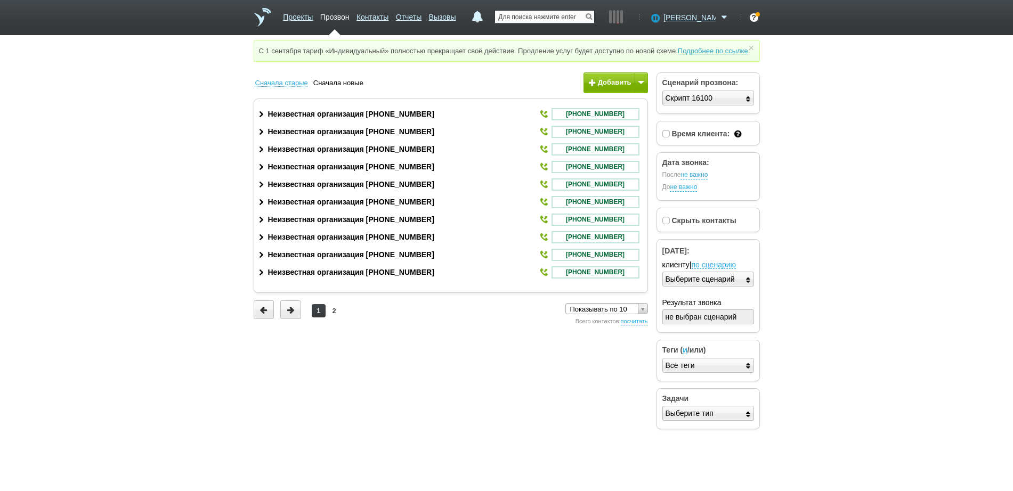
click at [531, 12] on input "text" at bounding box center [544, 17] width 99 height 12
paste input "+79508723185"
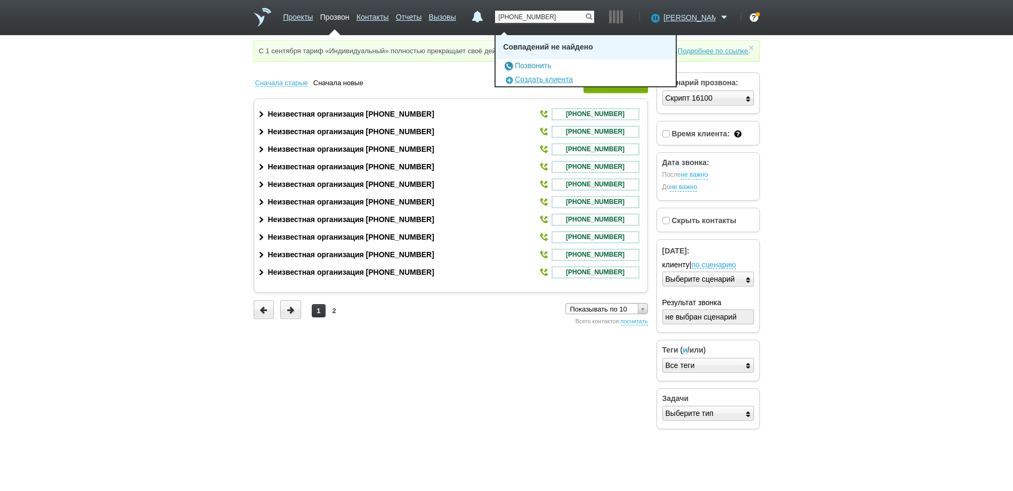
type input "+79508723185"
click at [540, 66] on link "Позвонить" at bounding box center [527, 65] width 48 height 9
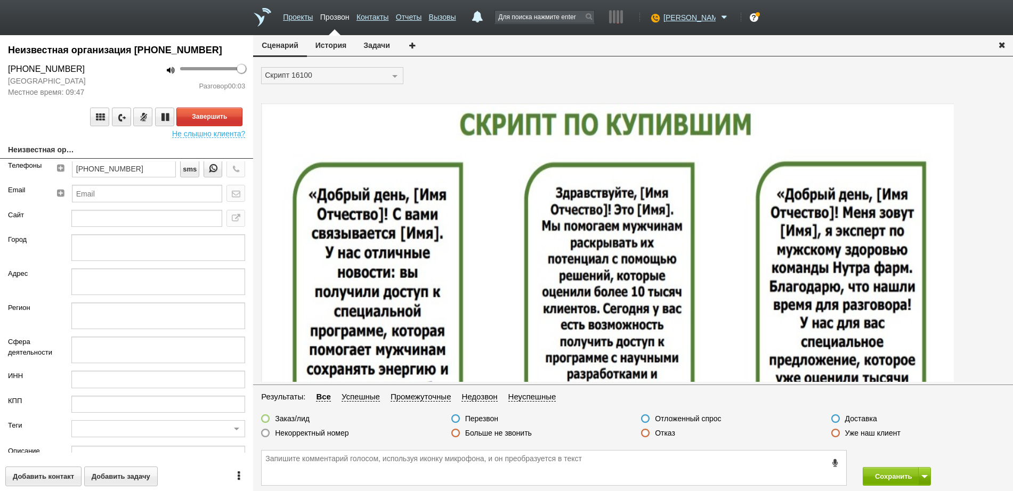
scroll to position [67, 0]
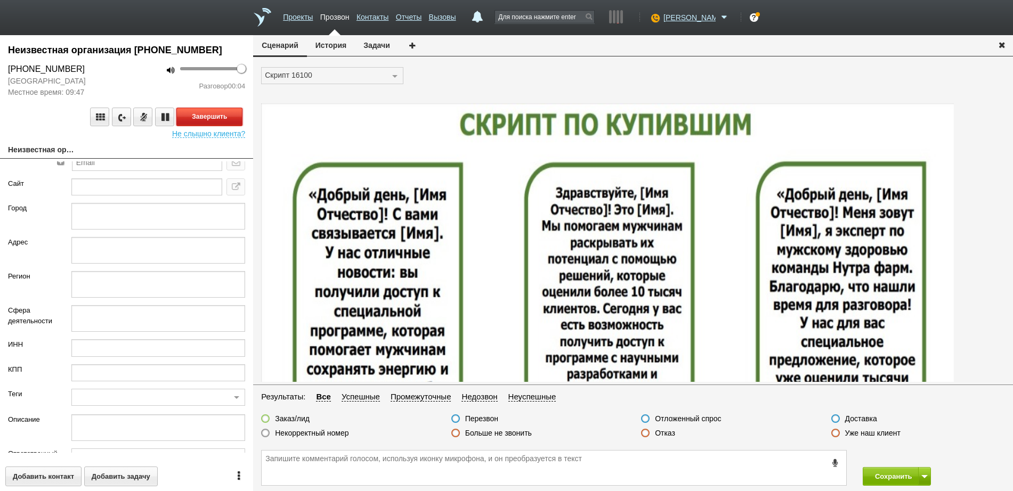
click at [213, 110] on button "Завершить" at bounding box center [209, 117] width 66 height 19
click at [650, 435] on div at bounding box center [645, 434] width 9 height 10
click at [644, 432] on label at bounding box center [645, 433] width 9 height 9
click at [0, 0] on input "Отказ" at bounding box center [0, 0] width 0 height 0
click at [890, 477] on button "Сохранить" at bounding box center [891, 476] width 56 height 19
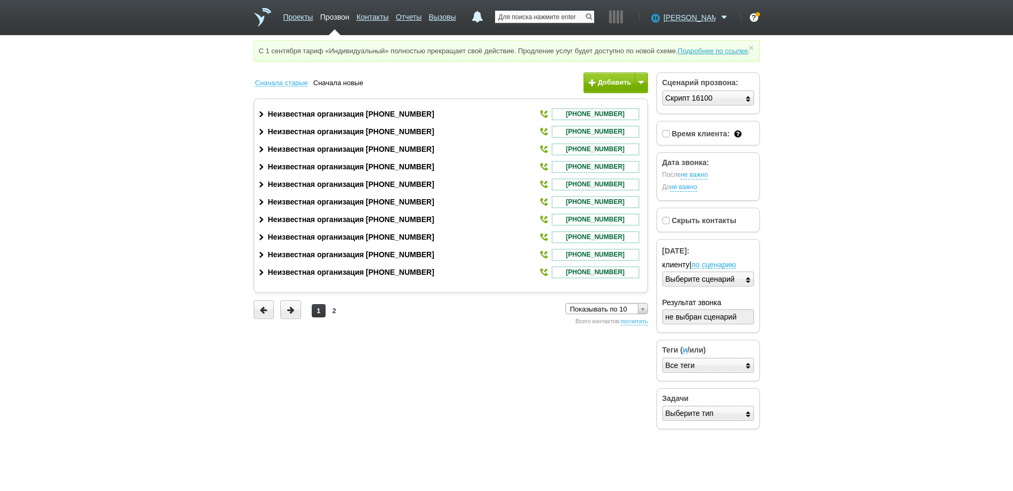
click at [536, 20] on input "text" at bounding box center [544, 17] width 99 height 12
paste input "+79686029009"
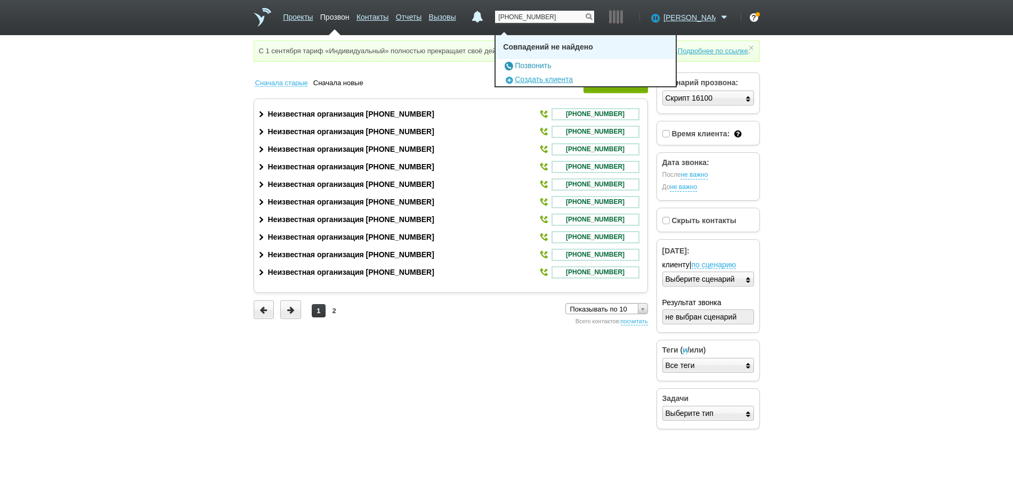
type input "+79686029009"
click at [538, 64] on link "Позвонить" at bounding box center [527, 65] width 48 height 9
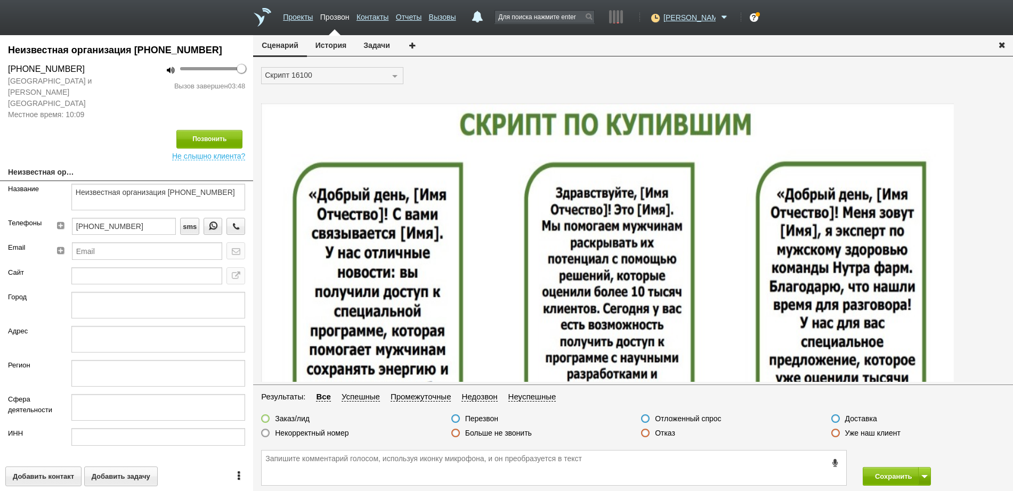
click at [650, 434] on div "Отказ" at bounding box center [658, 434] width 34 height 11
click at [647, 434] on label at bounding box center [645, 433] width 9 height 9
click at [0, 0] on input "Отказ" at bounding box center [0, 0] width 0 height 0
click at [875, 474] on button "Сохранить" at bounding box center [891, 476] width 56 height 19
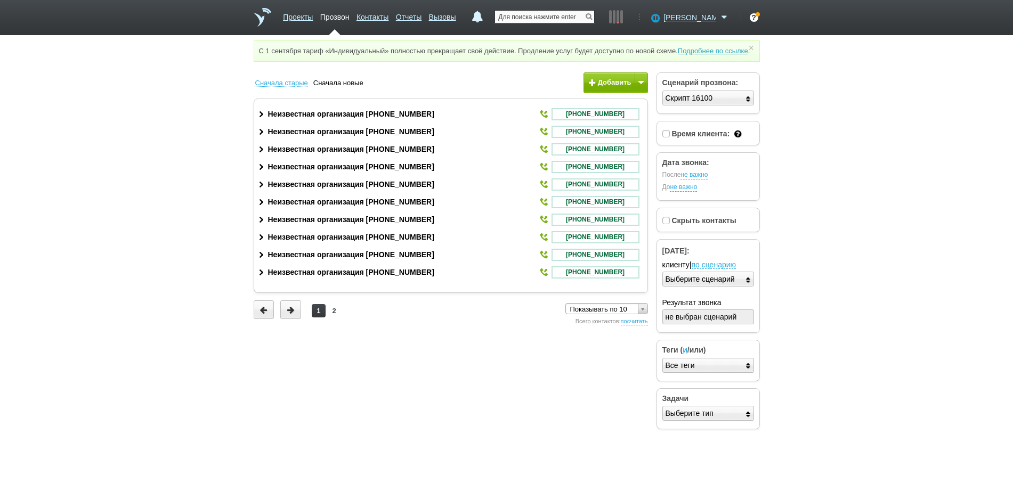
click at [572, 19] on input "text" at bounding box center [544, 17] width 99 height 12
paste input "+79686029009"
type input "+79686029009"
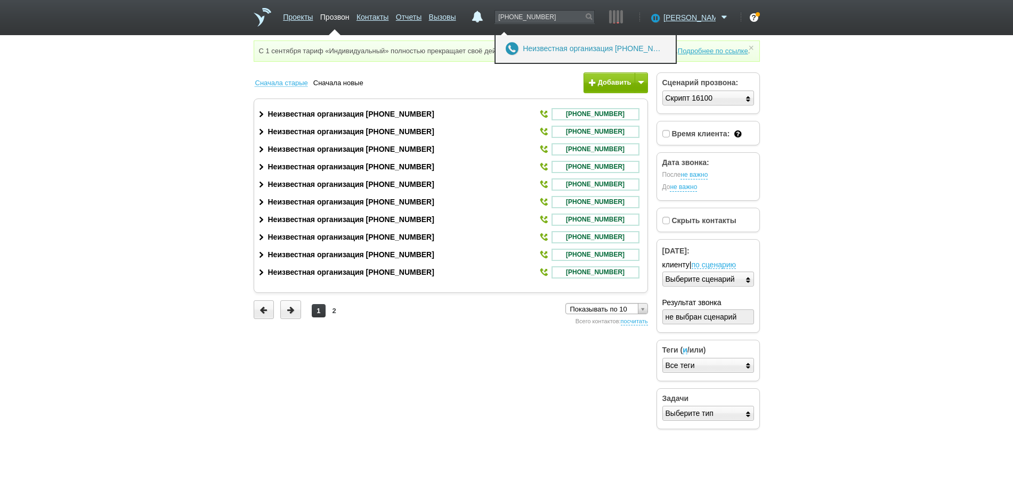
click at [553, 49] on link "Неизвестная организация +7 (968) 602-90-09" at bounding box center [592, 48] width 139 height 9
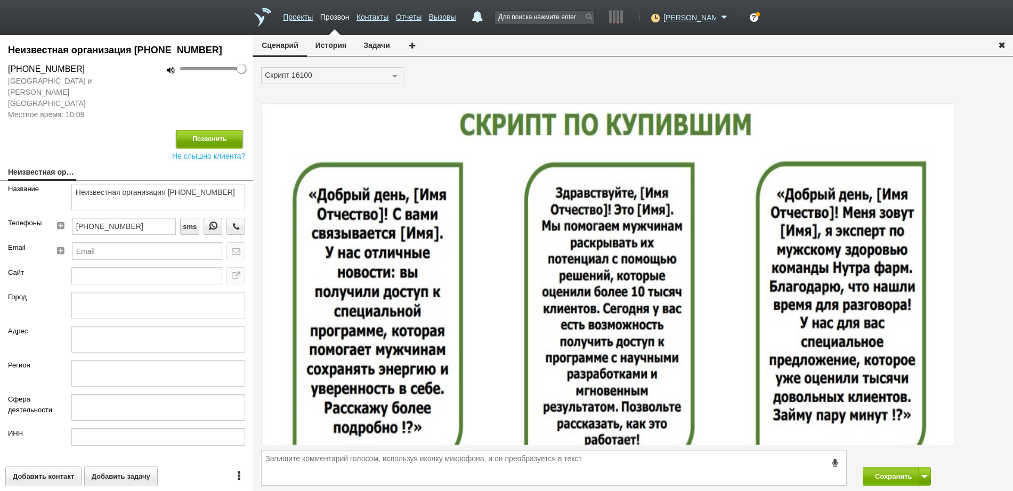
click at [207, 130] on button "Позвонить" at bounding box center [209, 139] width 66 height 19
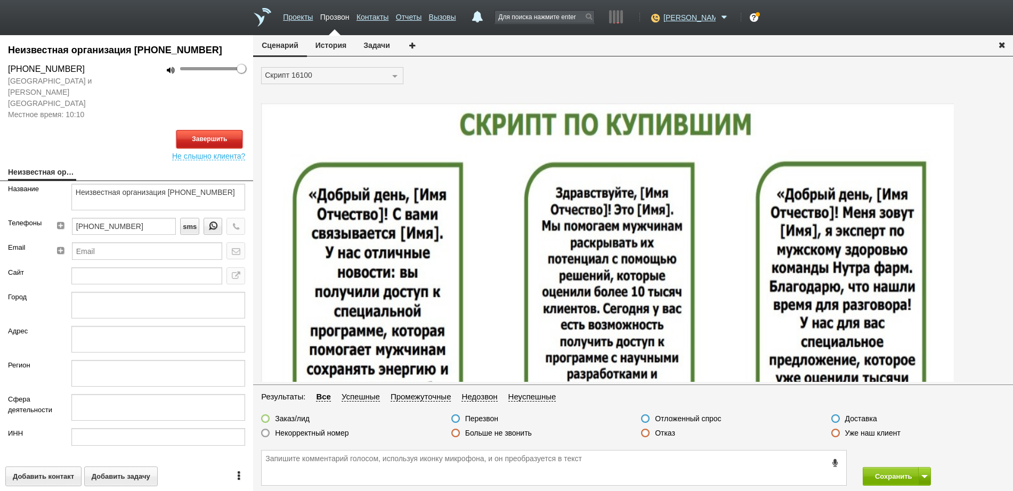
click at [220, 130] on button "Завершить" at bounding box center [209, 139] width 66 height 19
click at [649, 433] on label at bounding box center [645, 433] width 9 height 9
click at [0, 0] on input "Отказ" at bounding box center [0, 0] width 0 height 0
click at [898, 476] on button "Сохранить" at bounding box center [891, 476] width 56 height 19
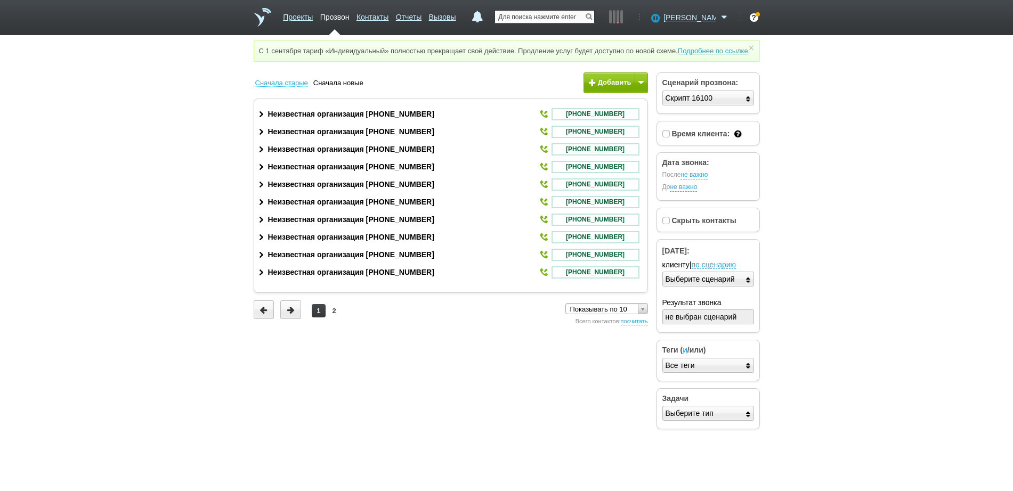
click at [539, 14] on input "text" at bounding box center [544, 17] width 99 height 12
paste input "+79143843003"
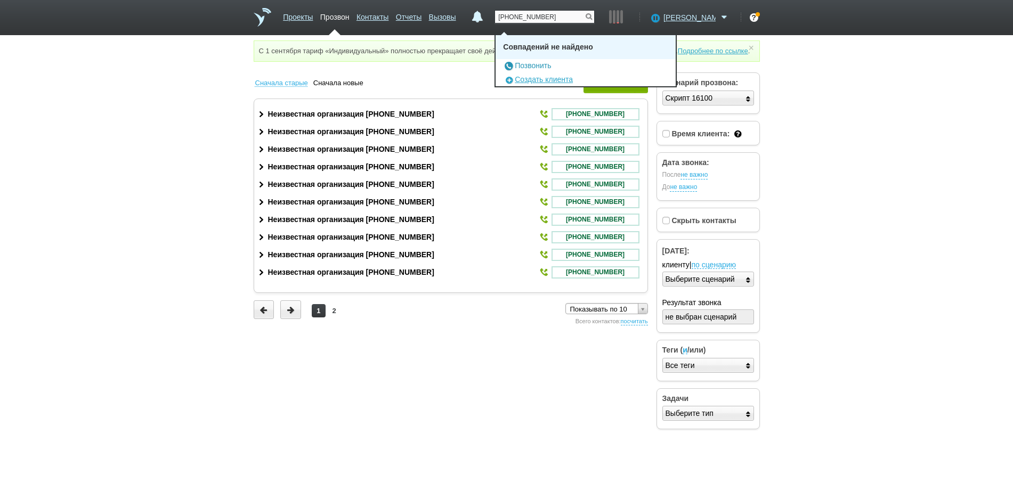
type input "+79143843003"
click at [538, 67] on link "Позвонить" at bounding box center [527, 65] width 48 height 9
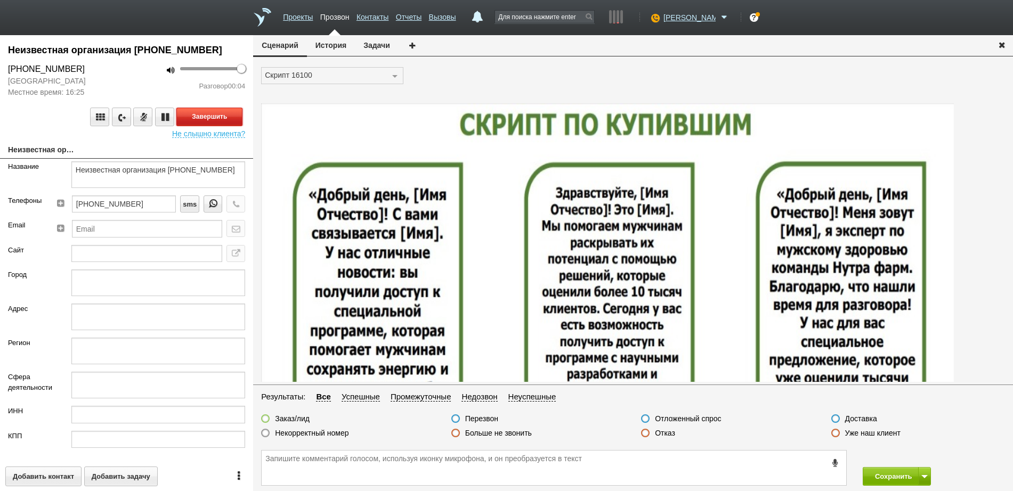
click at [187, 115] on button "Завершить" at bounding box center [209, 117] width 66 height 19
click at [646, 432] on label at bounding box center [645, 433] width 9 height 9
click at [0, 0] on input "Отказ" at bounding box center [0, 0] width 0 height 0
click at [875, 471] on button "Сохранить" at bounding box center [891, 476] width 56 height 19
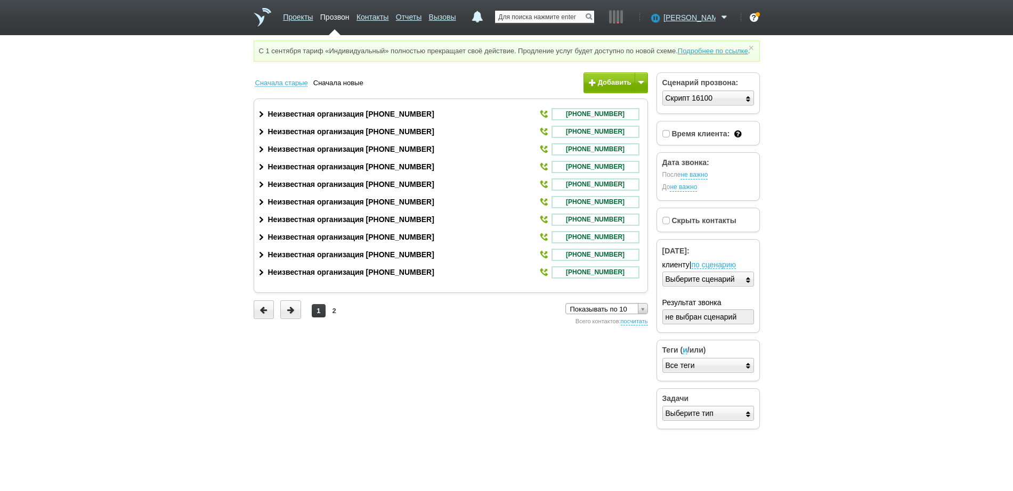
click at [547, 16] on input "text" at bounding box center [544, 17] width 99 height 12
paste input "+79169670822"
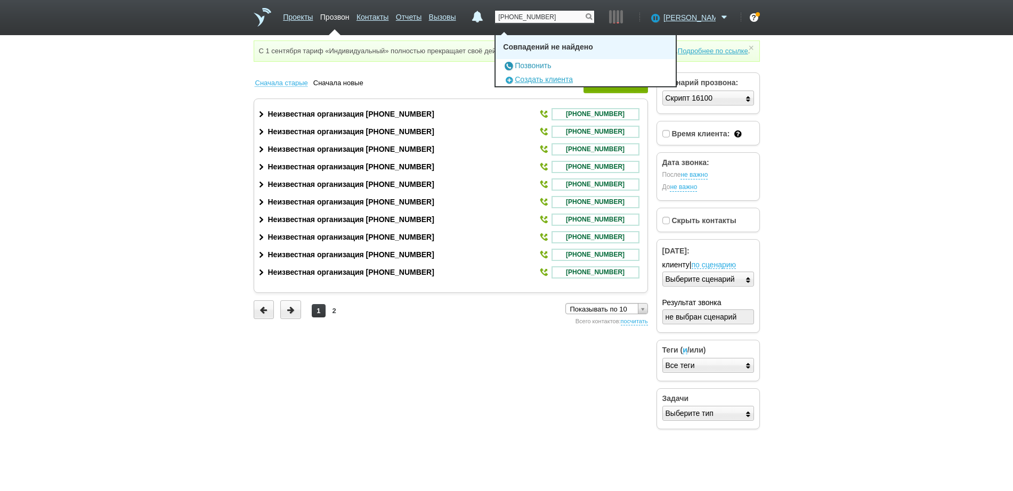
type input "+79169670822"
click at [551, 65] on link "Позвонить" at bounding box center [527, 65] width 48 height 9
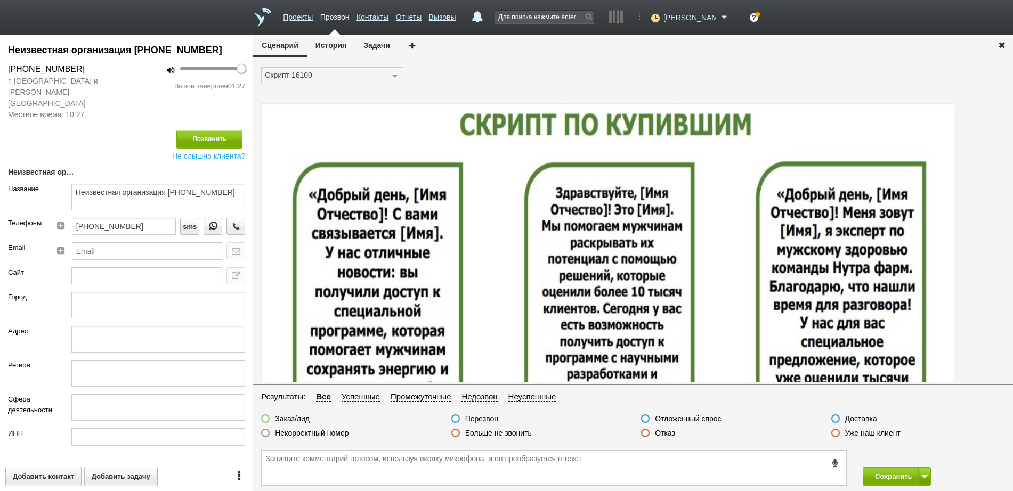
click at [646, 432] on label at bounding box center [645, 433] width 9 height 9
click at [0, 0] on input "Отказ" at bounding box center [0, 0] width 0 height 0
click at [881, 473] on button "Сохранить" at bounding box center [891, 476] width 56 height 19
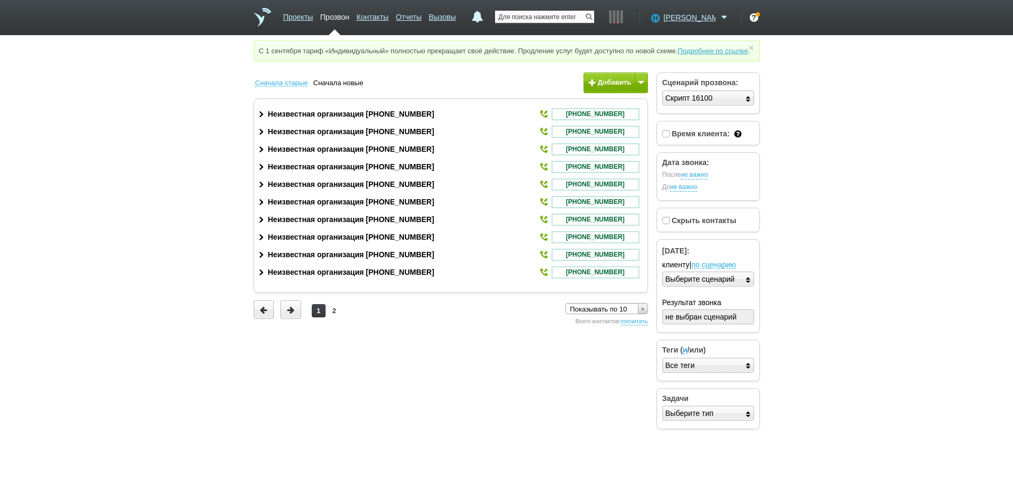
click at [523, 18] on input "text" at bounding box center [544, 17] width 99 height 12
paste input "+79951043942"
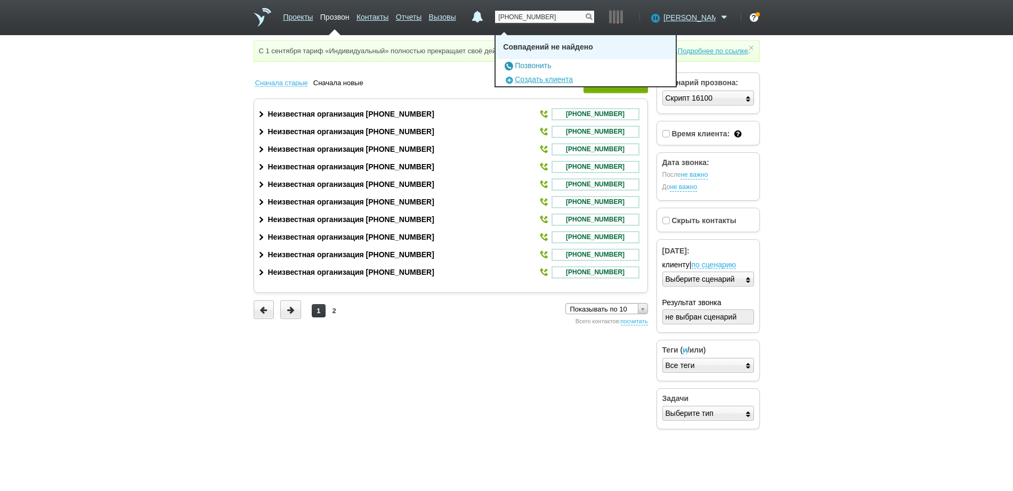
type input "+79951043942"
click at [539, 66] on link "Позвонить" at bounding box center [527, 65] width 48 height 9
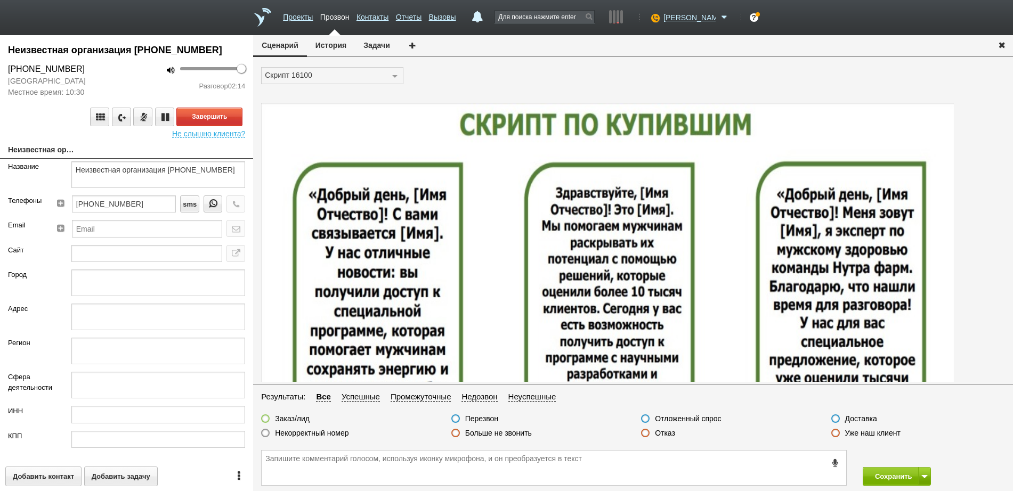
scroll to position [67, 0]
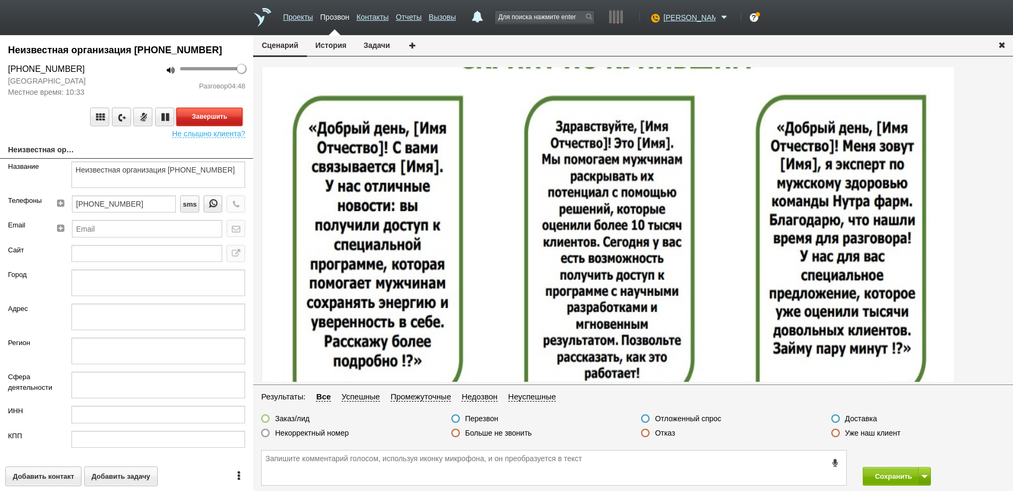
click at [216, 114] on button "Завершить" at bounding box center [209, 117] width 66 height 19
click at [645, 434] on label at bounding box center [645, 433] width 9 height 9
click at [0, 0] on input "Отказ" at bounding box center [0, 0] width 0 height 0
click at [888, 479] on button "Сохранить" at bounding box center [891, 476] width 56 height 19
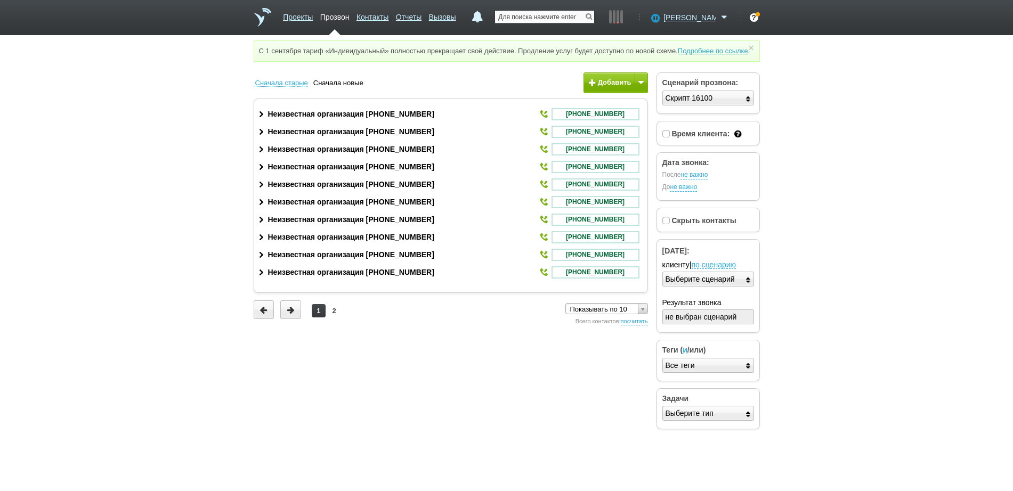
click at [575, 21] on input "text" at bounding box center [544, 17] width 99 height 12
paste input "+79036517792"
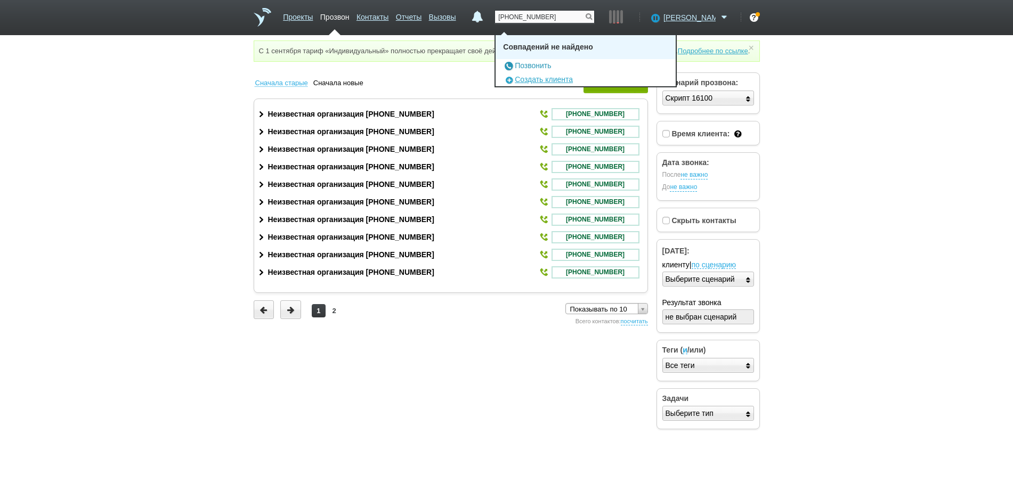
type input "+79036517792"
click at [542, 66] on link "Позвонить" at bounding box center [527, 65] width 48 height 9
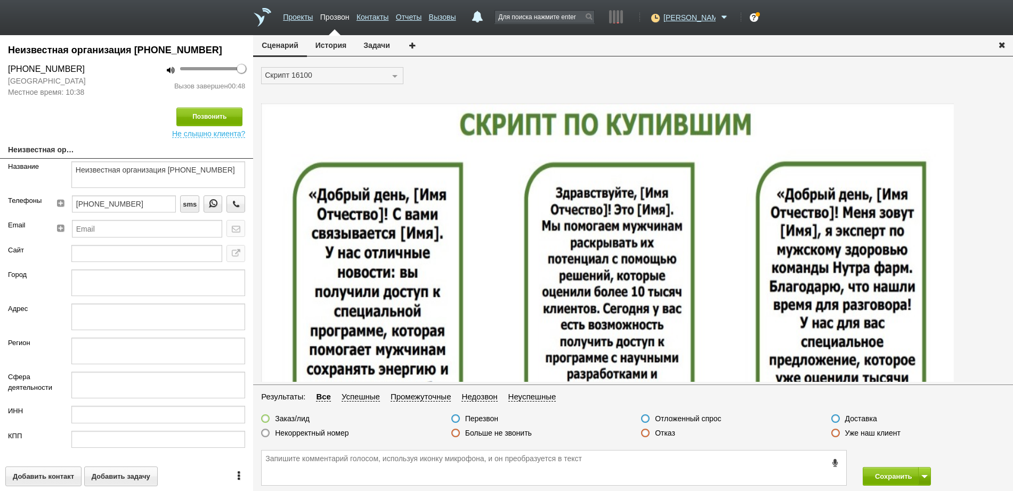
click at [643, 432] on label at bounding box center [645, 433] width 9 height 9
click at [0, 0] on input "Отказ" at bounding box center [0, 0] width 0 height 0
click at [890, 475] on button "Сохранить" at bounding box center [891, 476] width 56 height 19
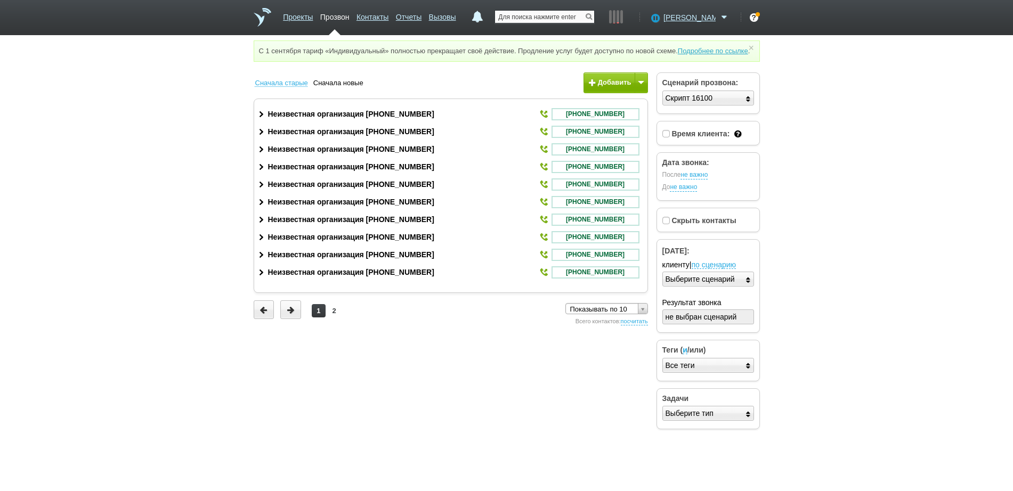
click at [548, 20] on input "text" at bounding box center [544, 17] width 99 height 12
paste input "+79066511699"
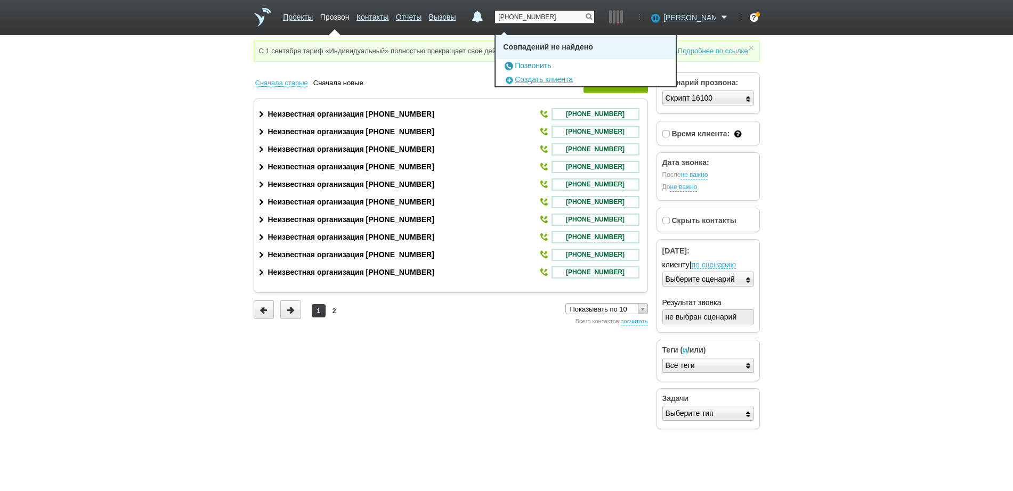
type input "+79066511699"
click at [547, 66] on link "Позвонить" at bounding box center [527, 65] width 48 height 9
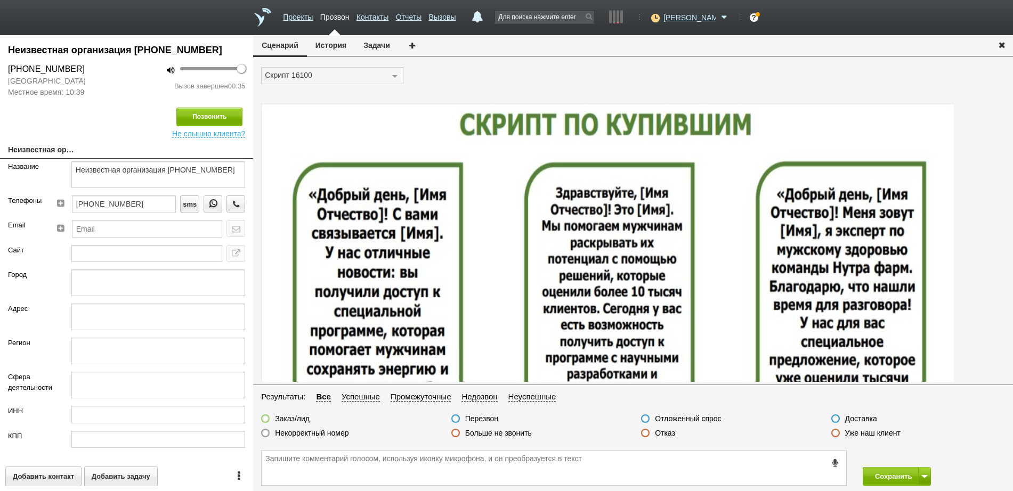
click at [648, 433] on label at bounding box center [645, 433] width 9 height 9
click at [0, 0] on input "Отказ" at bounding box center [0, 0] width 0 height 0
click at [894, 471] on button "Сохранить" at bounding box center [891, 476] width 56 height 19
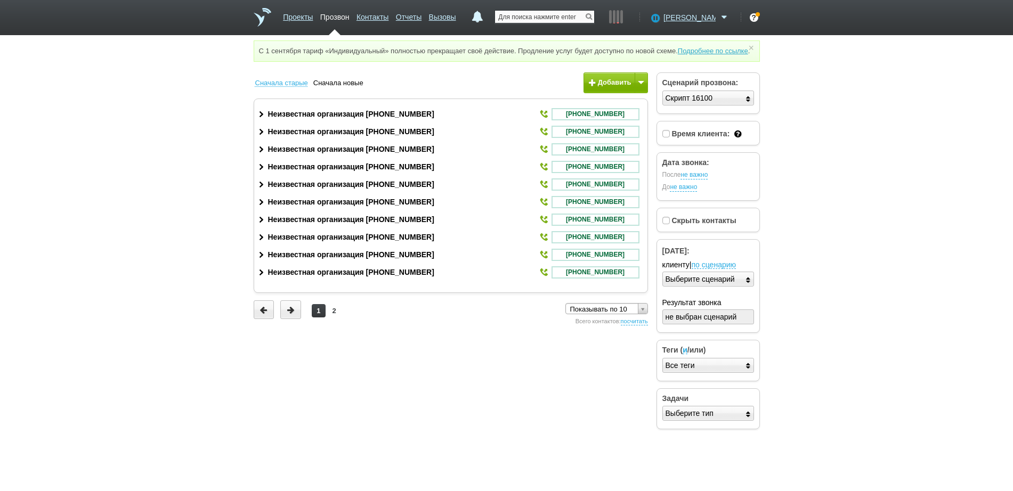
click at [586, 17] on input "text" at bounding box center [544, 17] width 99 height 12
paste input "+79189158528"
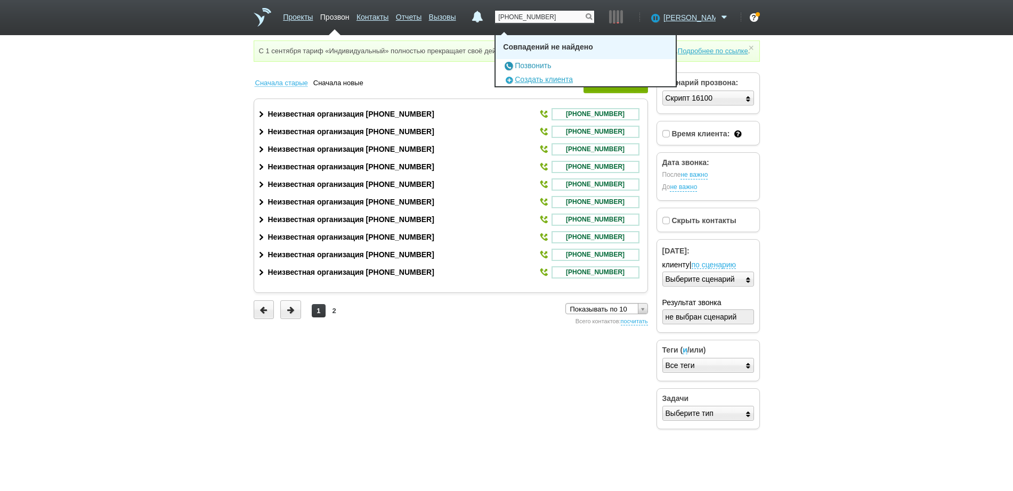
type input "+79189158528"
click at [545, 63] on link "Позвонить" at bounding box center [527, 65] width 48 height 9
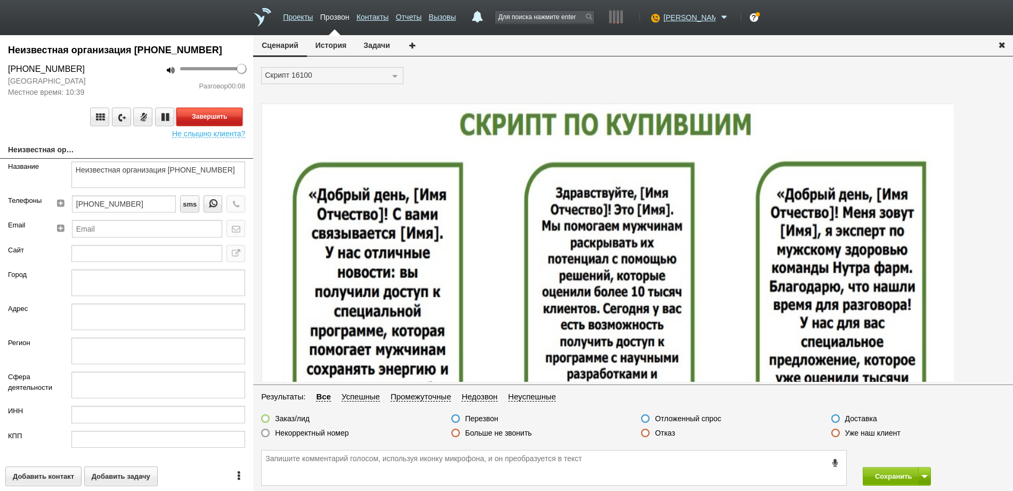
click at [215, 114] on button "Завершить" at bounding box center [209, 117] width 66 height 19
click at [646, 433] on label at bounding box center [645, 433] width 9 height 9
click at [0, 0] on input "Отказ" at bounding box center [0, 0] width 0 height 0
click at [878, 479] on button "Сохранить" at bounding box center [891, 476] width 56 height 19
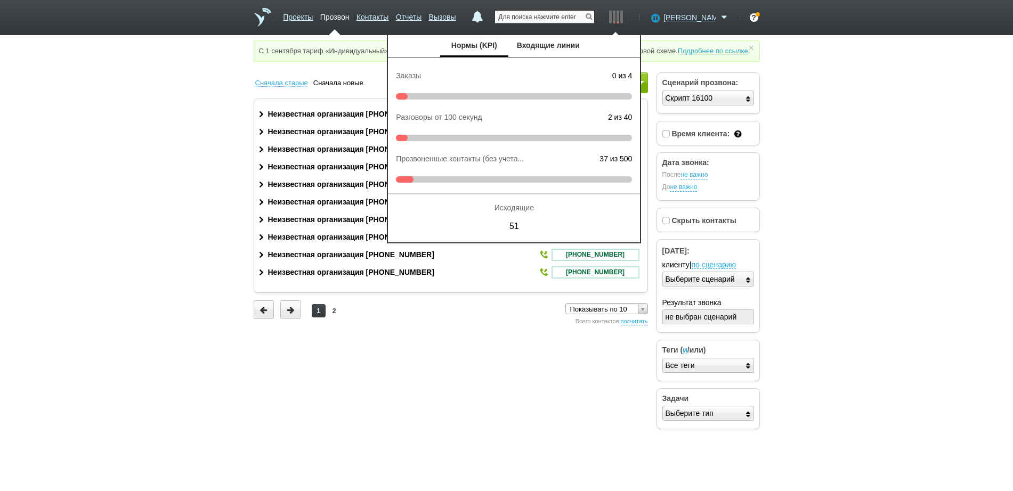
click at [575, 18] on input "text" at bounding box center [544, 17] width 99 height 12
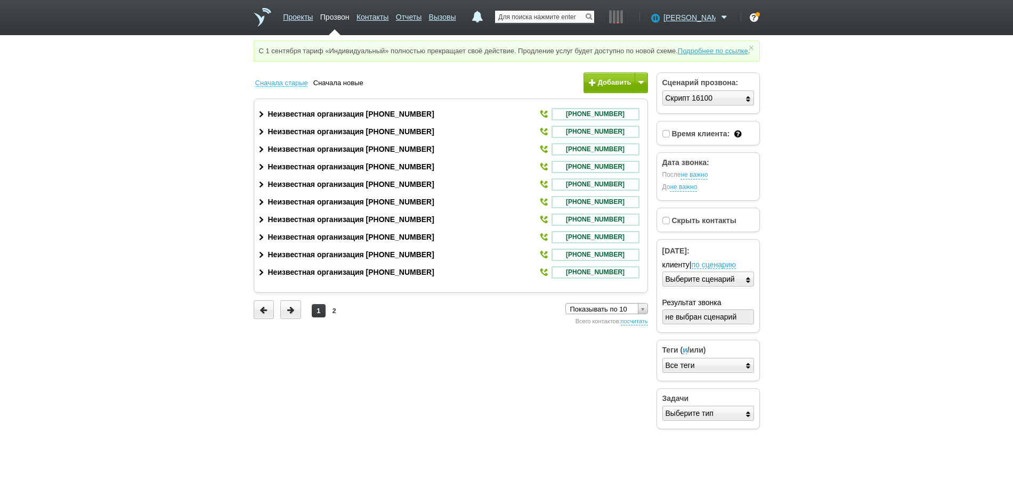
paste input "+79622209297"
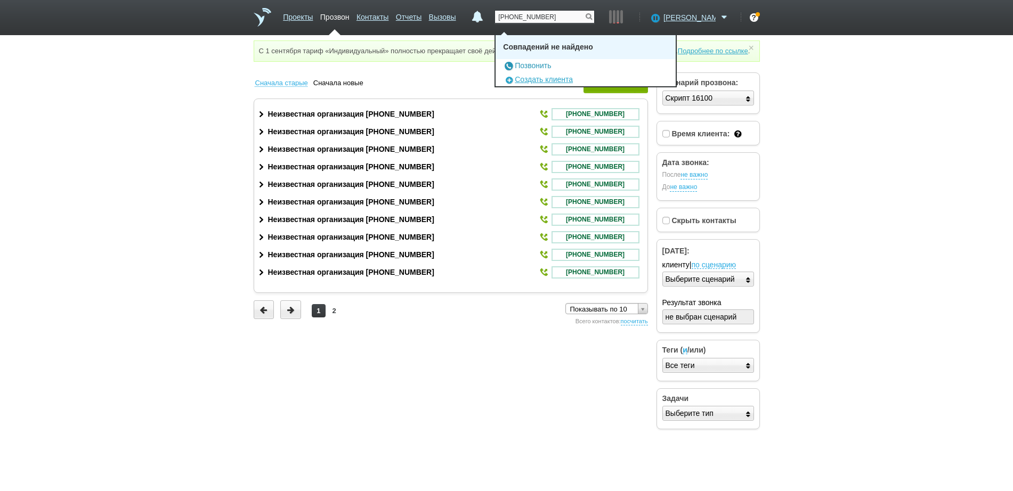
type input "+79622209297"
click at [551, 65] on link "Позвонить" at bounding box center [527, 65] width 48 height 9
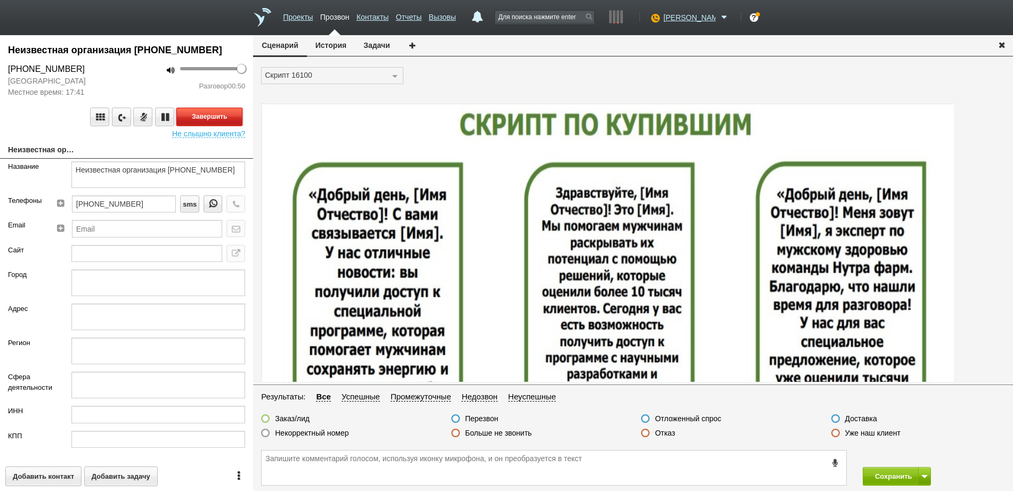
click at [212, 116] on button "Завершить" at bounding box center [209, 117] width 66 height 19
click at [647, 434] on label at bounding box center [645, 433] width 9 height 9
click at [0, 0] on input "Отказ" at bounding box center [0, 0] width 0 height 0
click at [885, 477] on button "Сохранить" at bounding box center [891, 476] width 56 height 19
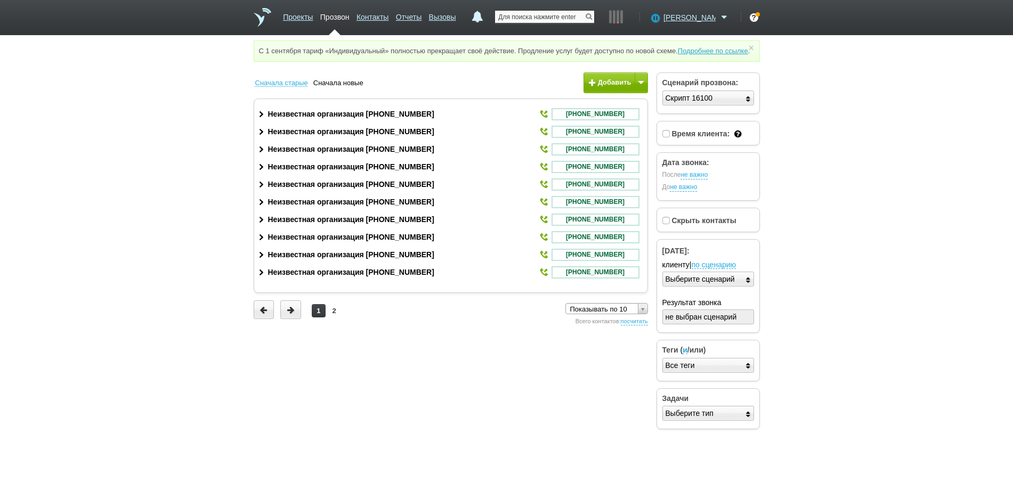
click at [543, 20] on input "text" at bounding box center [544, 17] width 99 height 12
paste input "+79333312226"
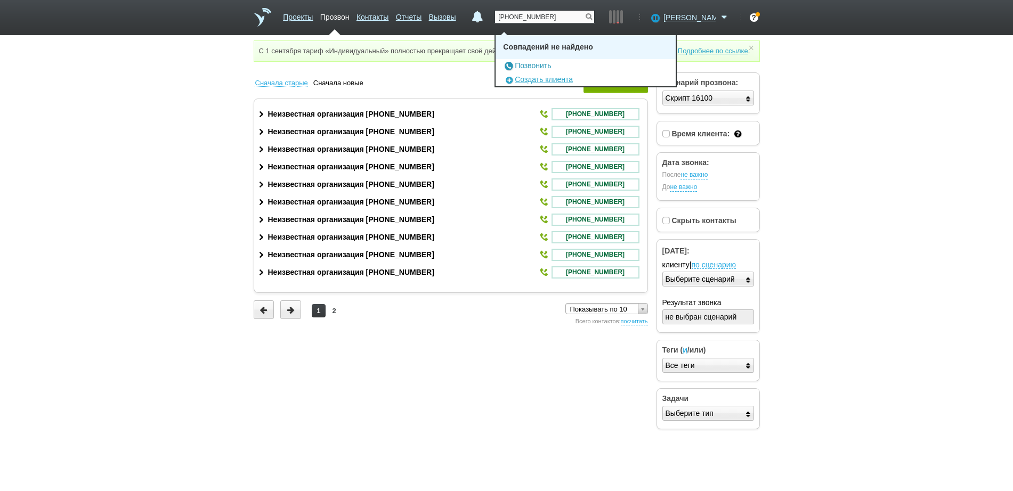
type input "+79333312226"
click at [545, 65] on link "Позвонить" at bounding box center [527, 65] width 48 height 9
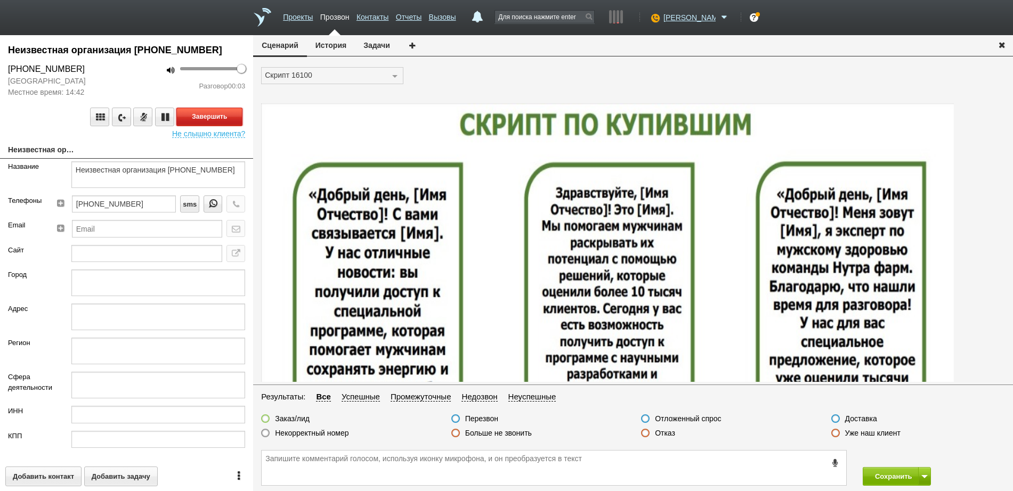
click at [215, 115] on button "Завершить" at bounding box center [209, 117] width 66 height 19
click at [647, 434] on label at bounding box center [645, 433] width 9 height 9
click at [0, 0] on input "Отказ" at bounding box center [0, 0] width 0 height 0
click at [877, 474] on button "Сохранить" at bounding box center [891, 476] width 56 height 19
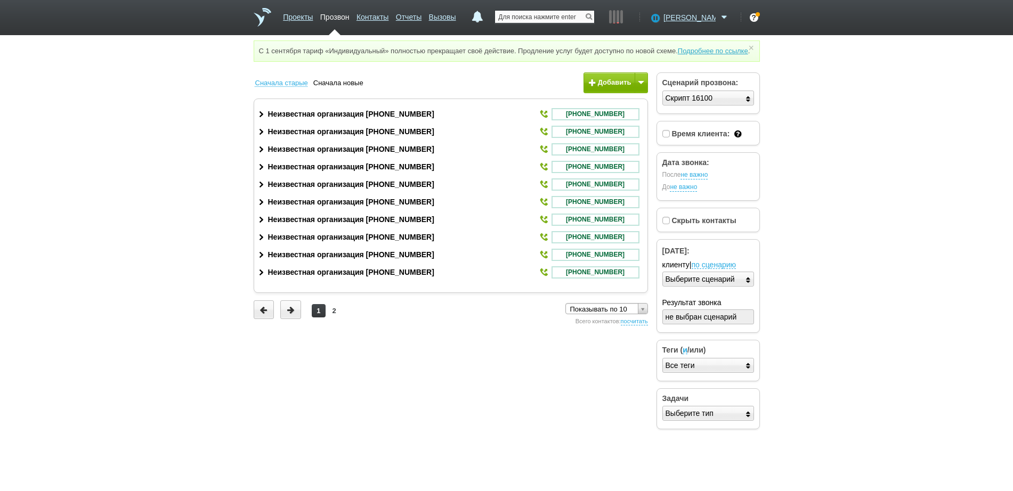
click at [563, 18] on input "text" at bounding box center [544, 17] width 99 height 12
paste input "+79610690001"
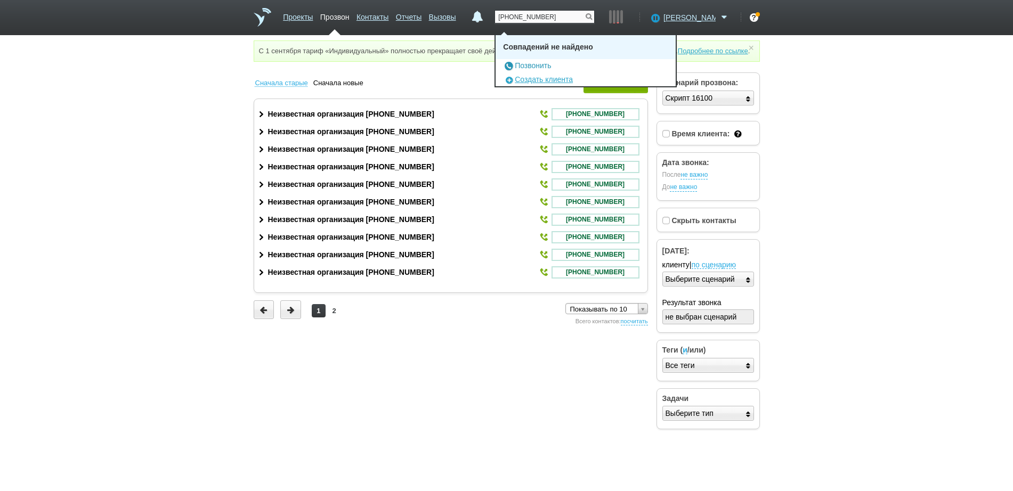
type input "+79610690001"
click at [551, 68] on link "Позвонить" at bounding box center [527, 65] width 48 height 9
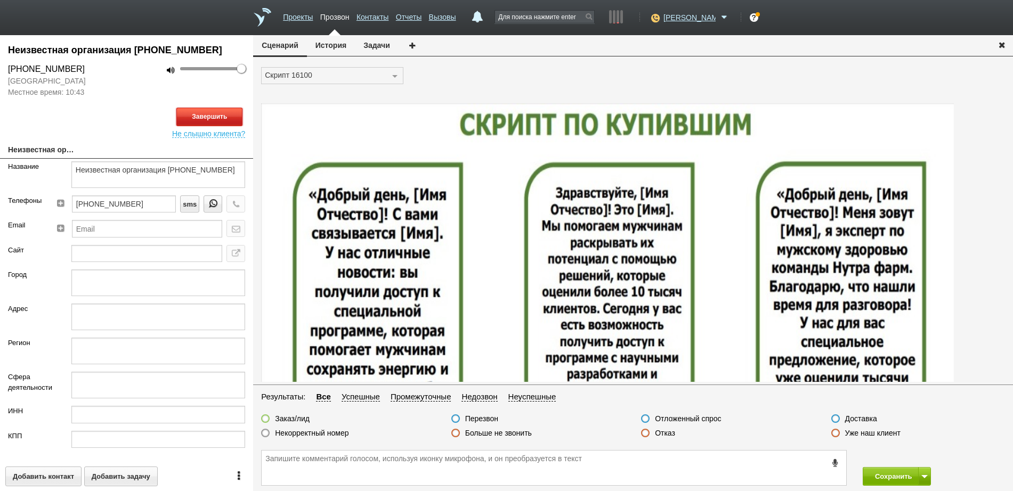
click at [220, 115] on button "Завершить" at bounding box center [209, 117] width 66 height 19
click at [645, 435] on label at bounding box center [645, 433] width 9 height 9
click at [0, 0] on input "Отказ" at bounding box center [0, 0] width 0 height 0
click at [895, 479] on button "Сохранить" at bounding box center [891, 476] width 56 height 19
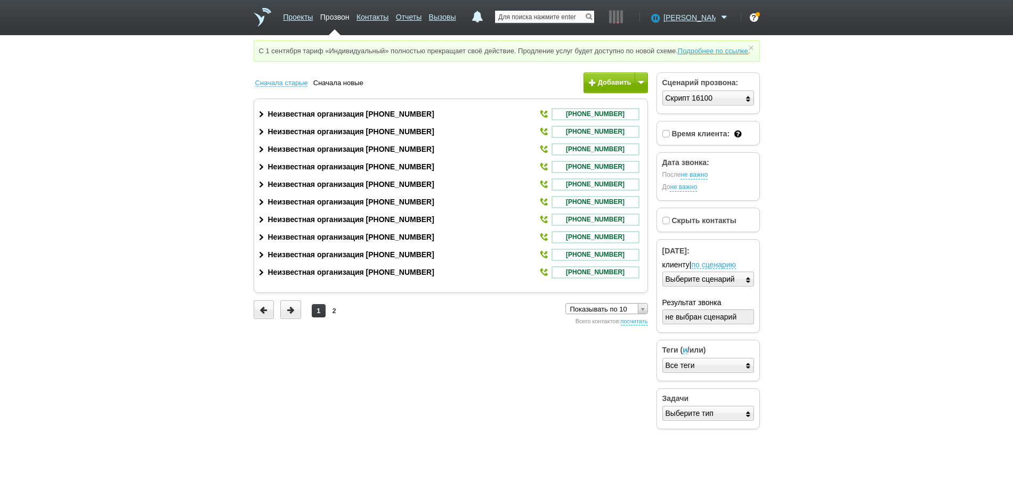
click at [575, 12] on input "text" at bounding box center [544, 17] width 99 height 12
paste input "+79611817350"
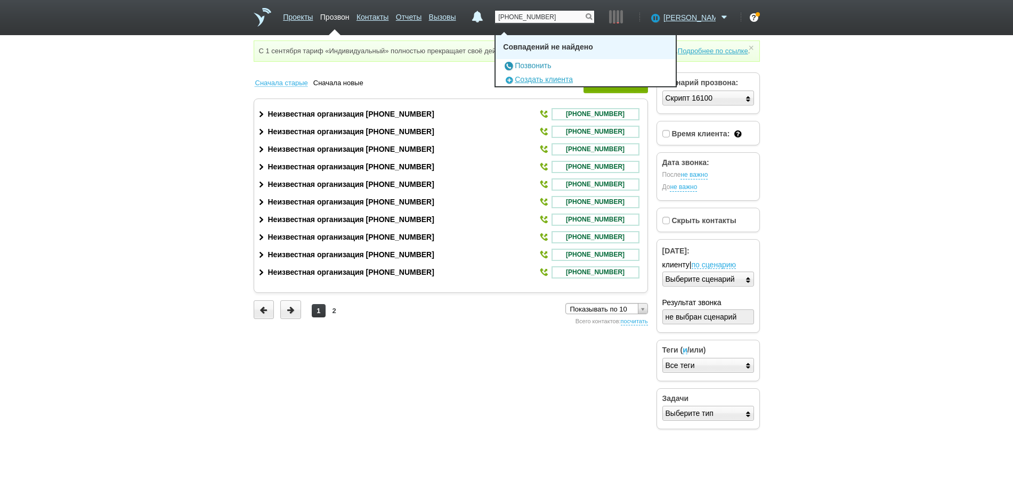
type input "+79611817350"
click at [542, 62] on link "Позвонить" at bounding box center [527, 65] width 48 height 9
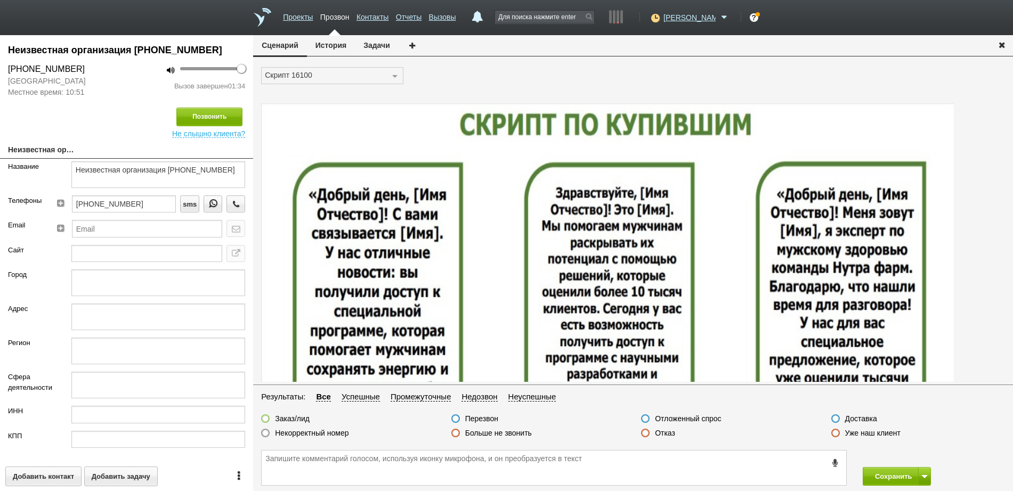
click at [645, 431] on label at bounding box center [645, 433] width 9 height 9
click at [0, 0] on input "Отказ" at bounding box center [0, 0] width 0 height 0
click at [900, 478] on button "Сохранить" at bounding box center [891, 476] width 56 height 19
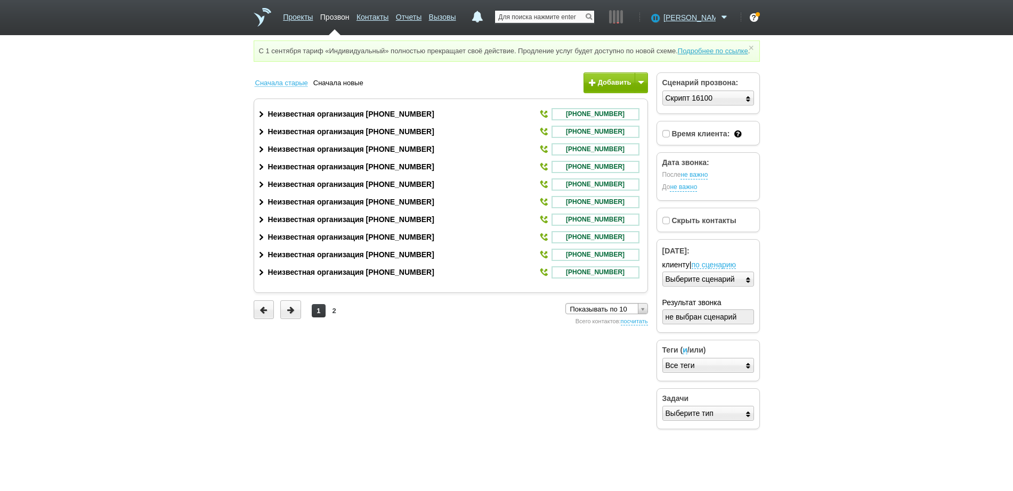
click at [579, 17] on input "text" at bounding box center [544, 17] width 99 height 12
paste input "+79013706928"
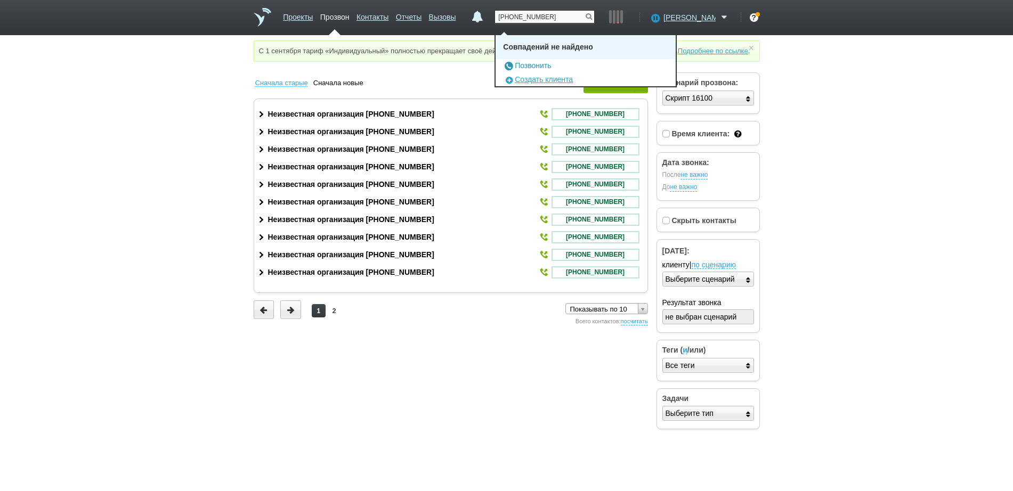
type input "+79013706928"
click at [551, 67] on link "Позвонить" at bounding box center [527, 65] width 48 height 9
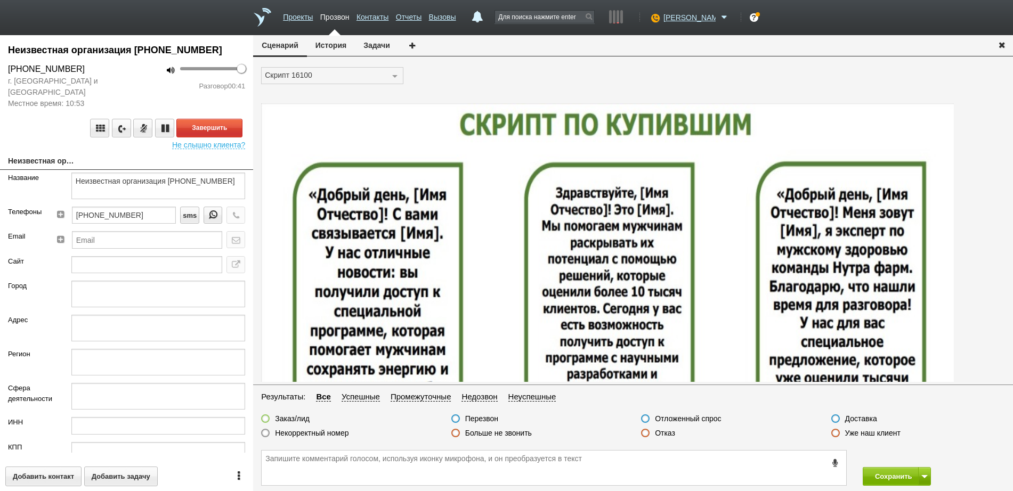
click at [648, 439] on div at bounding box center [645, 434] width 9 height 10
click at [645, 433] on label at bounding box center [645, 433] width 9 height 9
click at [0, 0] on input "Отказ" at bounding box center [0, 0] width 0 height 0
click at [218, 127] on button "Завершить" at bounding box center [209, 128] width 66 height 19
click at [894, 473] on button "Сохранить" at bounding box center [891, 476] width 56 height 19
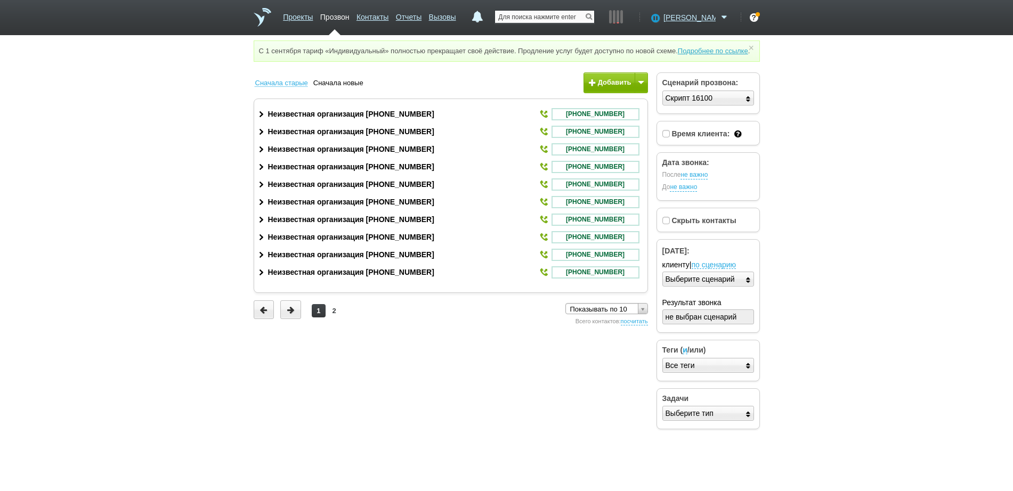
click at [577, 17] on input "text" at bounding box center [544, 17] width 99 height 12
paste input "+79023640964"
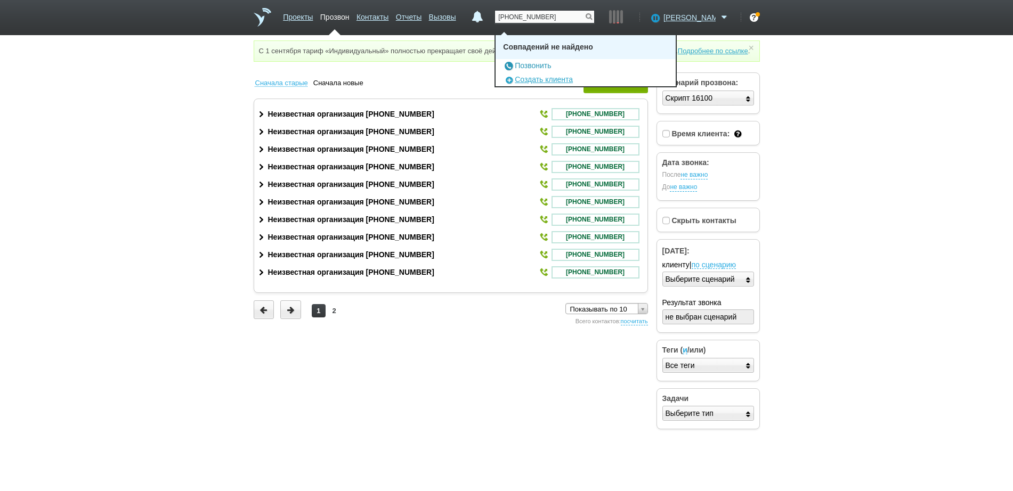
type input "+79023640964"
click at [549, 67] on link "Позвонить" at bounding box center [527, 65] width 48 height 9
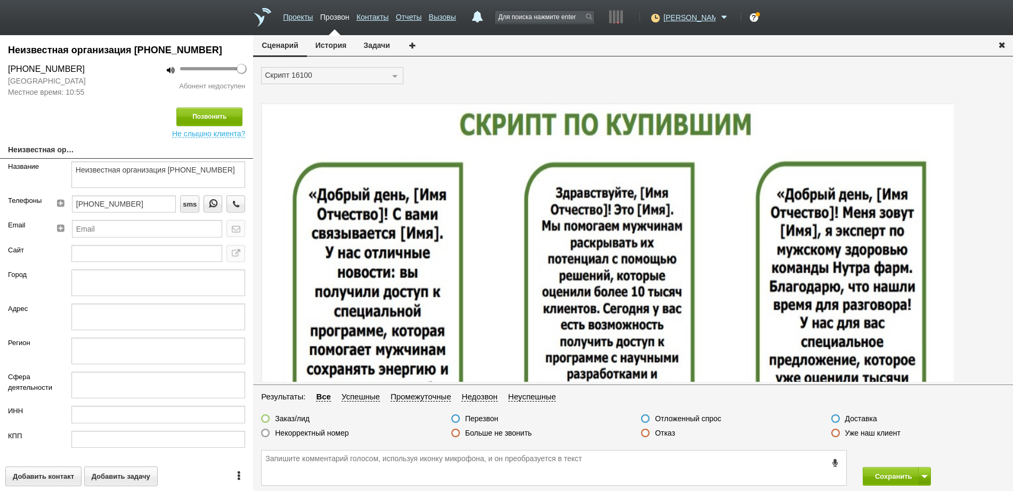
click at [645, 434] on label at bounding box center [645, 433] width 9 height 9
click at [0, 0] on input "Отказ" at bounding box center [0, 0] width 0 height 0
click at [900, 474] on button "Сохранить" at bounding box center [891, 476] width 56 height 19
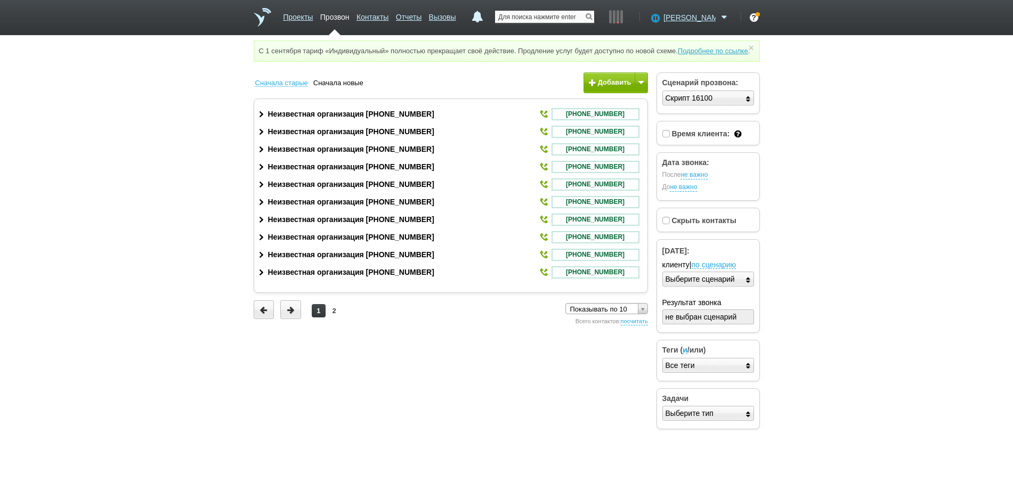
click at [547, 21] on input "text" at bounding box center [544, 17] width 99 height 12
paste input "+79180155971"
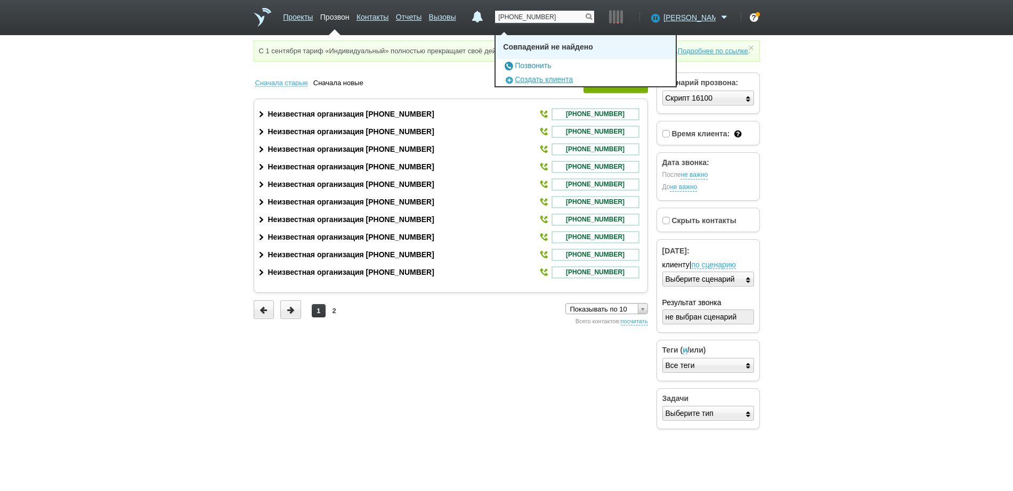
type input "+79180155971"
click at [540, 64] on link "Позвонить" at bounding box center [527, 65] width 48 height 9
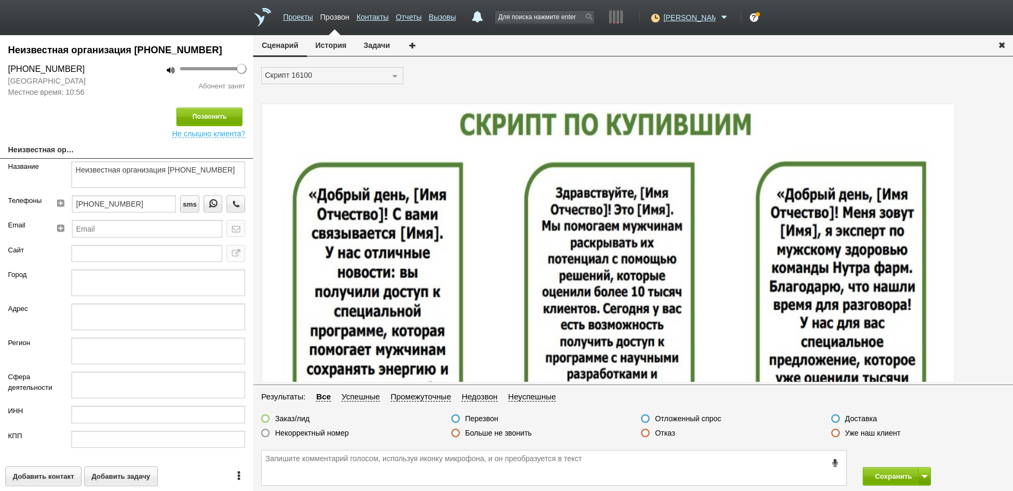
click at [1002, 42] on icon "button" at bounding box center [1002, 45] width 12 height 8
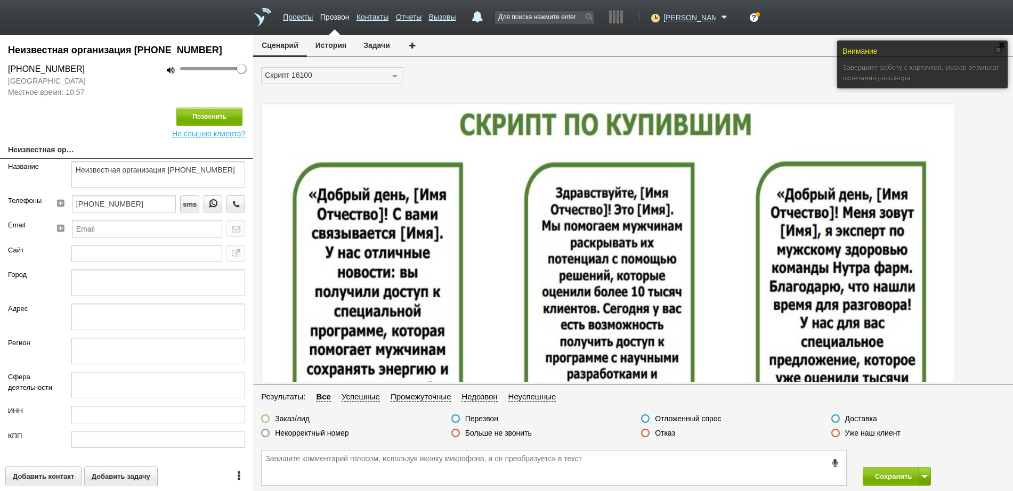
click at [648, 434] on label at bounding box center [645, 433] width 9 height 9
click at [0, 0] on input "Отказ" at bounding box center [0, 0] width 0 height 0
click at [887, 474] on button "Сохранить" at bounding box center [891, 476] width 56 height 19
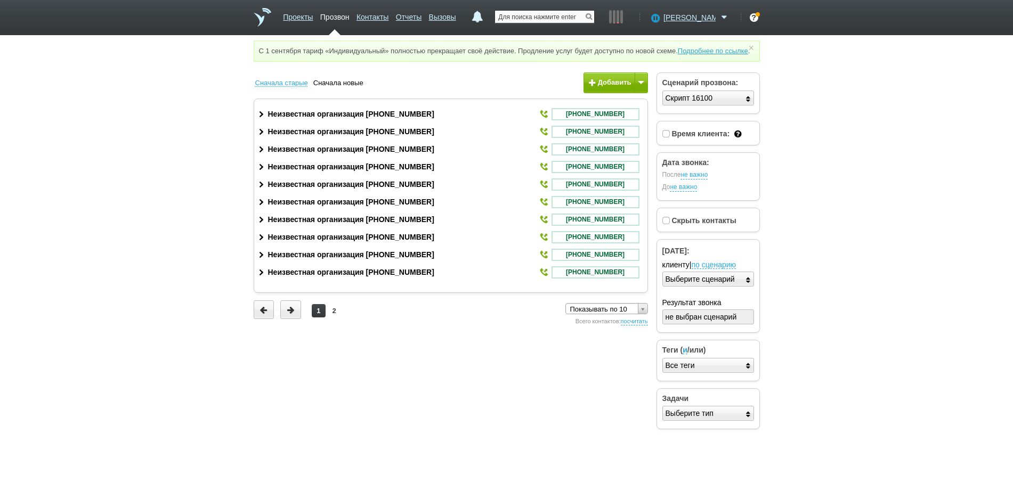
click at [562, 18] on input "text" at bounding box center [544, 17] width 99 height 12
paste input "+79186622442"
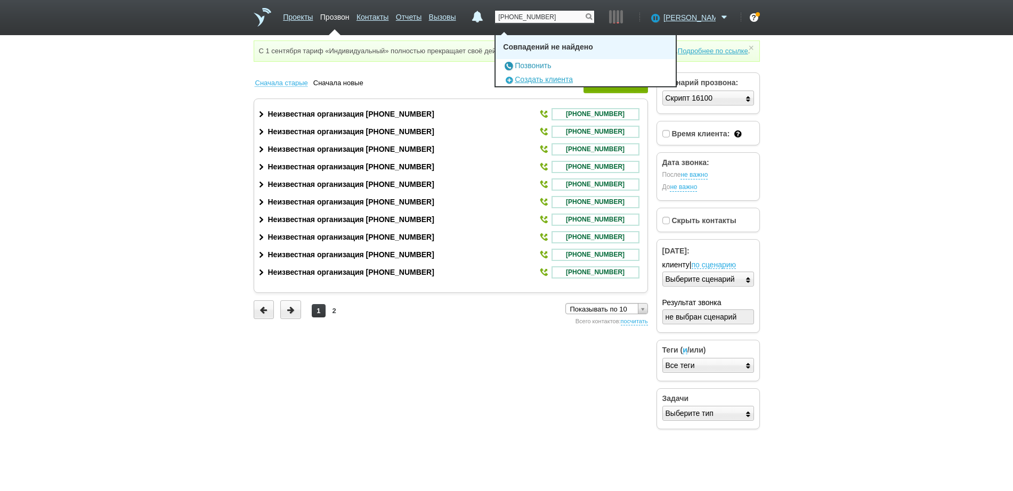
type input "+79186622442"
click at [540, 64] on link "Позвонить" at bounding box center [527, 65] width 48 height 9
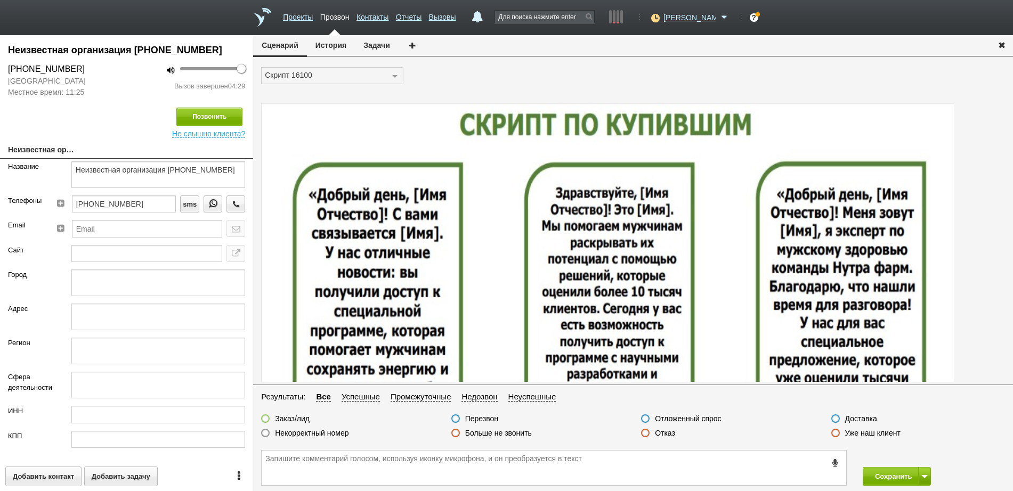
click at [644, 435] on label at bounding box center [645, 433] width 9 height 9
click at [0, 0] on input "Отказ" at bounding box center [0, 0] width 0 height 0
click at [894, 477] on button "Сохранить" at bounding box center [891, 476] width 56 height 19
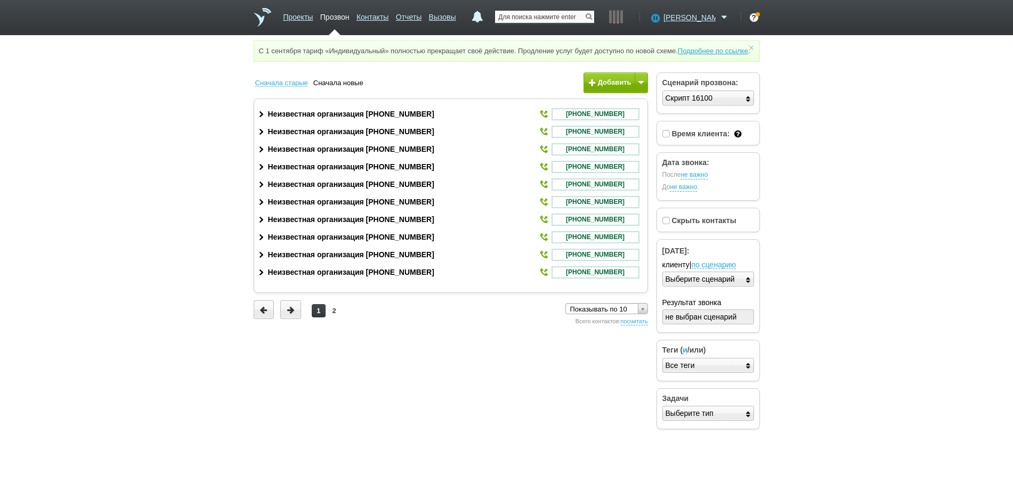
click at [568, 17] on input "text" at bounding box center [544, 17] width 99 height 12
paste input "+79140311186"
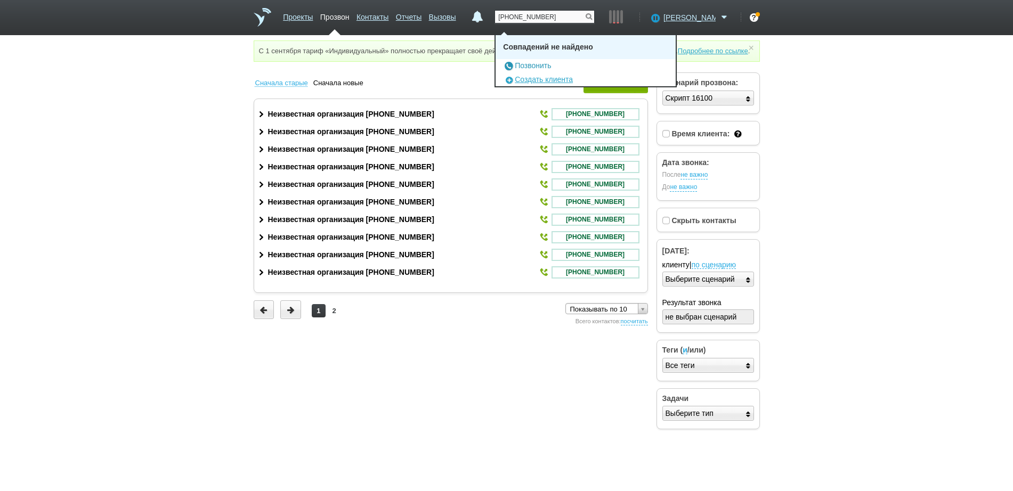
type input "+79140311186"
click at [537, 64] on link "Позвонить" at bounding box center [527, 65] width 48 height 9
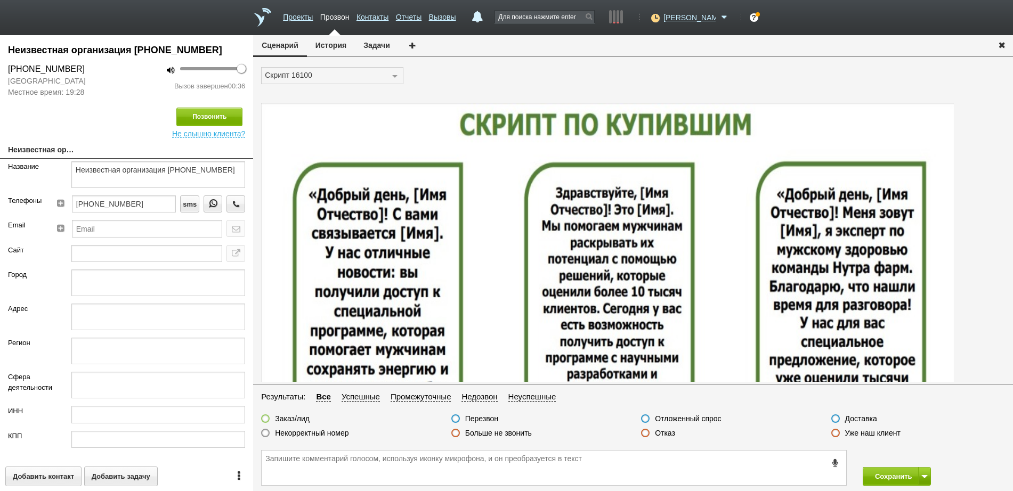
click at [1004, 44] on icon "button" at bounding box center [1002, 45] width 12 height 8
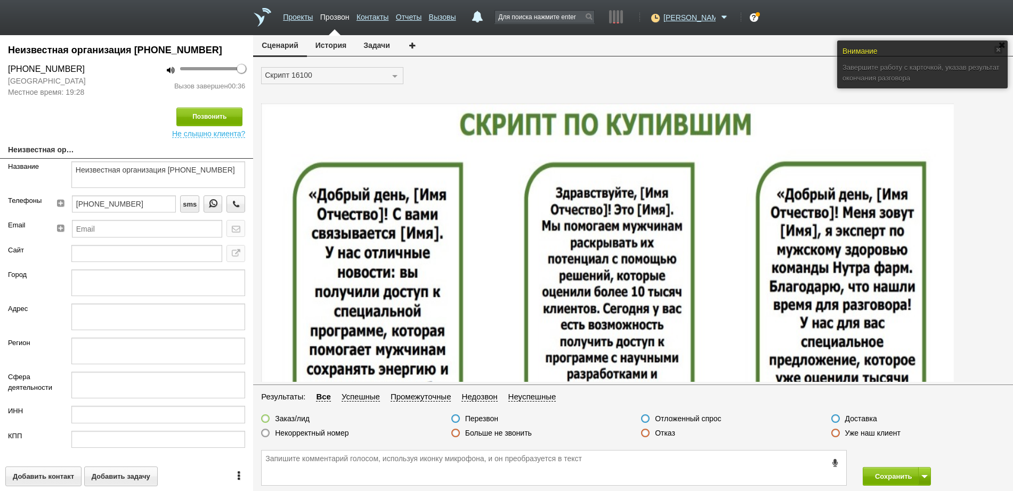
click at [646, 434] on label at bounding box center [645, 433] width 9 height 9
click at [0, 0] on input "Отказ" at bounding box center [0, 0] width 0 height 0
click at [887, 469] on button "Сохранить" at bounding box center [891, 476] width 56 height 19
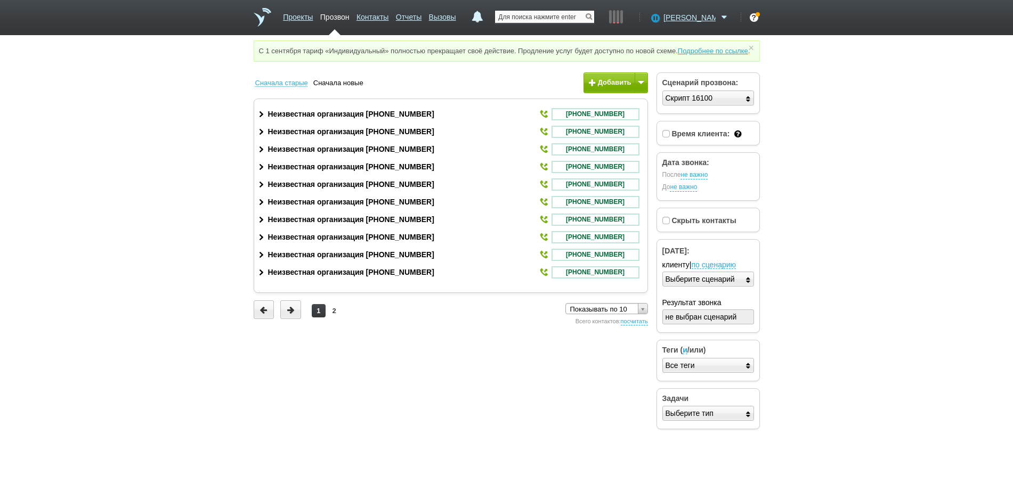
click at [542, 12] on input "text" at bounding box center [544, 17] width 99 height 12
paste input "+74212274317"
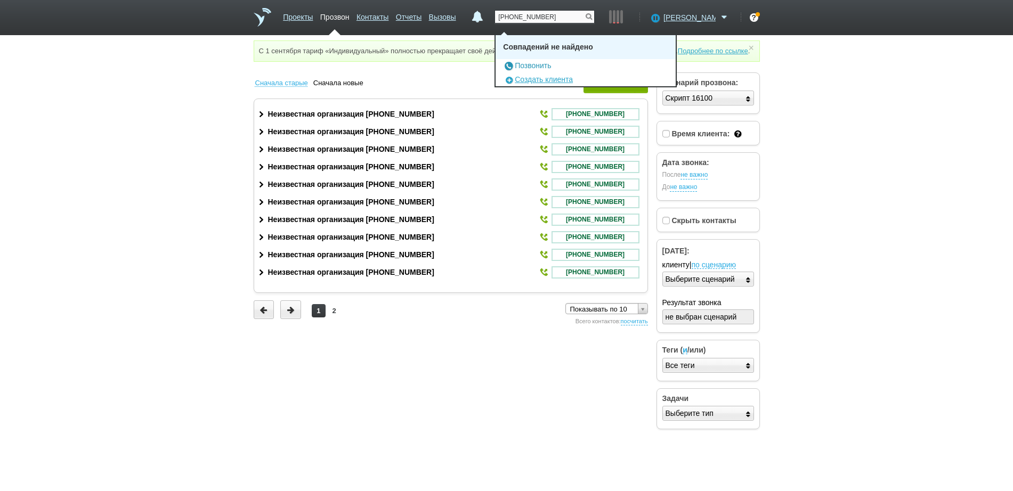
type input "+74212274317"
click at [538, 64] on link "Позвонить" at bounding box center [527, 65] width 48 height 9
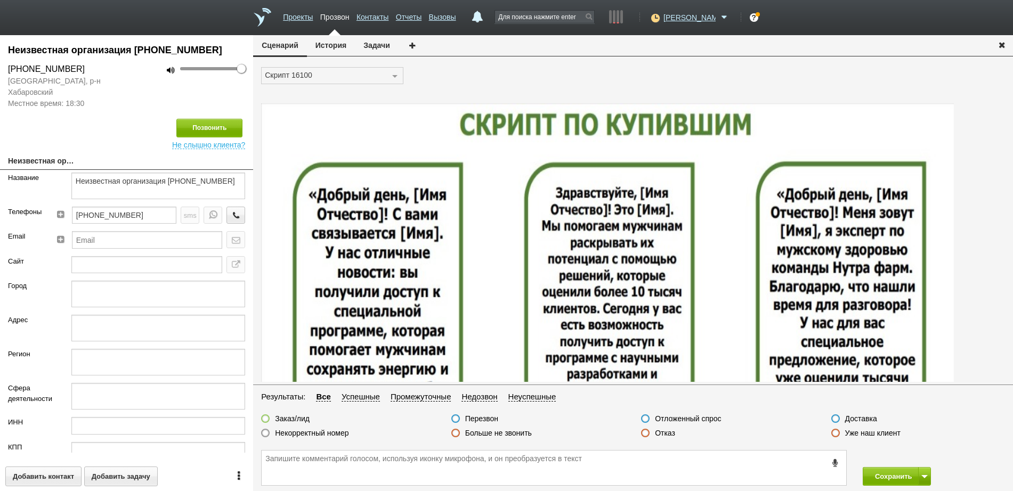
click at [645, 433] on label at bounding box center [645, 433] width 9 height 9
click at [0, 0] on input "Отказ" at bounding box center [0, 0] width 0 height 0
click at [902, 481] on button "Сохранить" at bounding box center [891, 476] width 56 height 19
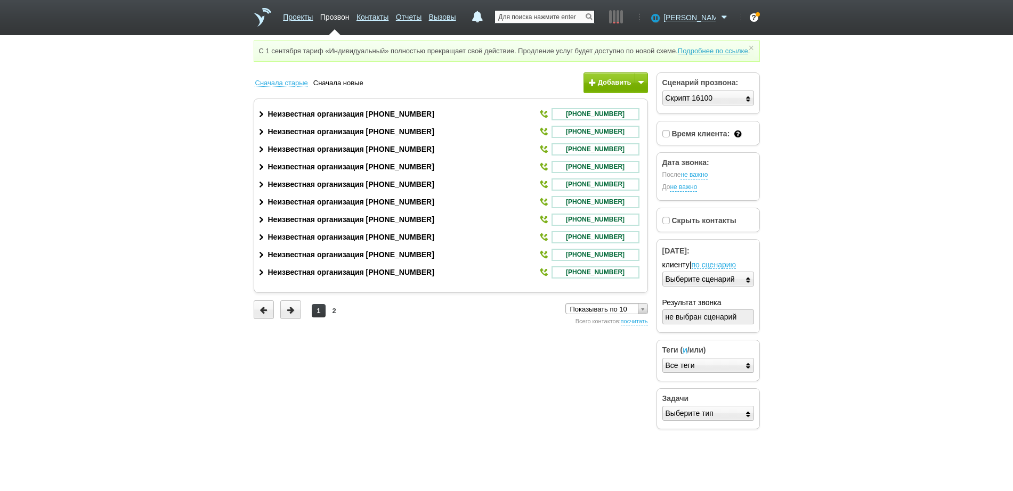
click at [570, 15] on input "text" at bounding box center [544, 17] width 99 height 12
paste input "+79510967501"
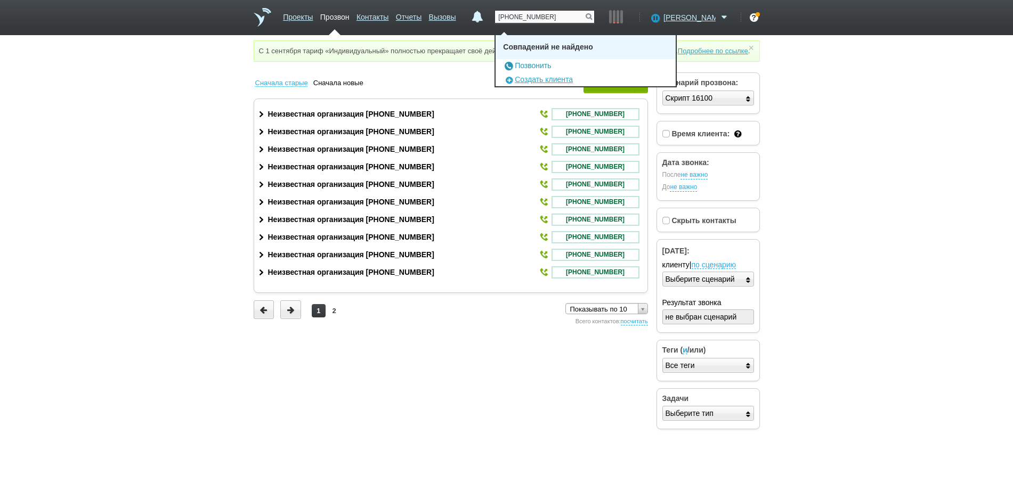
type input "+79510967501"
click at [542, 66] on link "Позвонить" at bounding box center [527, 65] width 48 height 9
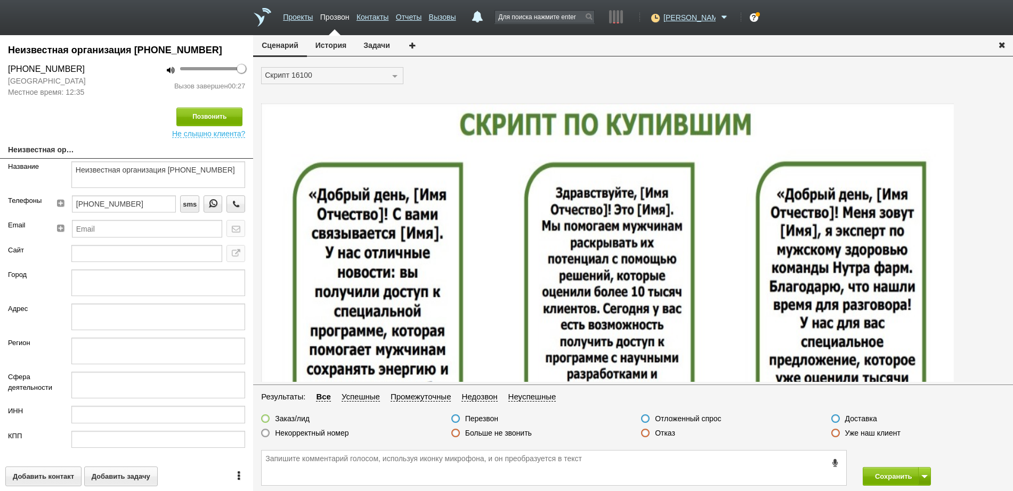
click at [644, 434] on label at bounding box center [645, 433] width 9 height 9
click at [0, 0] on input "Отказ" at bounding box center [0, 0] width 0 height 0
click at [881, 479] on button "Сохранить" at bounding box center [891, 476] width 56 height 19
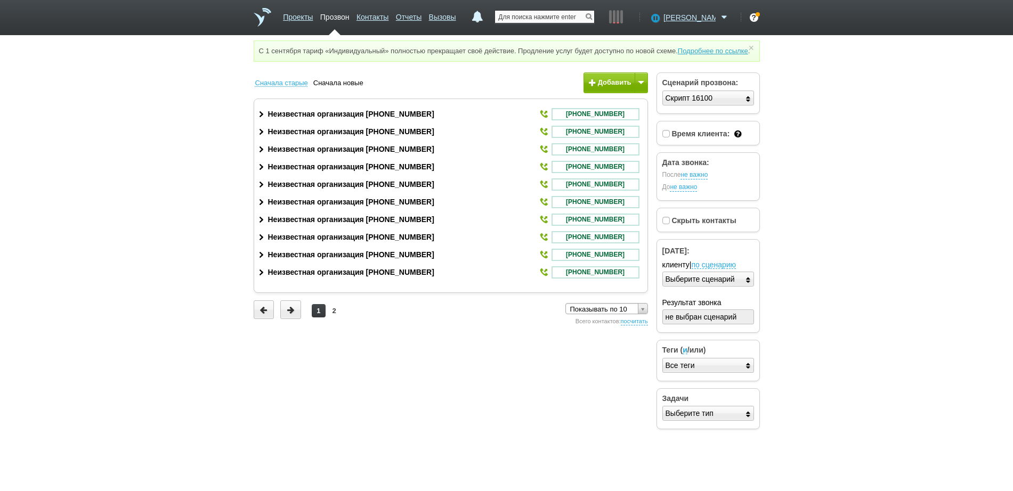
click at [562, 15] on input "text" at bounding box center [544, 17] width 99 height 12
paste input "+79277850760"
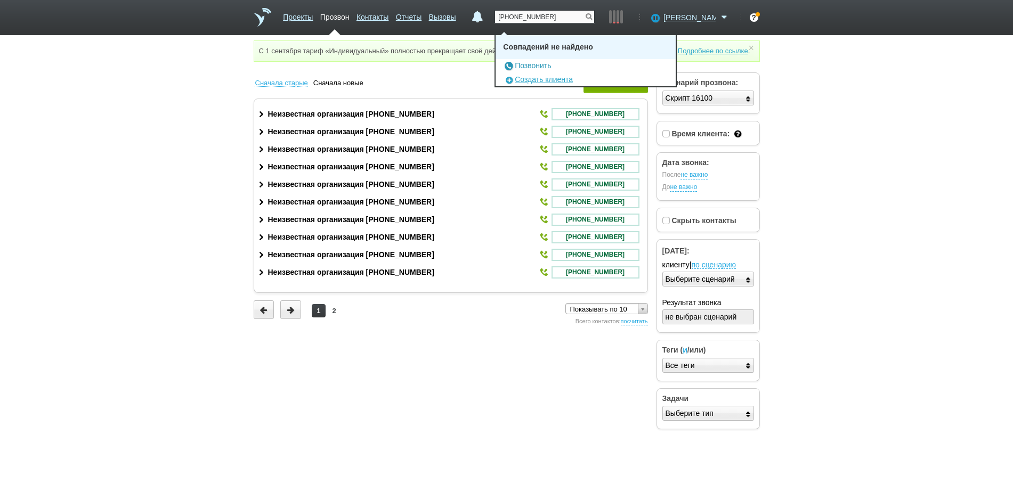
type input "+79277850760"
click at [543, 64] on link "Позвонить" at bounding box center [527, 65] width 48 height 9
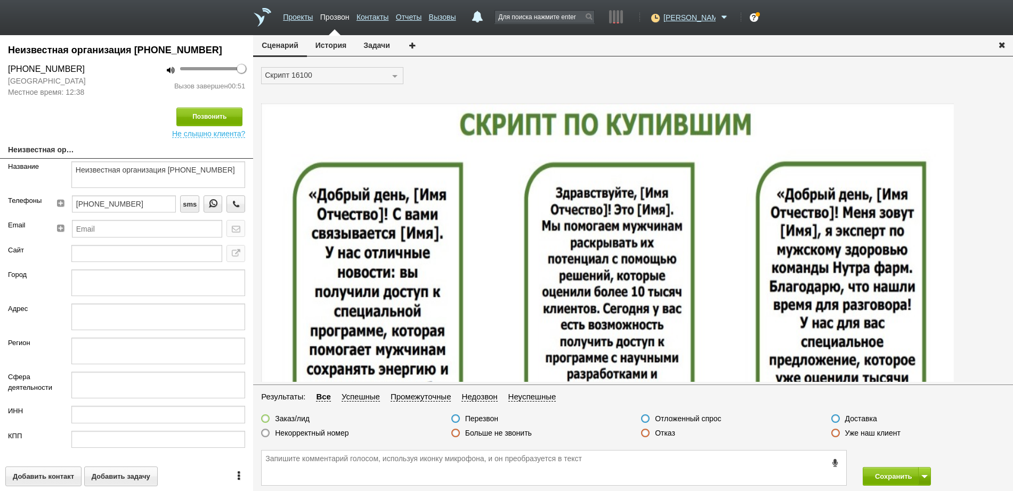
click at [645, 432] on label at bounding box center [645, 433] width 9 height 9
click at [0, 0] on input "Отказ" at bounding box center [0, 0] width 0 height 0
click at [886, 475] on button "Сохранить" at bounding box center [891, 476] width 56 height 19
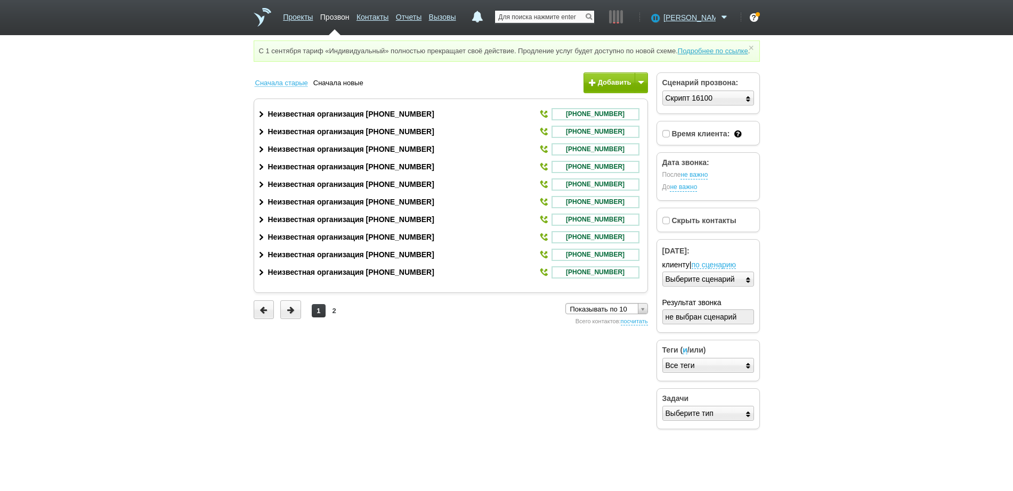
click at [570, 22] on input "text" at bounding box center [544, 17] width 99 height 12
paste input "+79853070937"
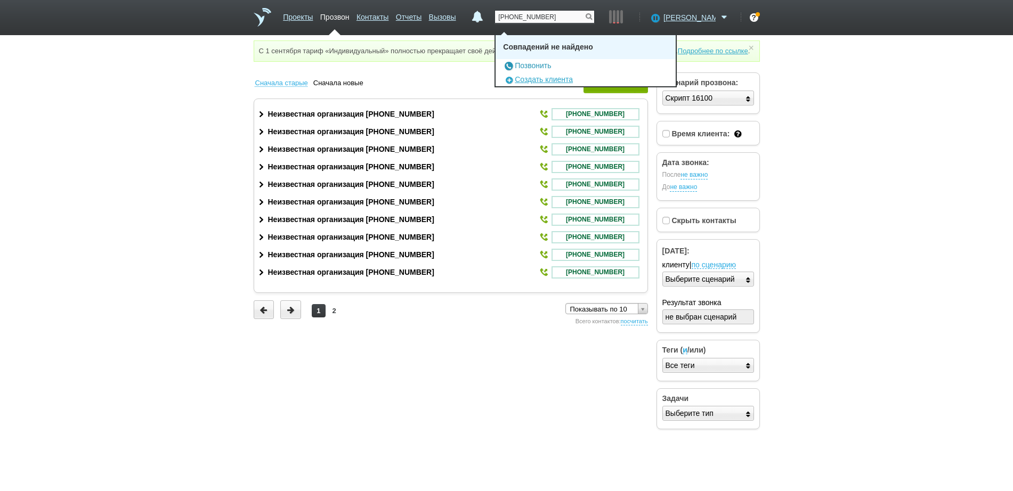
type input "+79853070937"
click at [551, 63] on link "Позвонить" at bounding box center [527, 65] width 48 height 9
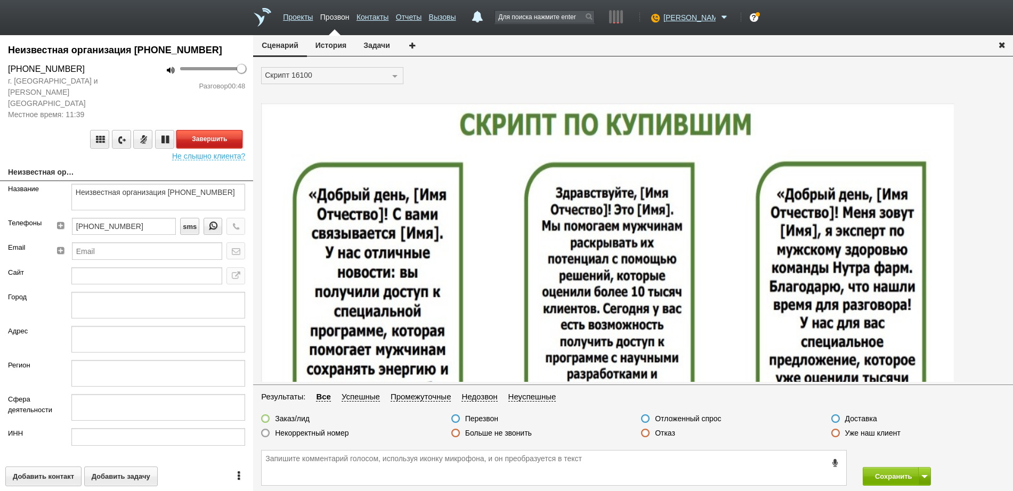
click at [219, 130] on button "Завершить" at bounding box center [209, 139] width 66 height 19
click at [1004, 45] on icon "button" at bounding box center [1002, 45] width 12 height 8
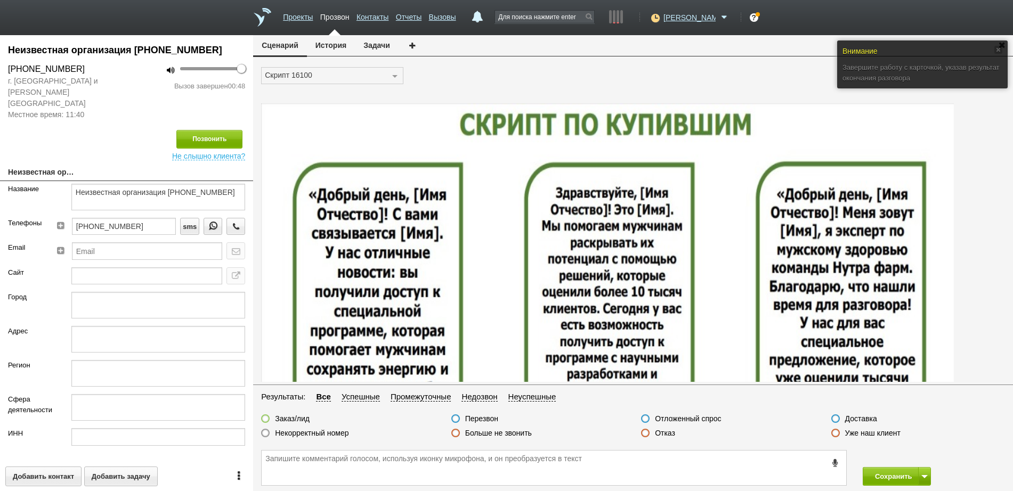
click at [649, 431] on label at bounding box center [645, 433] width 9 height 9
click at [0, 0] on input "Отказ" at bounding box center [0, 0] width 0 height 0
click at [890, 473] on button "Сохранить" at bounding box center [891, 476] width 56 height 19
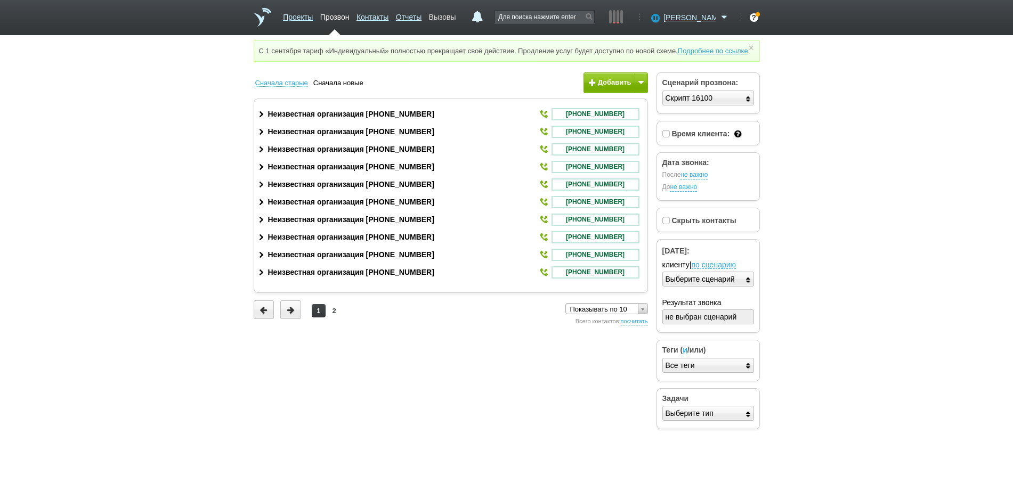
click at [456, 19] on link "Вызовы" at bounding box center [442, 14] width 27 height 15
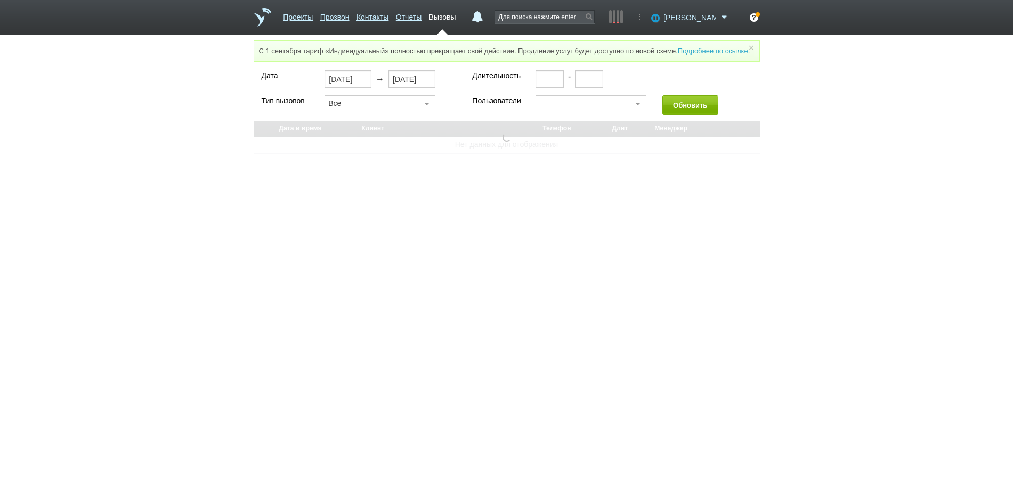
select select "30"
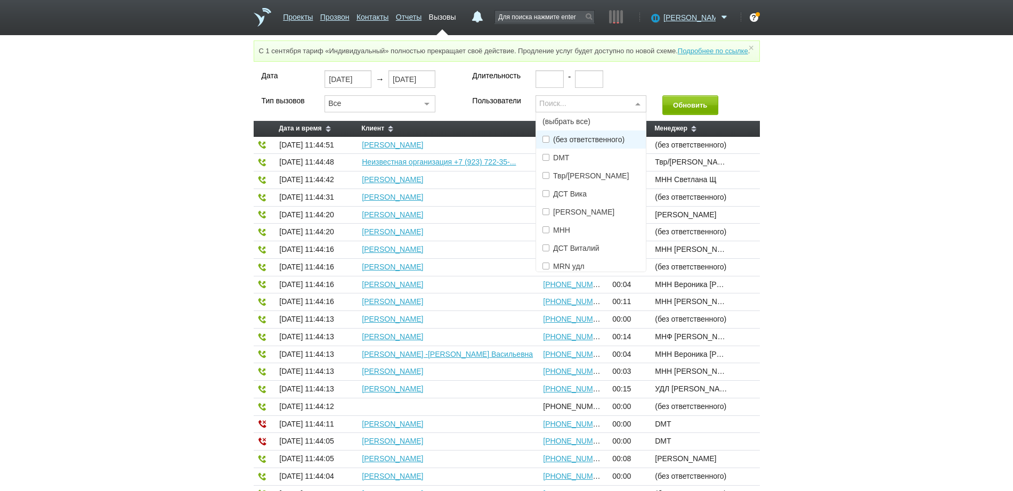
click at [562, 111] on div "Поиск..." at bounding box center [591, 103] width 111 height 17
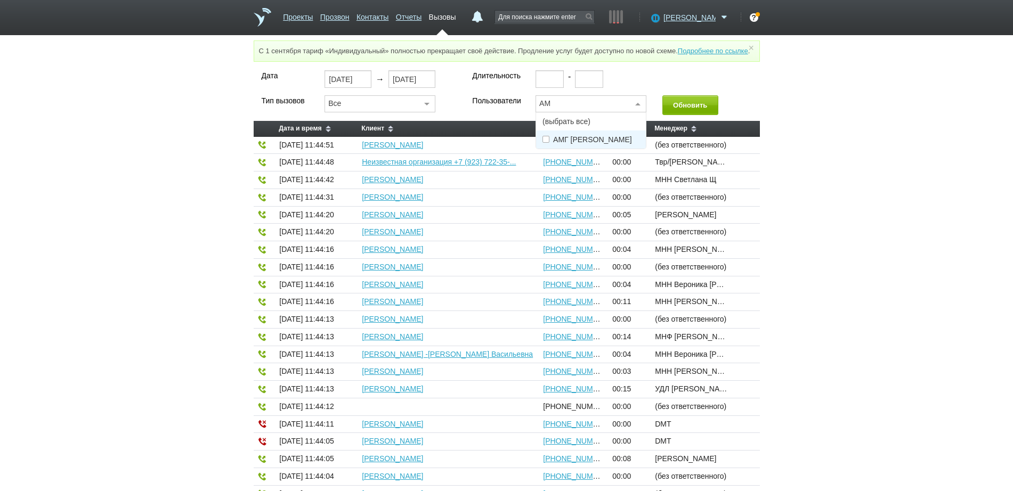
type input "АМГ"
click at [582, 143] on span "АМГ [PERSON_NAME]" at bounding box center [592, 139] width 79 height 7
click at [684, 115] on button "Обновить" at bounding box center [691, 105] width 56 height 20
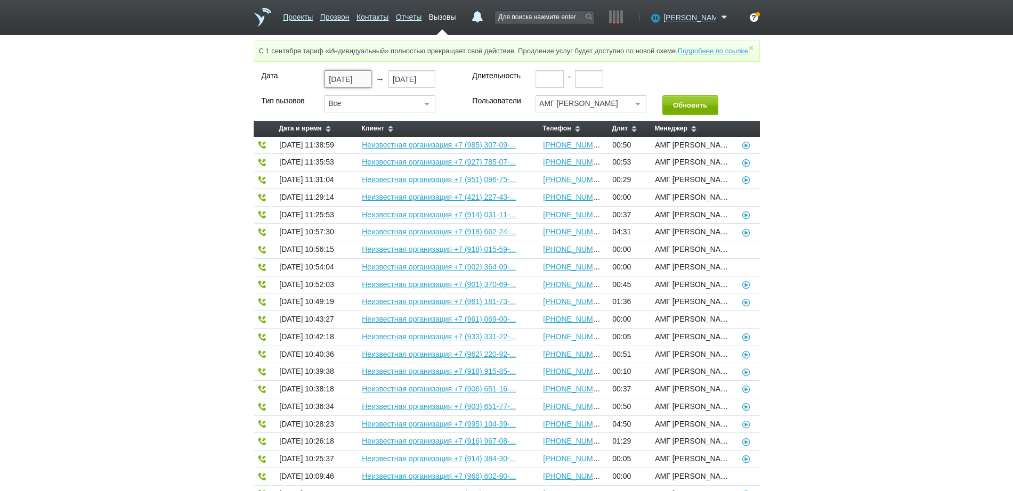
click at [341, 87] on input "17.09.2025" at bounding box center [348, 78] width 47 height 17
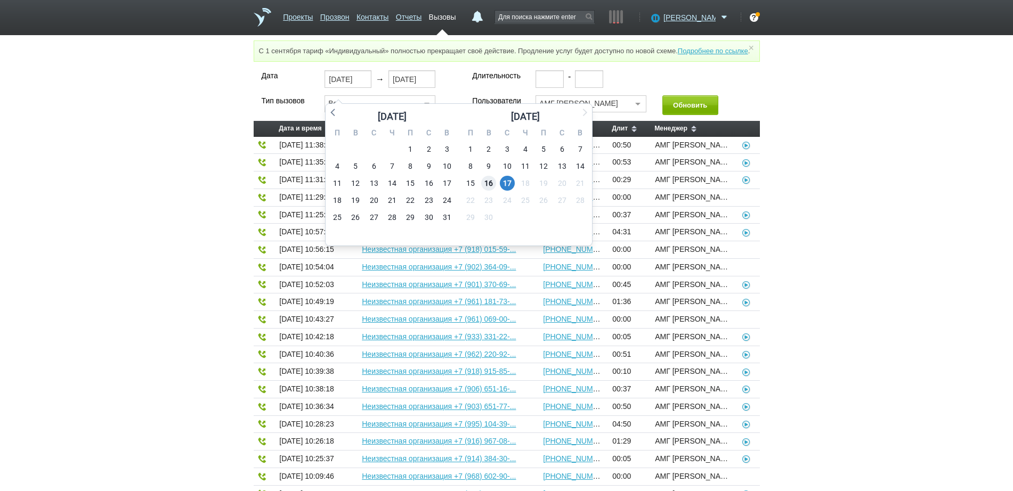
click at [487, 180] on span "16" at bounding box center [488, 183] width 15 height 15
type input "16.09.2025"
click at [487, 187] on span "16" at bounding box center [488, 183] width 15 height 15
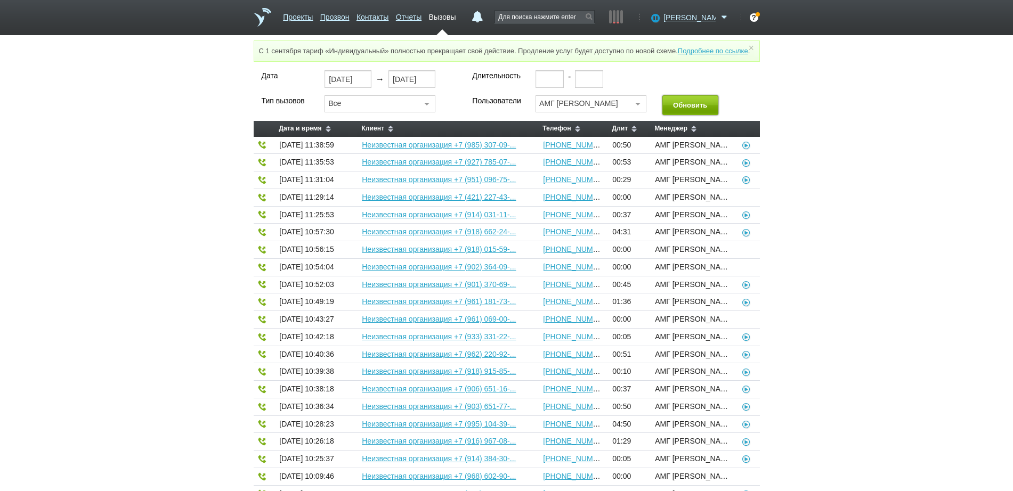
click at [705, 115] on button "Обновить" at bounding box center [691, 105] width 56 height 20
click at [747, 149] on icon at bounding box center [746, 145] width 11 height 9
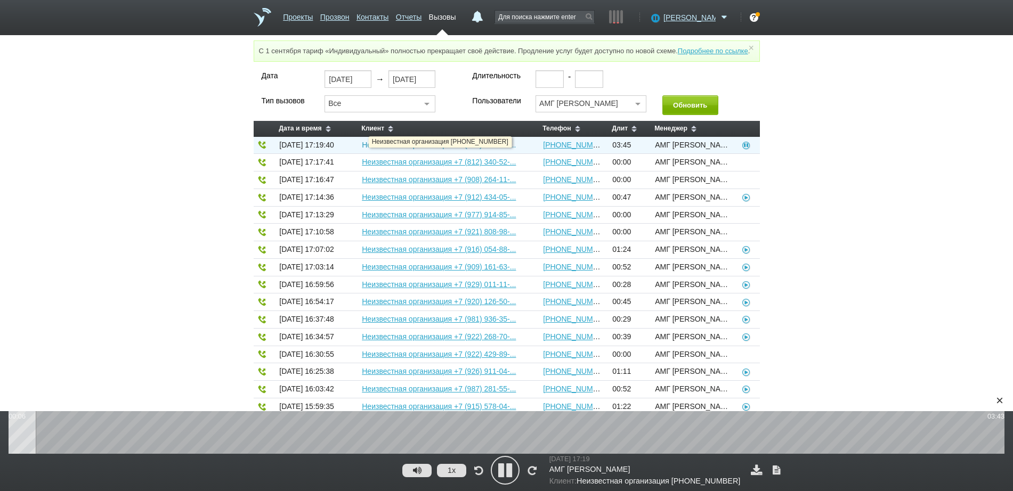
click at [489, 149] on link "Неизвестная организация +7 (908) 735-34-..." at bounding box center [439, 145] width 154 height 9
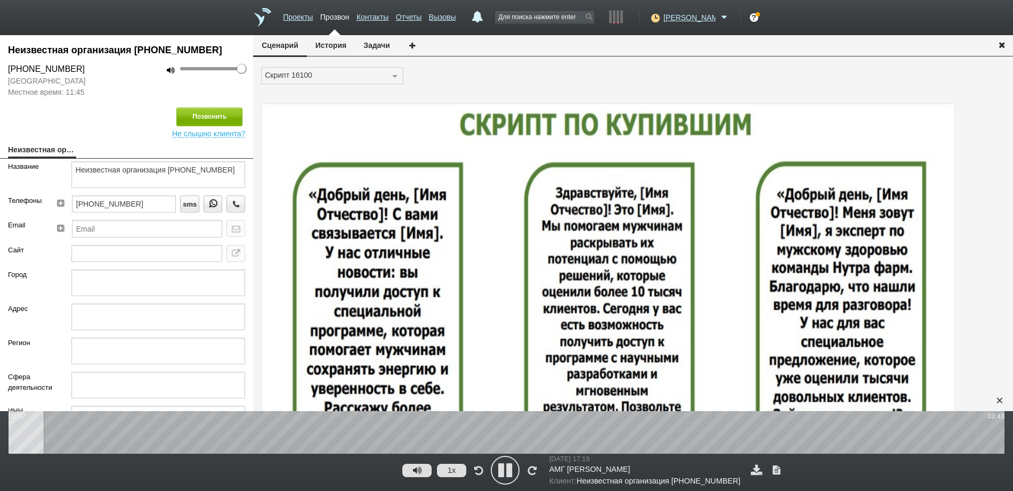
click at [507, 472] on icon at bounding box center [505, 470] width 27 height 27
click at [195, 120] on button "Позвонить" at bounding box center [209, 117] width 66 height 19
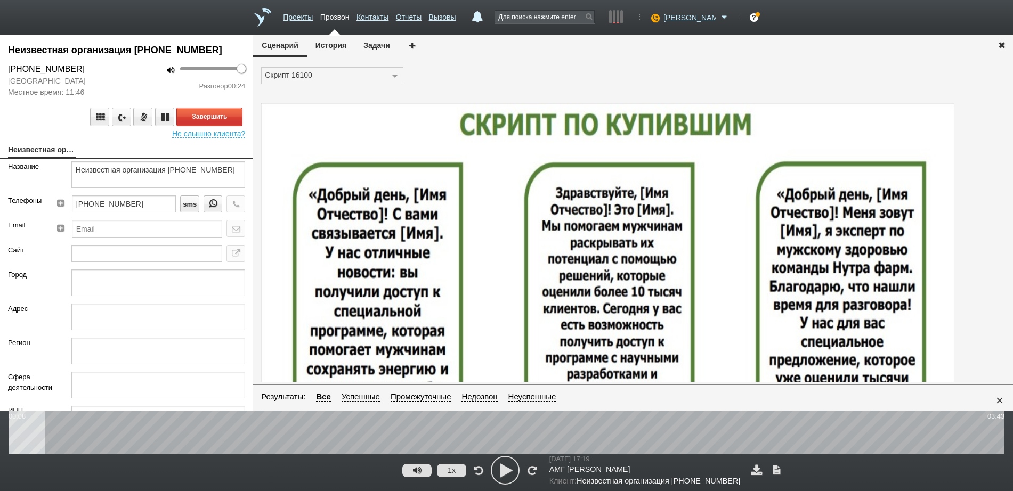
drag, startPoint x: 134, startPoint y: 47, endPoint x: 216, endPoint y: 50, distance: 81.6
click at [216, 50] on div "Неизвестная организация [PHONE_NUMBER]" at bounding box center [126, 50] width 237 height 14
copy div "[PHONE_NUMBER]"
click at [1000, 401] on div "×" at bounding box center [1000, 401] width 16 height 16
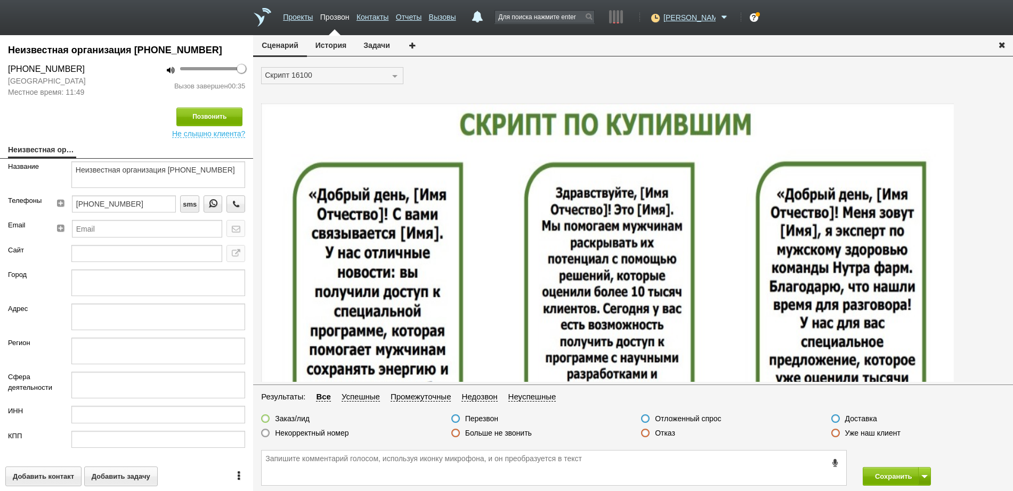
click at [645, 434] on label at bounding box center [645, 433] width 9 height 9
click at [0, 0] on input "Отказ" at bounding box center [0, 0] width 0 height 0
click at [881, 478] on button "Сохранить" at bounding box center [891, 476] width 56 height 19
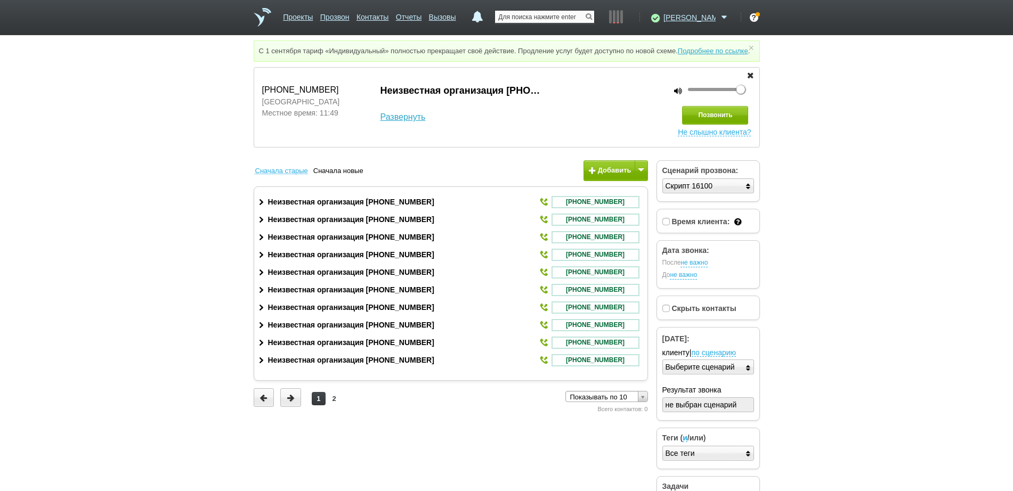
click at [537, 17] on input "text" at bounding box center [544, 17] width 99 height 12
paste input "[PHONE_NUMBER]"
type input "[PHONE_NUMBER]"
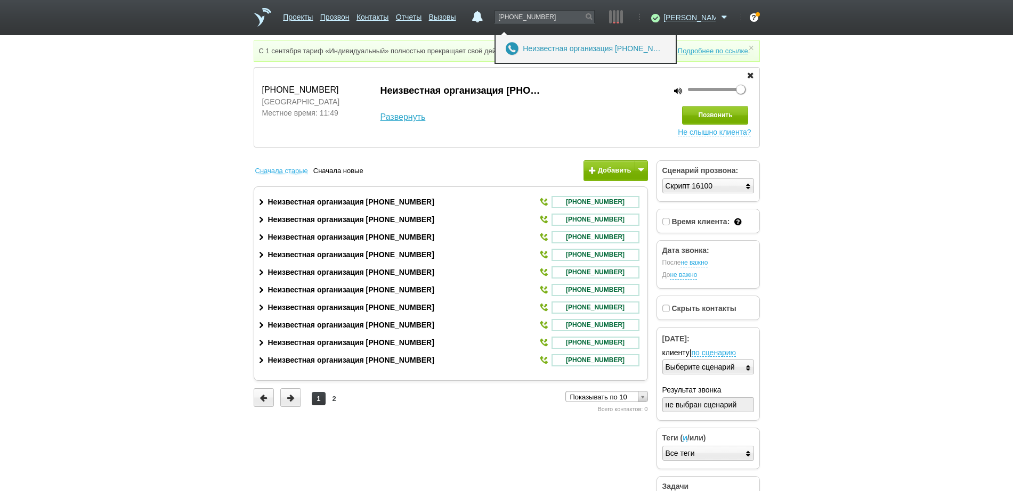
click at [563, 46] on link "Неизвестная организация [PHONE_NUMBER]" at bounding box center [592, 48] width 139 height 9
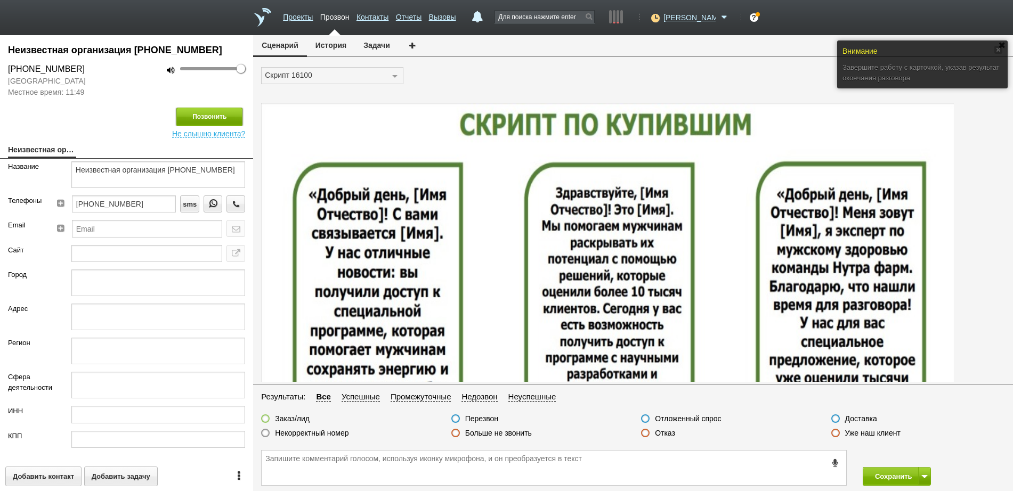
click at [207, 109] on button "Позвонить" at bounding box center [209, 117] width 66 height 19
click at [644, 433] on label at bounding box center [645, 433] width 9 height 9
click at [0, 0] on input "Отказ" at bounding box center [0, 0] width 0 height 0
click at [894, 477] on button "Сохранить" at bounding box center [891, 476] width 56 height 19
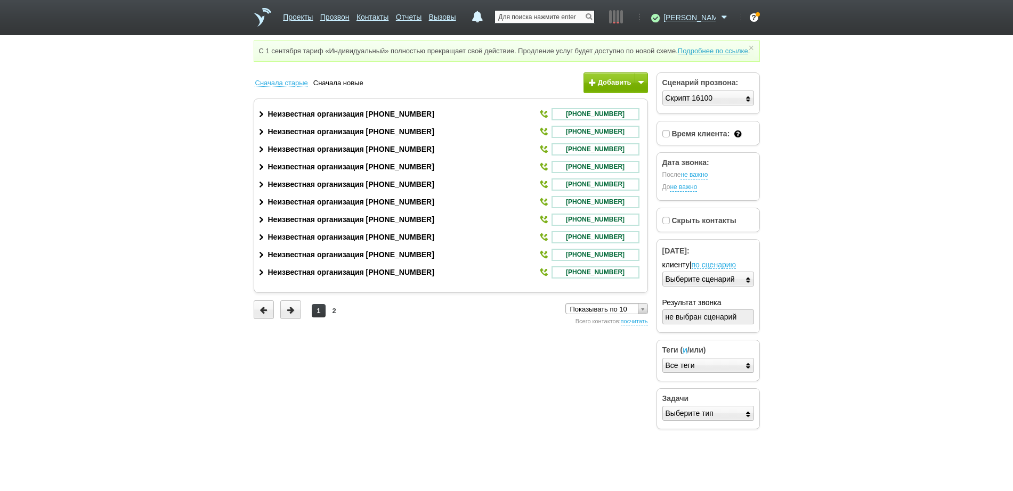
click at [550, 17] on input "text" at bounding box center [544, 17] width 99 height 12
paste input "[PHONE_NUMBER]"
type input "[PHONE_NUMBER]"
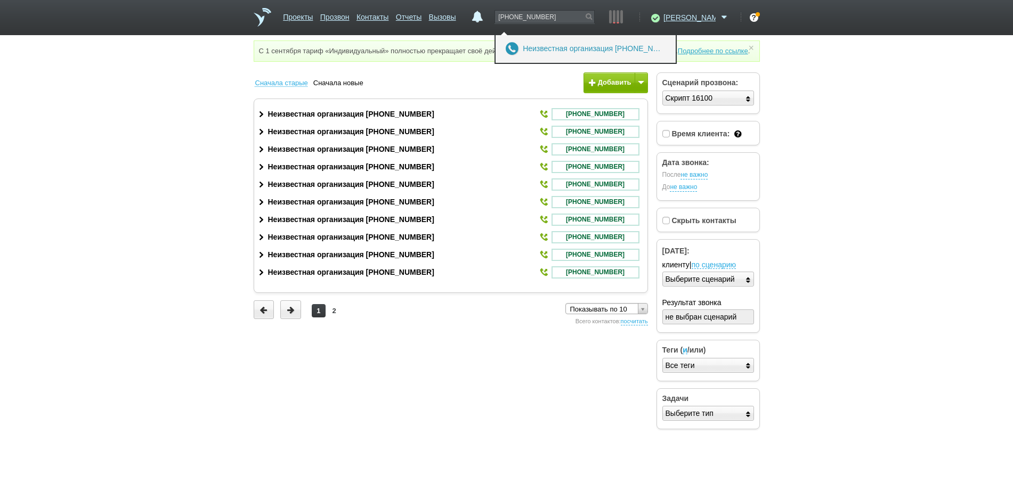
click at [553, 45] on link "Неизвестная организация [PHONE_NUMBER]" at bounding box center [592, 48] width 139 height 9
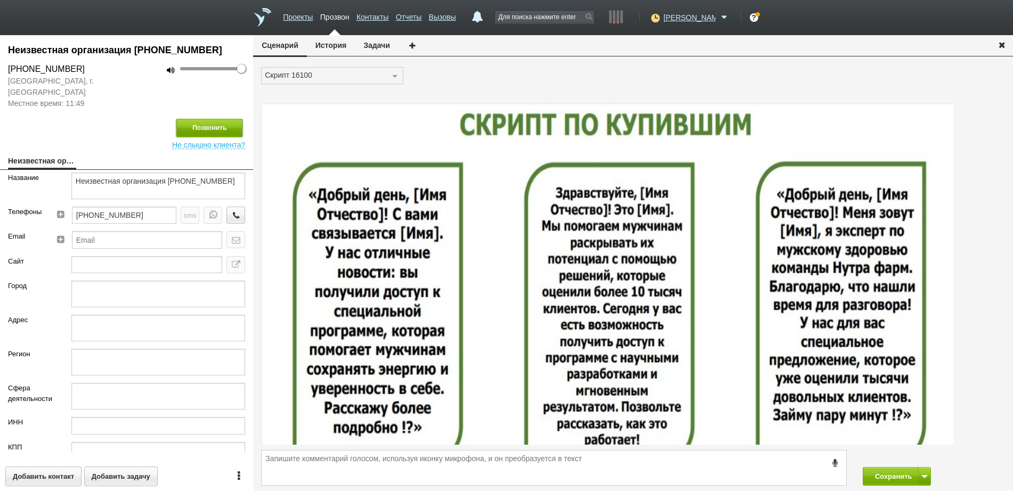
click at [212, 119] on button "Позвонить" at bounding box center [209, 128] width 66 height 19
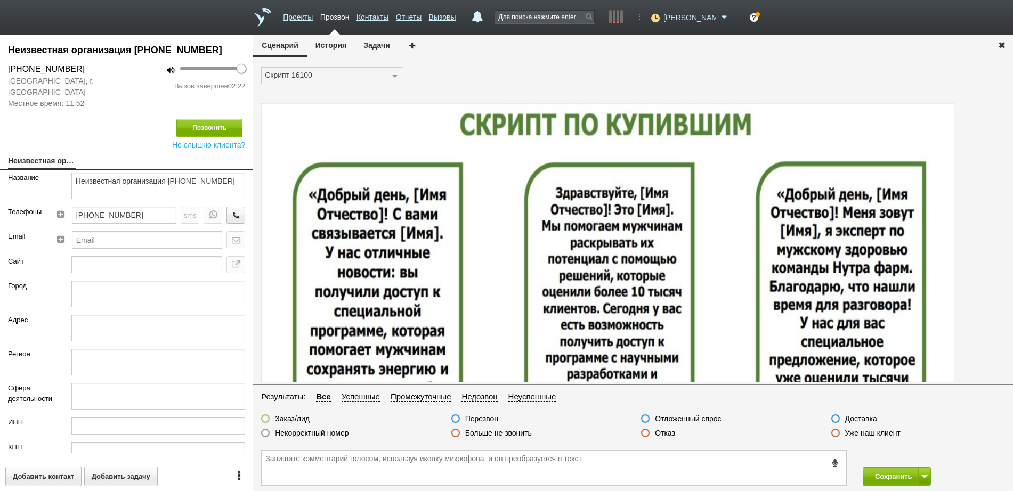
click at [1005, 46] on icon "button" at bounding box center [1002, 45] width 12 height 8
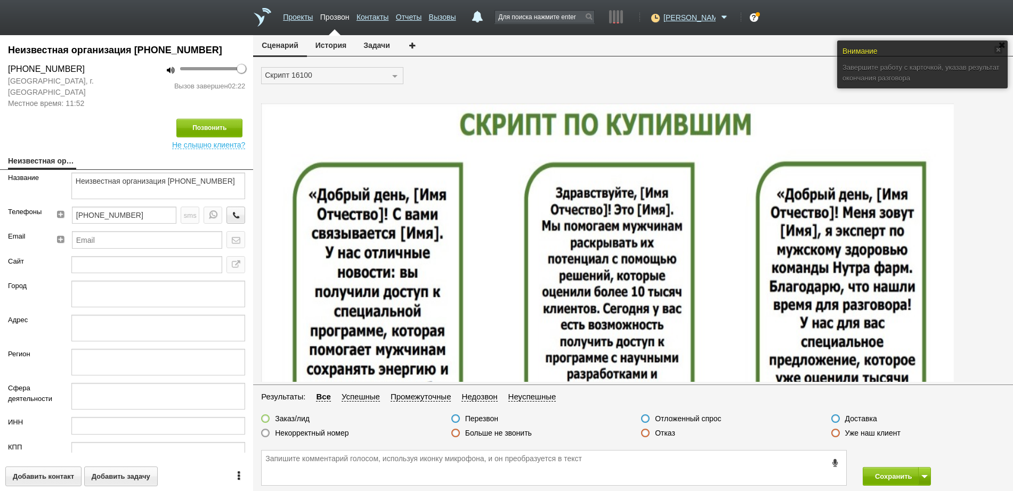
click at [645, 434] on label at bounding box center [645, 433] width 9 height 9
click at [0, 0] on input "Отказ" at bounding box center [0, 0] width 0 height 0
click at [871, 471] on button "Сохранить" at bounding box center [891, 476] width 56 height 19
